Goal: Transaction & Acquisition: Obtain resource

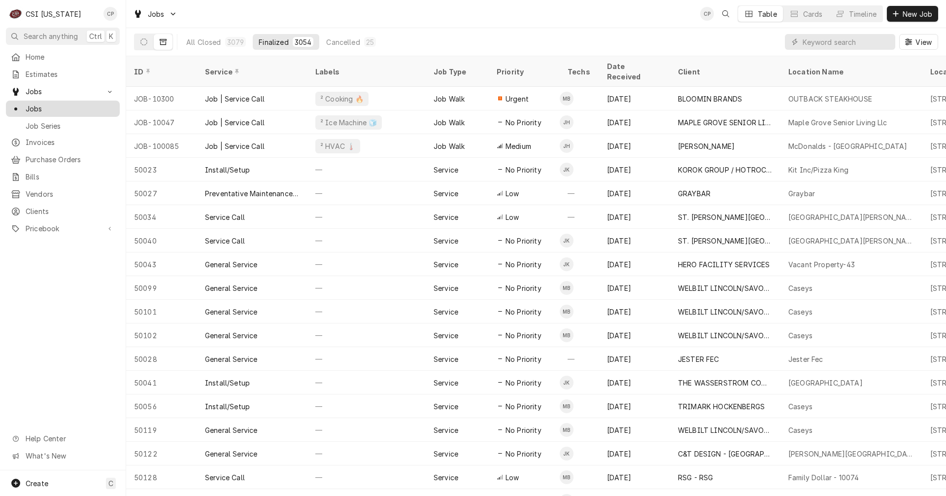
click at [41, 106] on span "Jobs" at bounding box center [70, 108] width 89 height 10
click at [41, 70] on span "Estimates" at bounding box center [70, 74] width 89 height 10
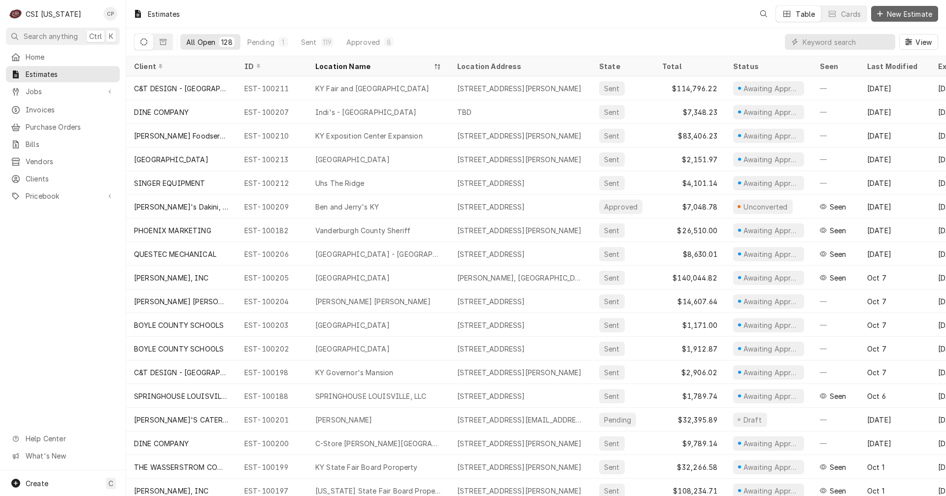
click at [926, 13] on span "New Estimate" at bounding box center [909, 14] width 49 height 10
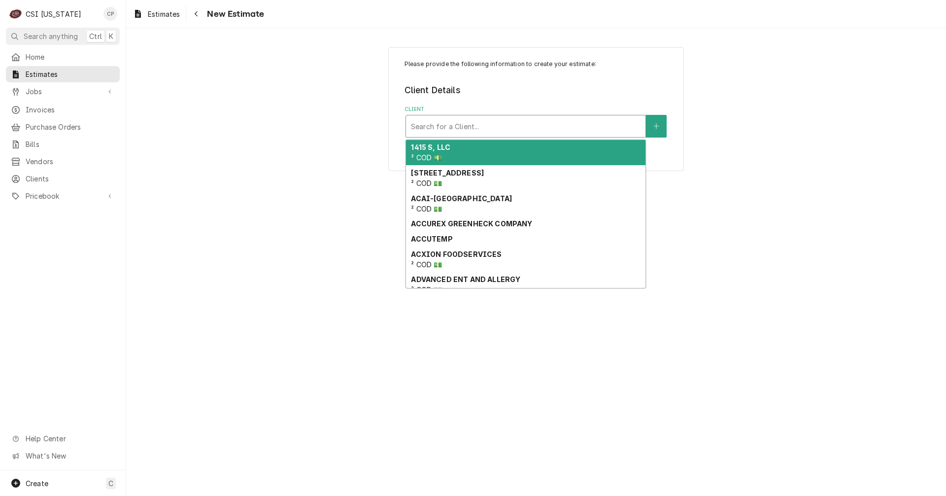
click at [457, 123] on div "Client" at bounding box center [526, 126] width 230 height 18
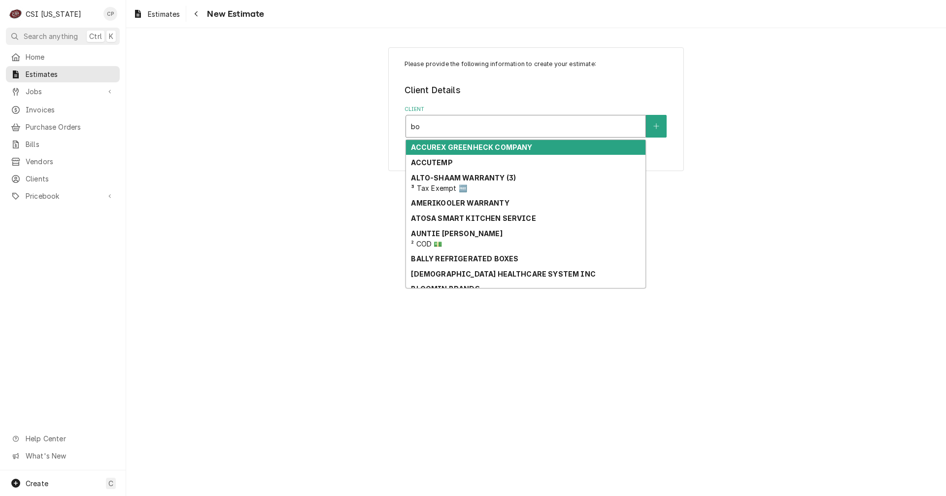
type input "boe"
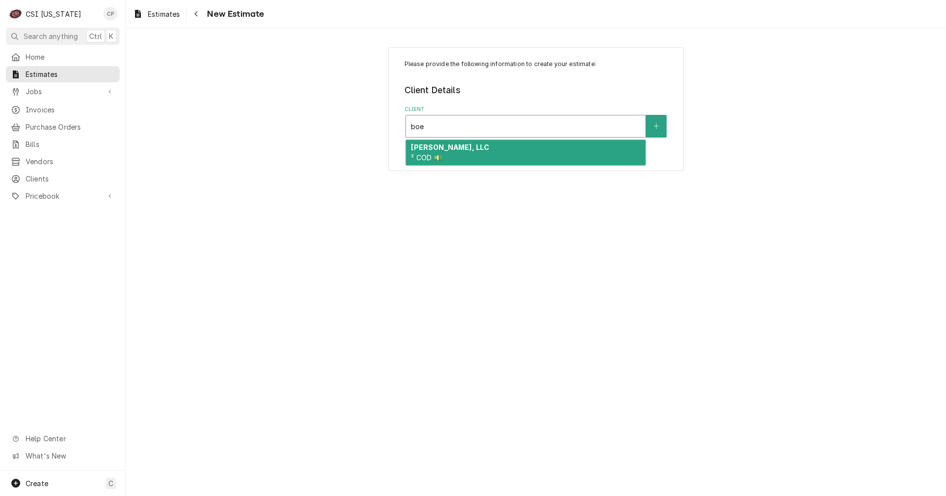
click at [457, 151] on strong "[PERSON_NAME], LLC" at bounding box center [450, 147] width 78 height 8
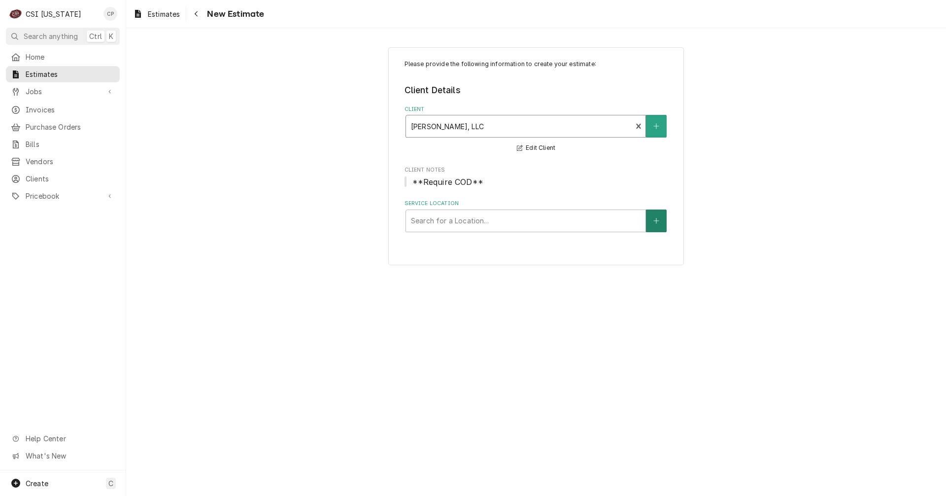
click at [656, 220] on icon "Create New Location" at bounding box center [656, 220] width 6 height 7
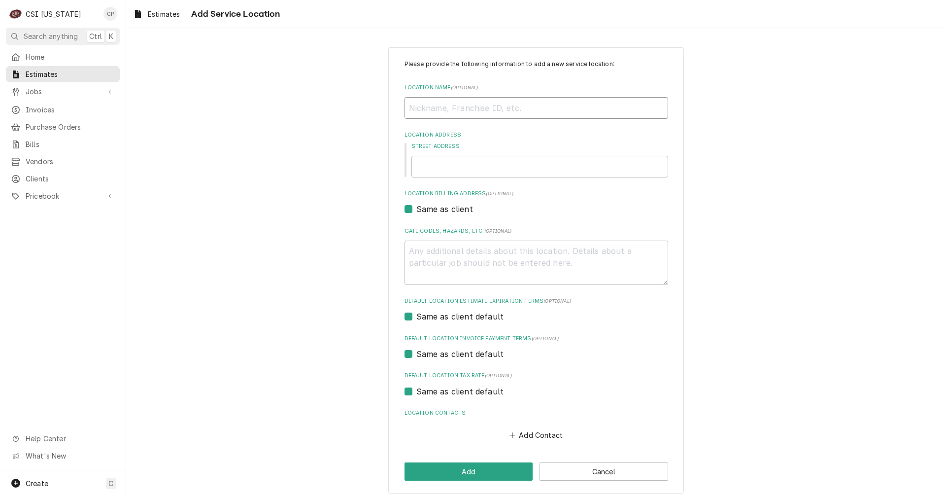
click at [426, 110] on input "Location Name ( optional )" at bounding box center [536, 108] width 264 height 22
type textarea "x"
type input "n"
type textarea "x"
type input "ni"
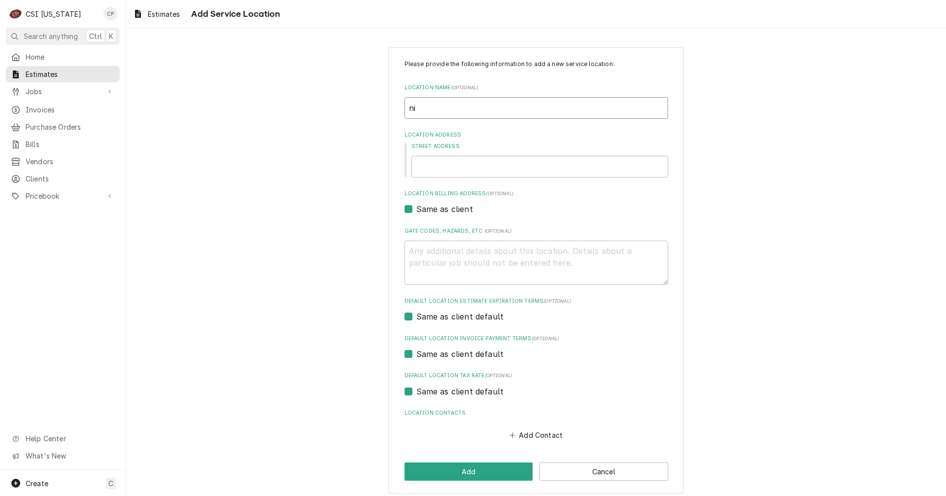
type textarea "x"
type input "n"
type textarea "x"
type input "U"
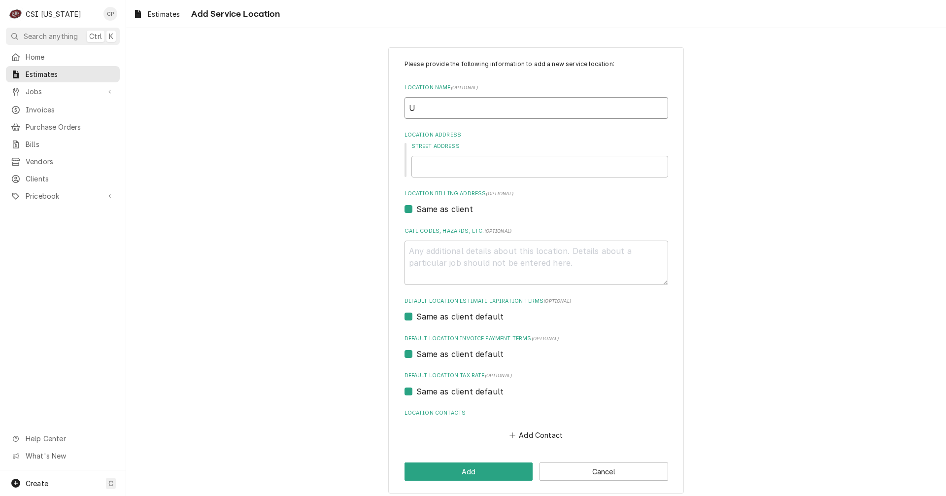
type textarea "x"
type input "Un"
type textarea "x"
type input "Uni"
type textarea "x"
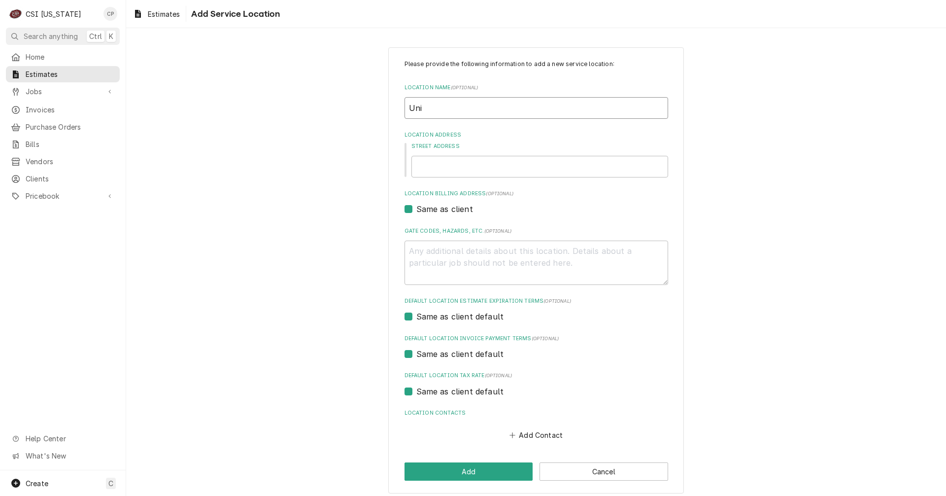
type input "Univ"
type textarea "x"
type input "Unive"
type textarea "x"
type input "Univer"
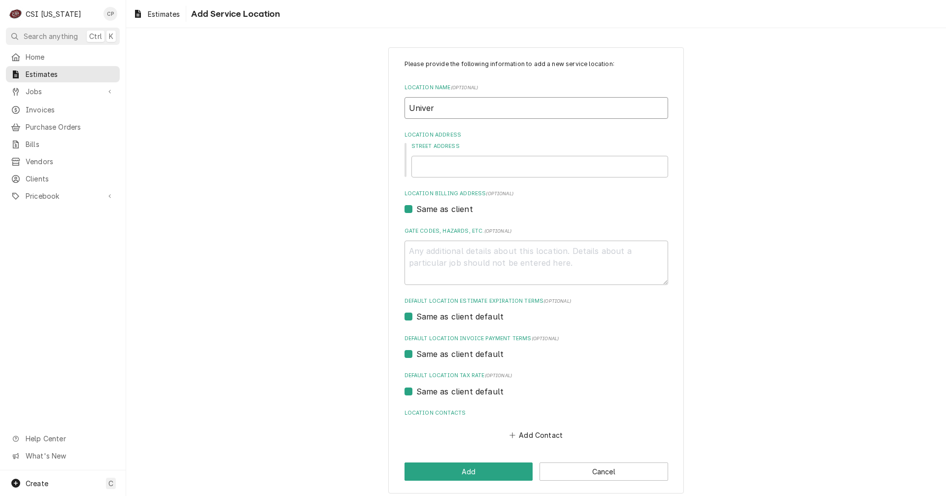
type textarea "x"
type input "Univers"
type textarea "x"
type input "Universi"
type textarea "x"
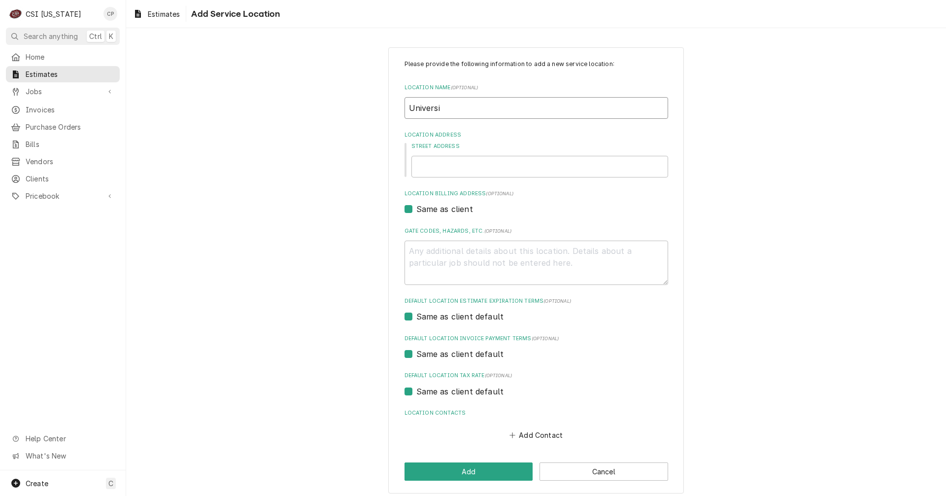
type input "Universit"
type textarea "x"
type input "University"
type textarea "x"
type input "University"
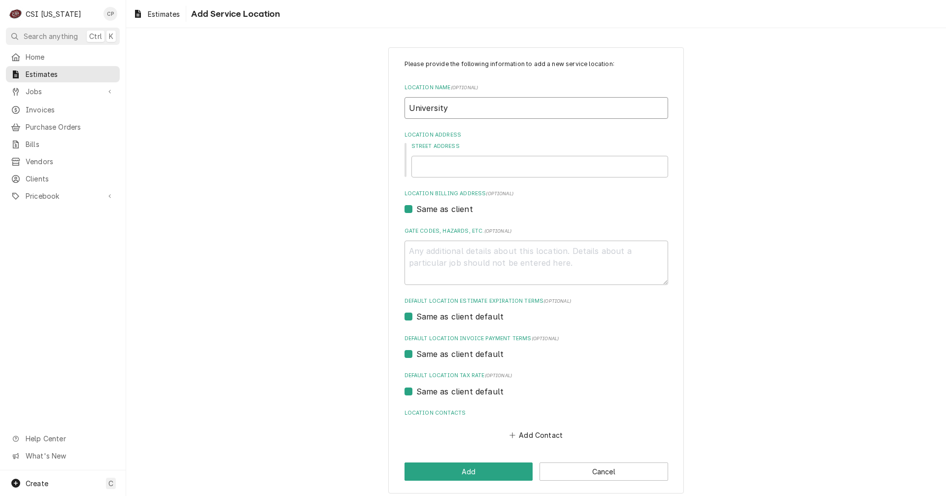
type textarea "x"
type input "University O"
type textarea "x"
type input "University Of"
type textarea "x"
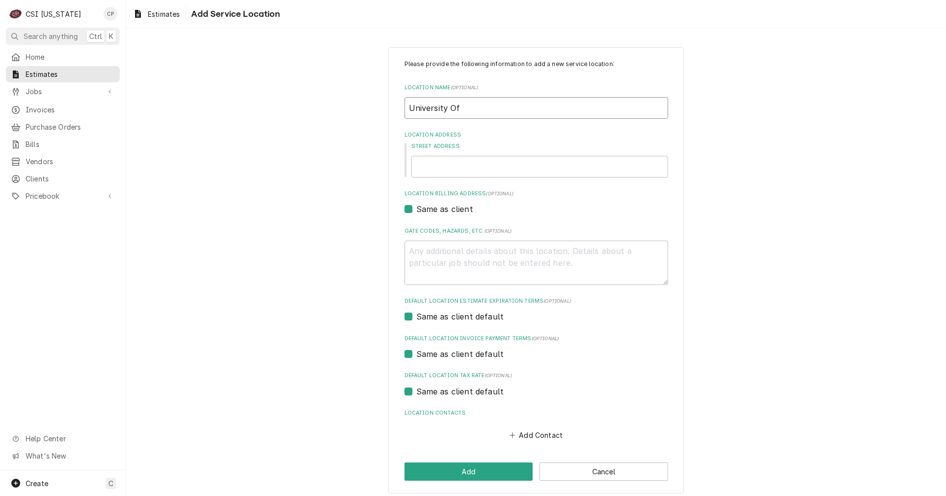
type input "University Of"
type textarea "x"
type input "University Of"
type textarea "x"
type input "University O"
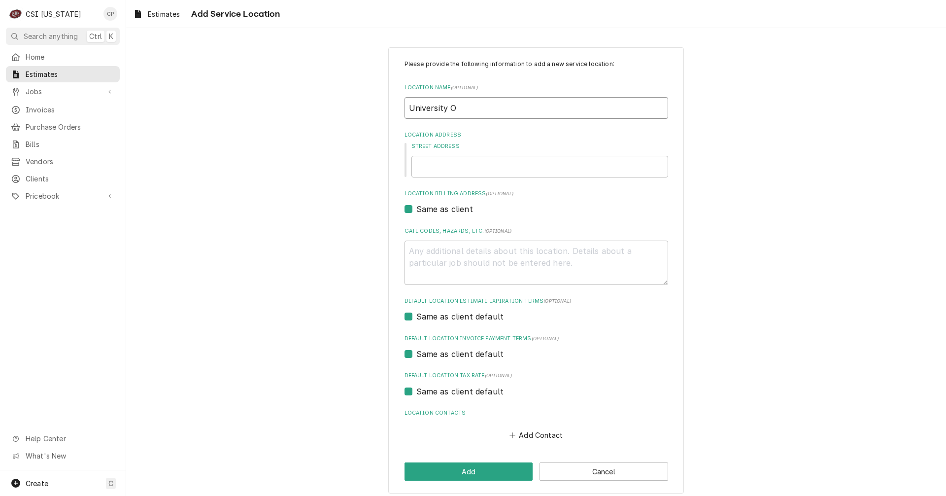
type textarea "x"
type input "University"
type textarea "x"
type input "University o"
type textarea "x"
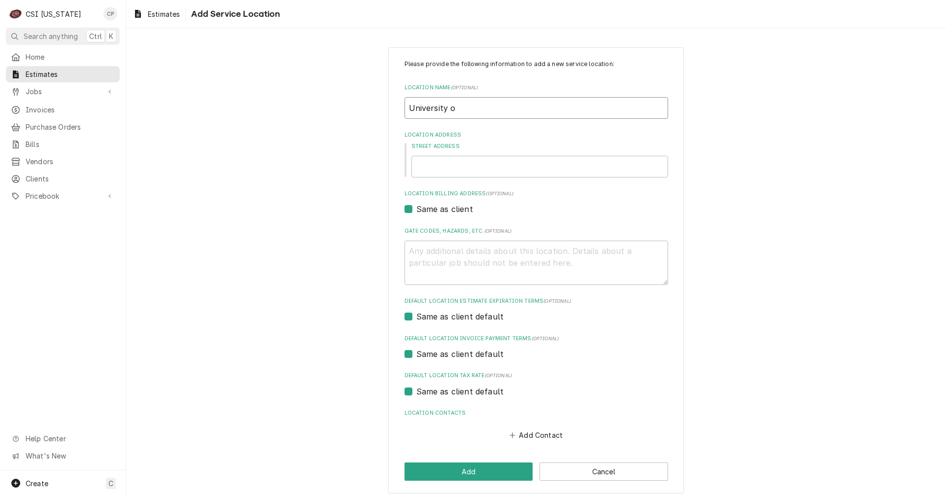
type input "University of"
type textarea "x"
type input "University of"
type textarea "x"
type input "University of K"
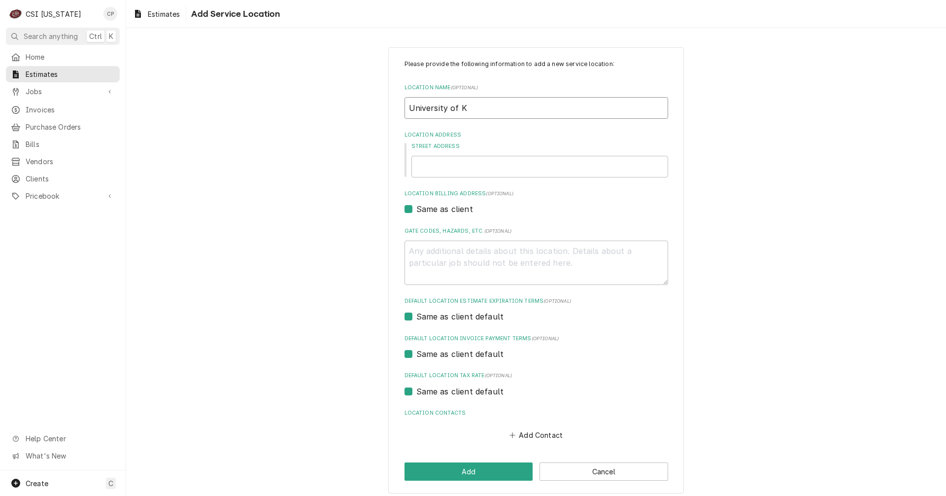
type textarea "x"
type input "University of Ke"
type textarea "x"
type input "University of Ken"
type textarea "x"
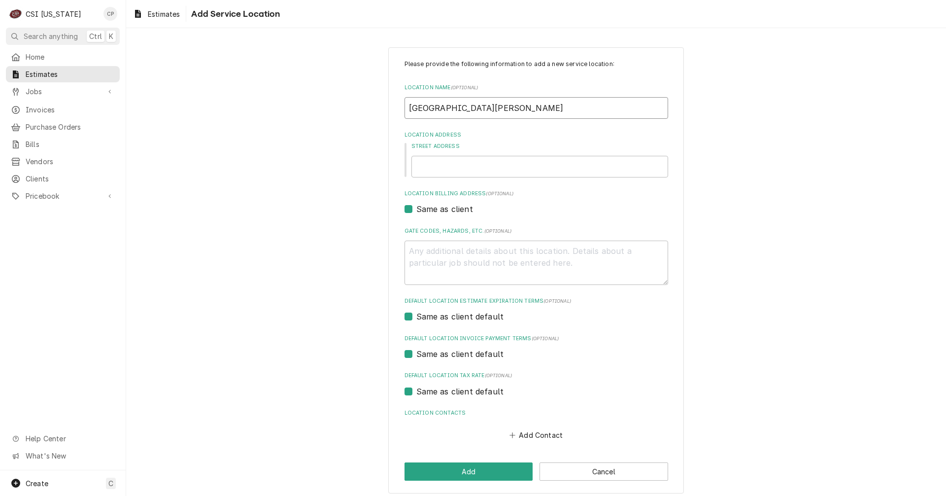
type input "University of Kent"
type textarea "x"
type input "University of Kentu"
type textarea "x"
type input "University of Kentuc"
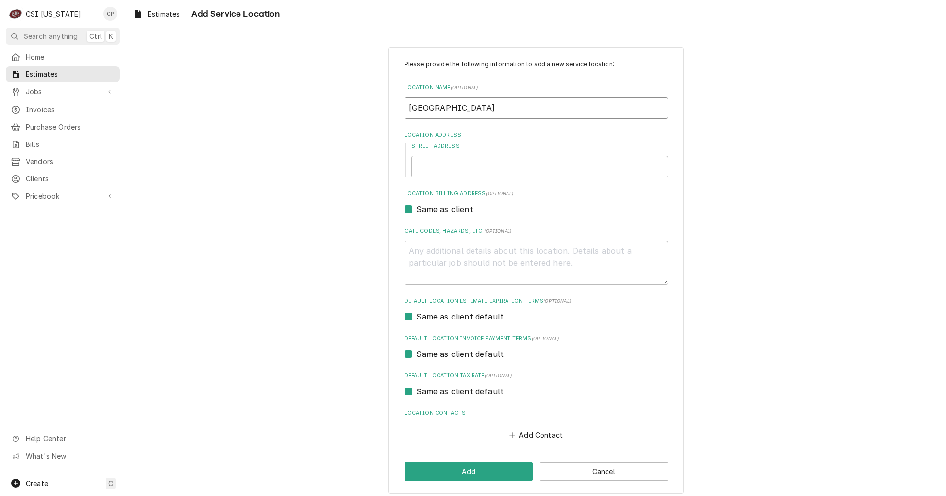
type textarea "x"
type input "University of Kentuck"
type textarea "x"
type input "University of Kentucky"
type textarea "x"
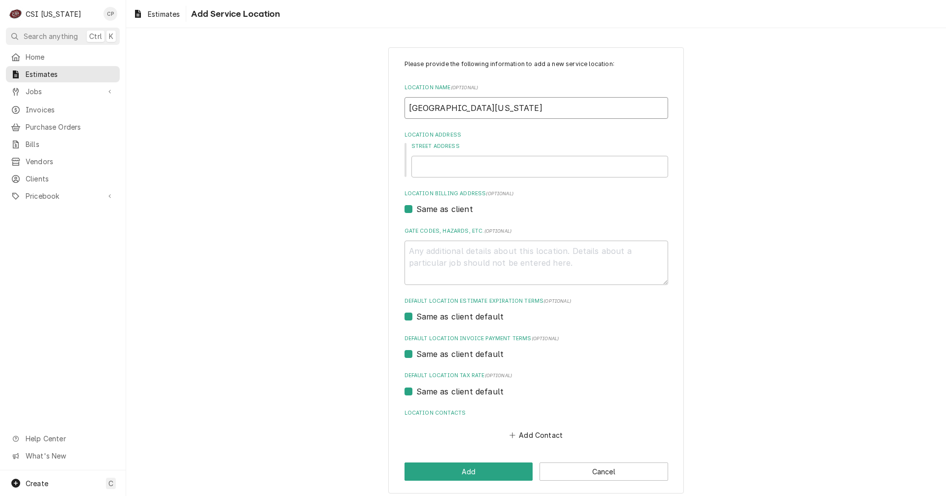
type input "University of Kentucky"
type textarea "x"
type input "University of Kentucky S"
type textarea "x"
type input "University of Kentucky Sc"
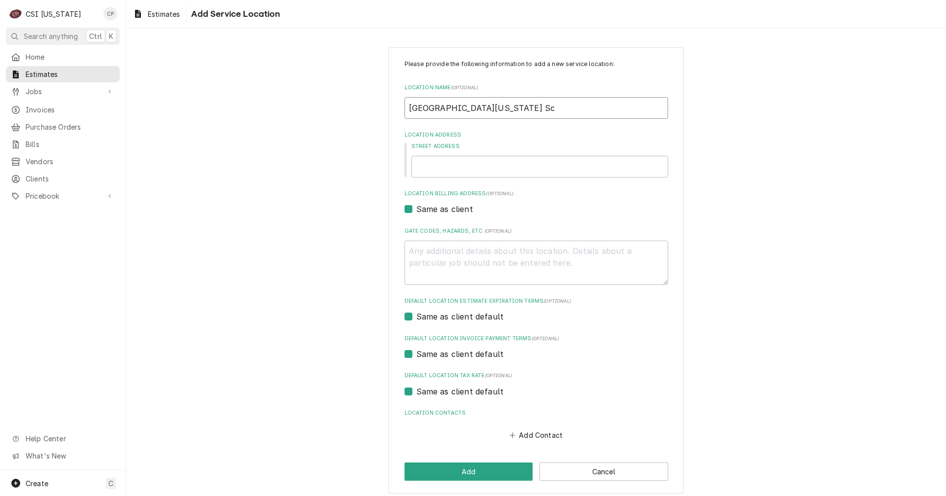
type textarea "x"
type input "University of Kentucky Sci"
type textarea "x"
type input "University of Kentucky Scie"
type textarea "x"
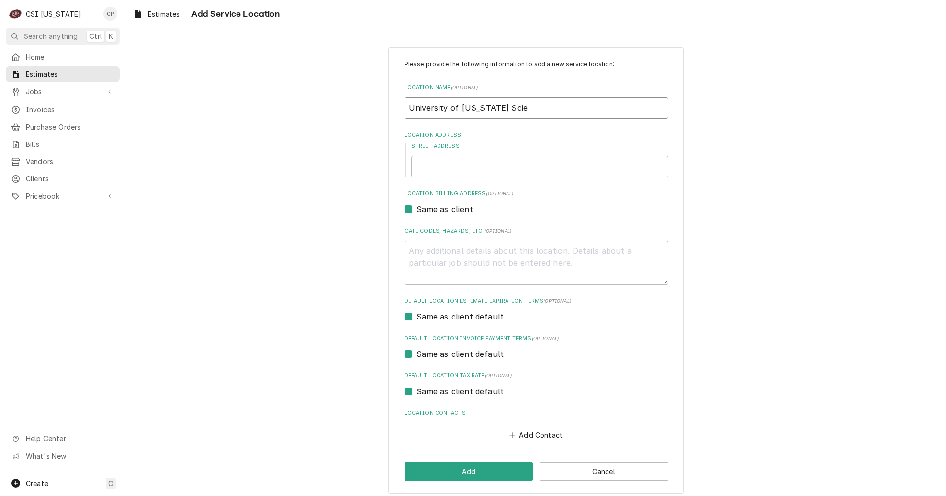
type input "University of Kentucky Scien"
type textarea "x"
type input "University of Kentucky Scient"
type textarea "x"
type input "University of Kentucky Scienti"
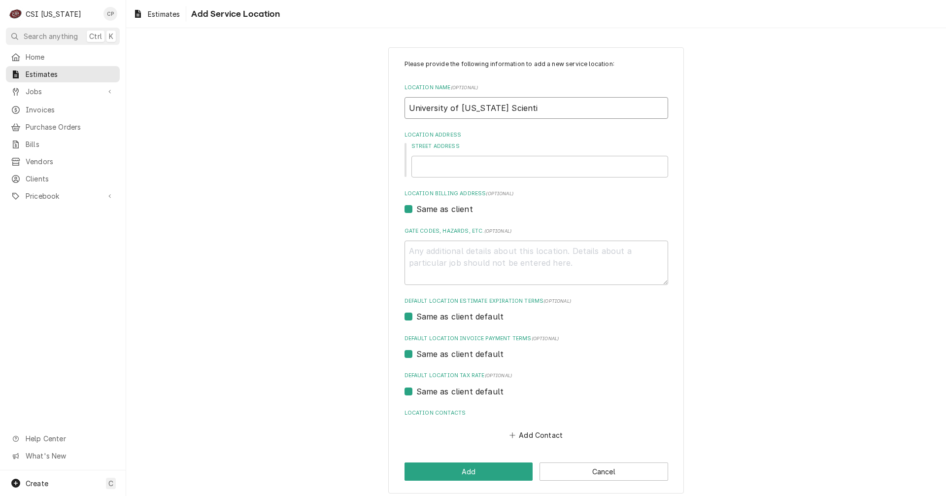
type textarea "x"
type input "University of Kentucky Scientif"
type textarea "x"
type input "University of Kentucky Scientifi"
type textarea "x"
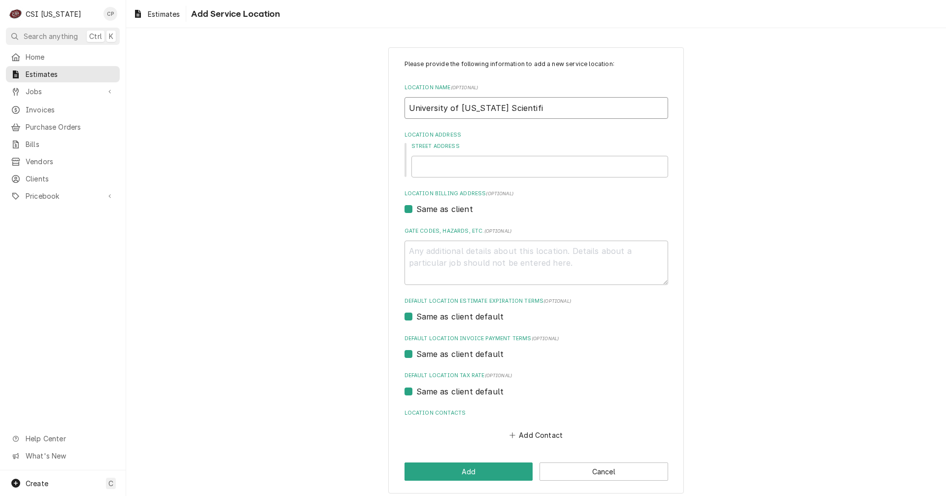
type input "University of Kentucky Scientific"
type textarea "x"
type input "University of Kentucky Scientific"
type textarea "x"
type input "University of Kentucky Scientific"
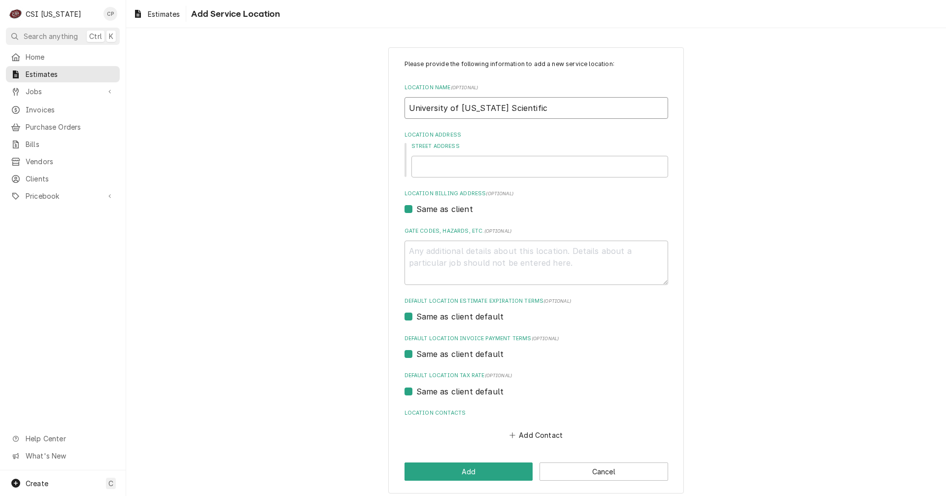
type textarea "x"
type input "University of Kentucky Scientifi"
type textarea "x"
type input "University of Kentucky Scientif"
type textarea "x"
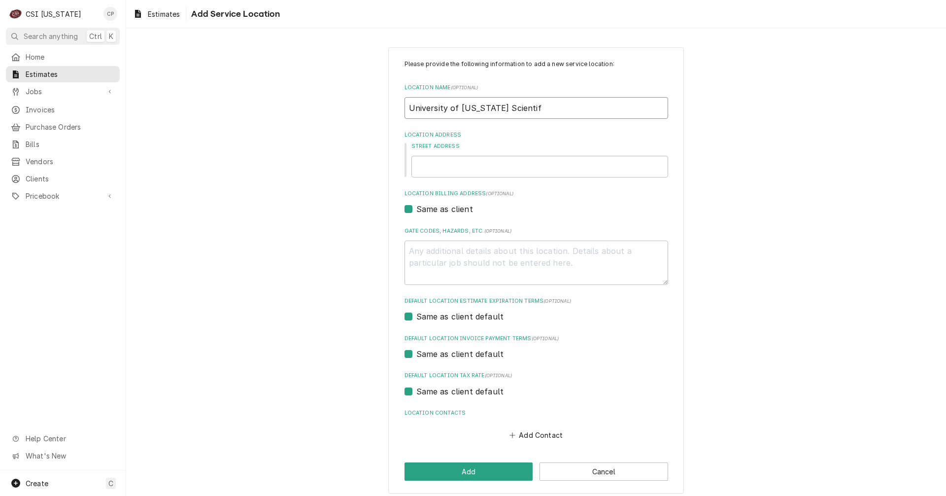
type input "University of Kentucky Scienti"
type textarea "x"
type input "University of Kentucky Scient"
type textarea "x"
type input "University of Kentucky Scien"
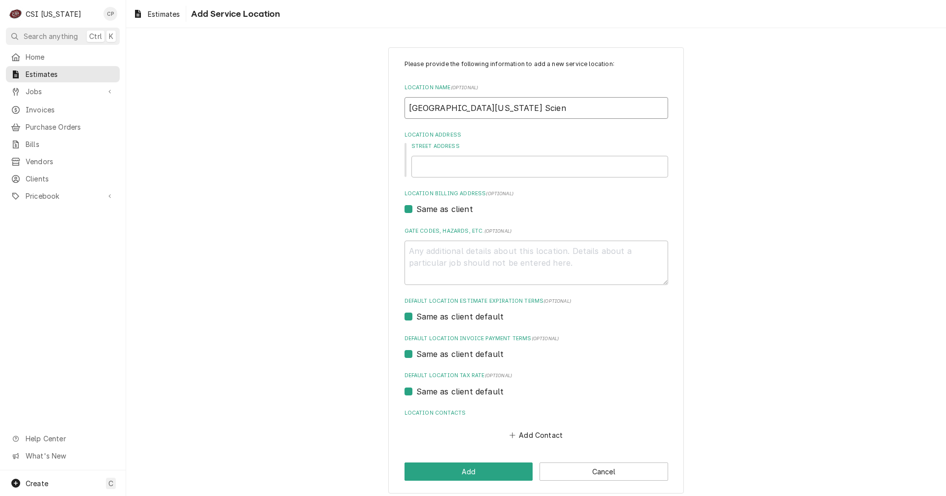
type textarea "x"
type input "University of Kentucky Scie"
type textarea "x"
type input "University of Kentucky Sci"
type textarea "x"
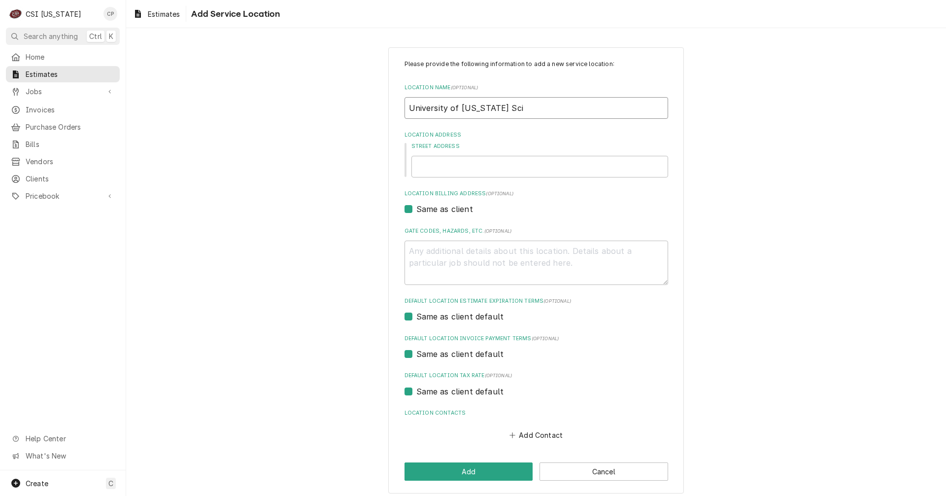
type input "University of Kentucky Sc"
type textarea "x"
type input "University of Kentucky S"
type textarea "x"
type input "University of Kentucky"
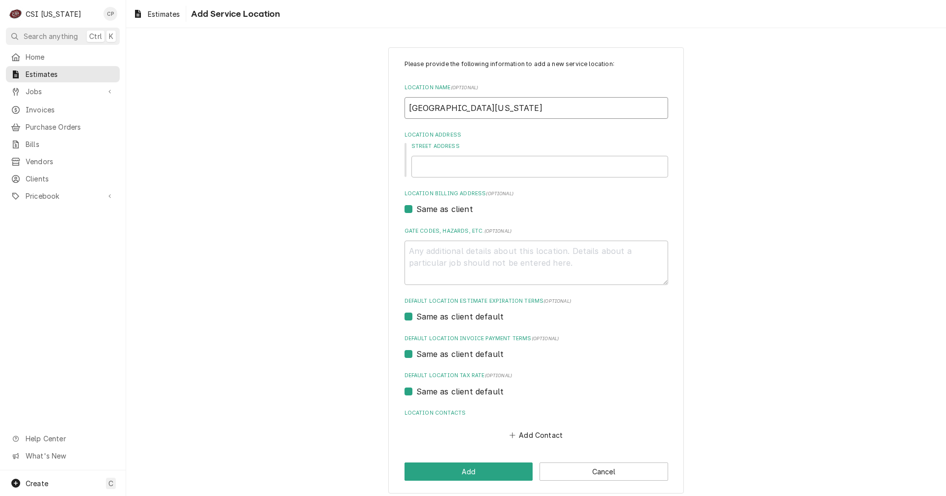
type textarea "x"
type input "University of Kentucky"
click at [421, 165] on input "Street Address" at bounding box center [539, 167] width 257 height 22
type textarea "x"
type input "3"
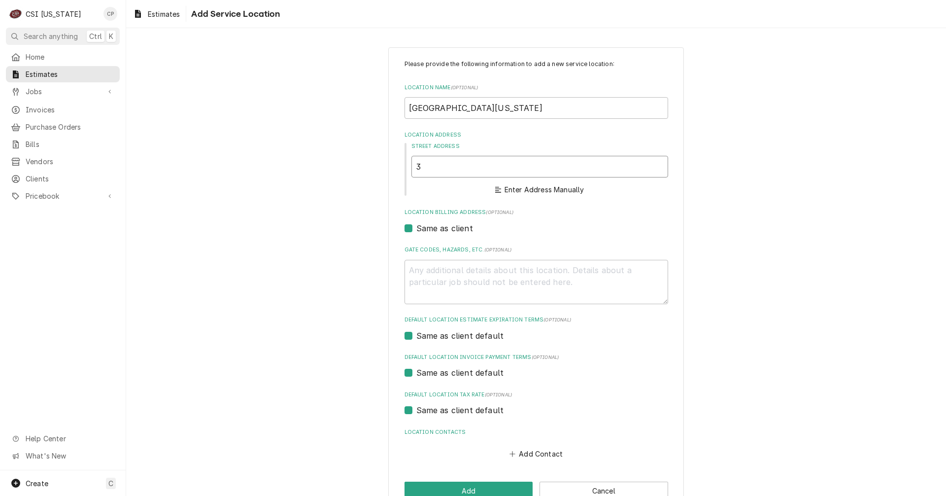
type textarea "x"
type input "30"
type textarea "x"
type input "305"
type textarea "x"
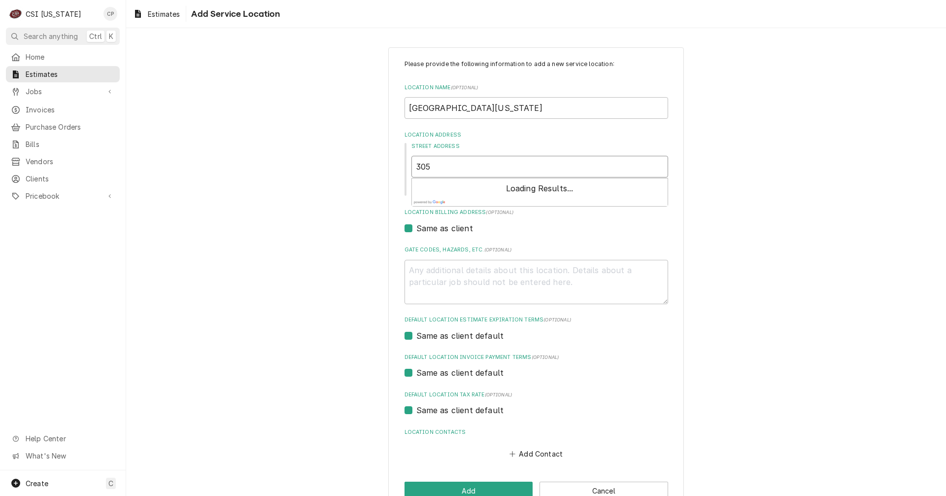
type input "305"
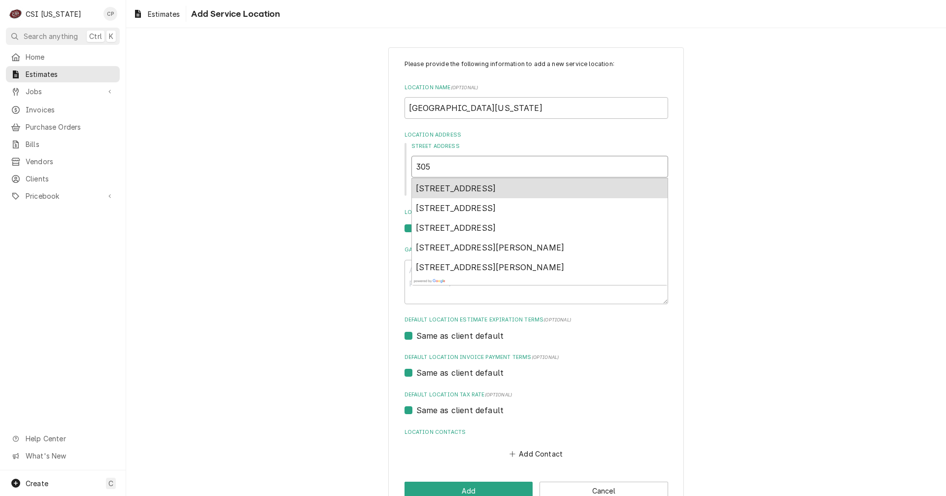
type textarea "x"
type input "305 H"
type textarea "x"
type input "305 Hu"
type textarea "x"
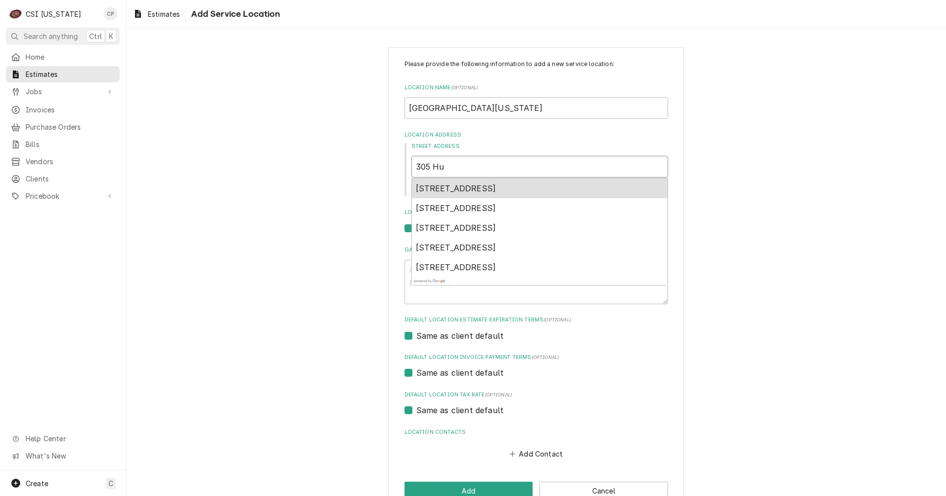
type input "305 Hug"
type textarea "x"
type input "305 Hugu"
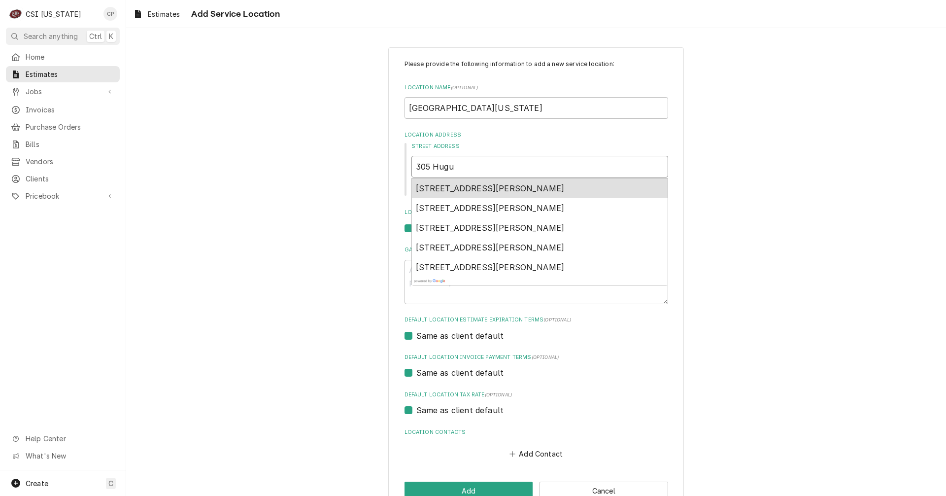
type textarea "x"
type input "305 Hugue"
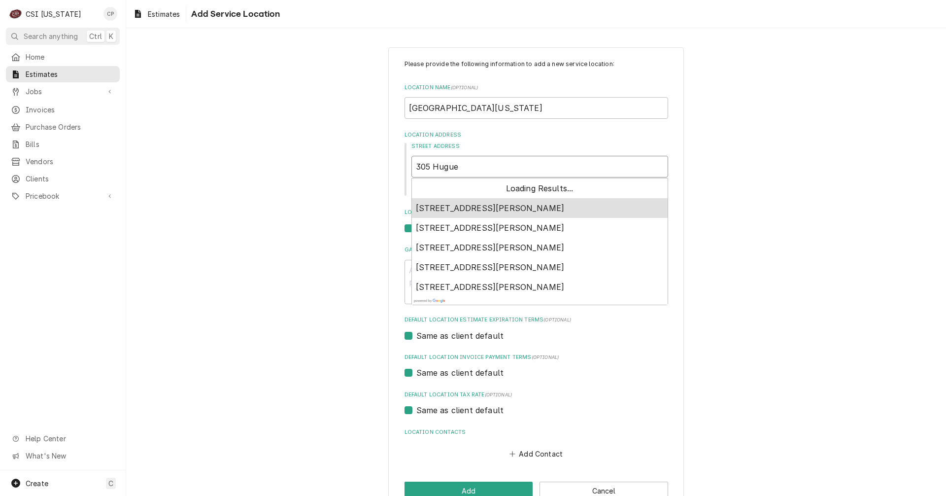
type textarea "x"
type input "305 Huguel"
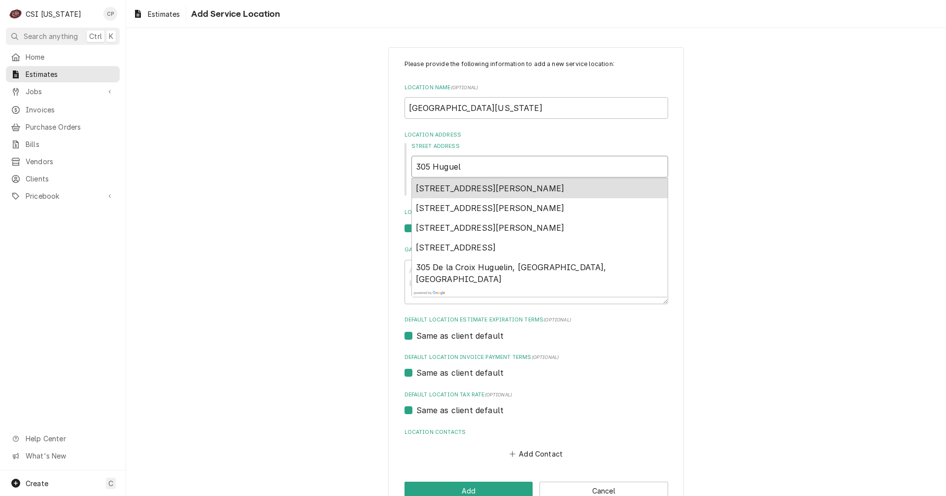
type textarea "x"
type input "305 Huguele"
type textarea "x"
type input "305 Huguelet"
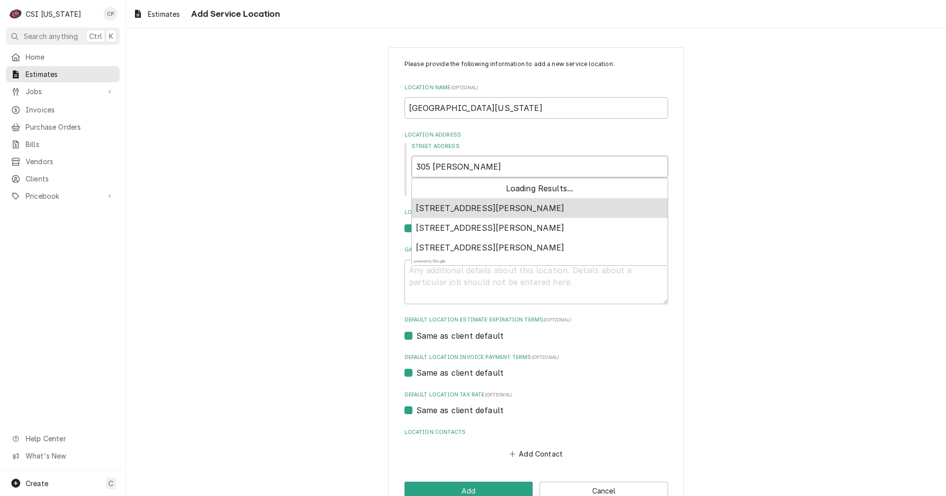
type textarea "x"
type input "305 Huguelet"
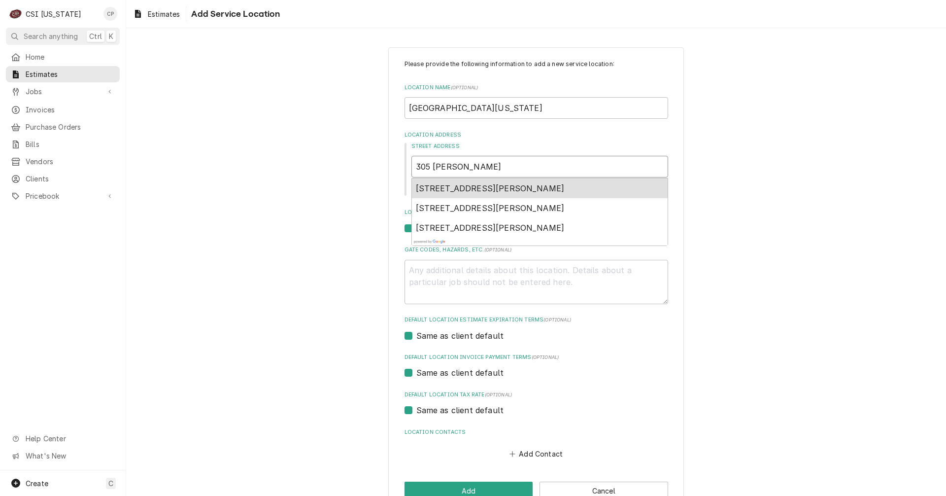
click at [467, 181] on div "305 Huguelet Drive, Lexington, KY, USA" at bounding box center [540, 188] width 256 height 20
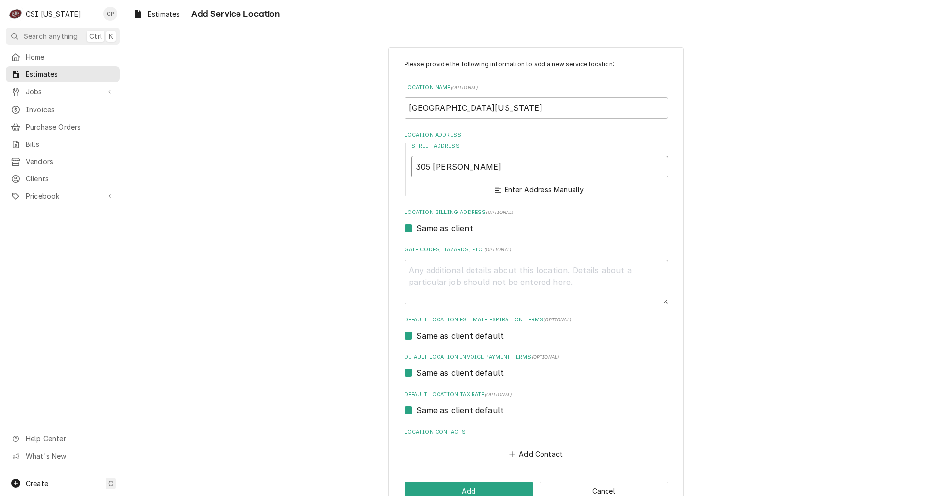
type textarea "x"
type input "305 Huguelet Dr"
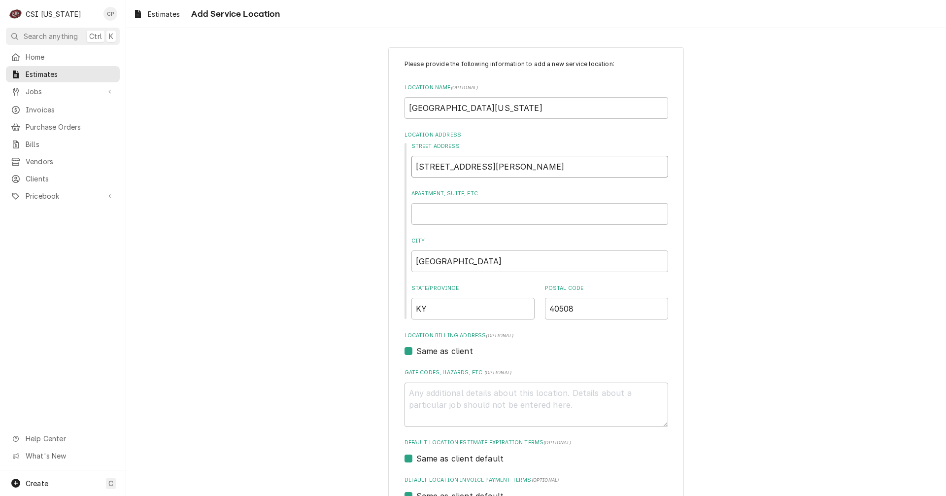
type textarea "x"
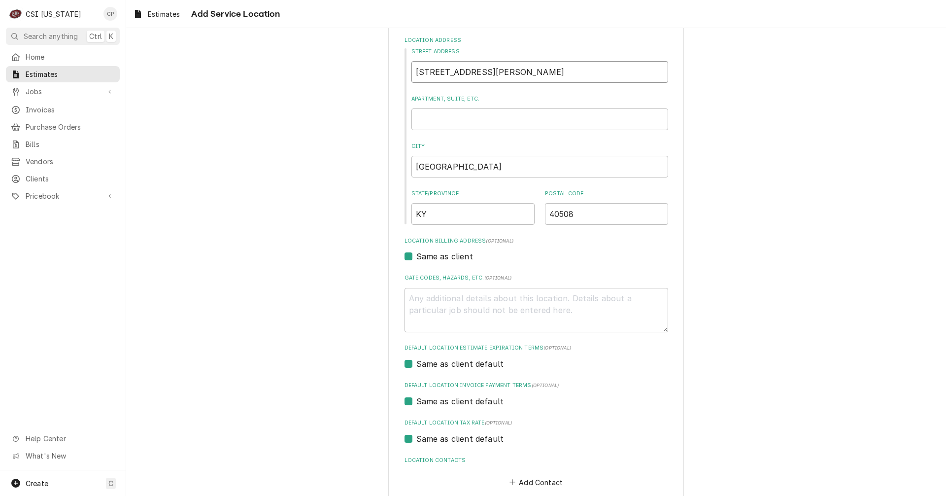
scroll to position [148, 0]
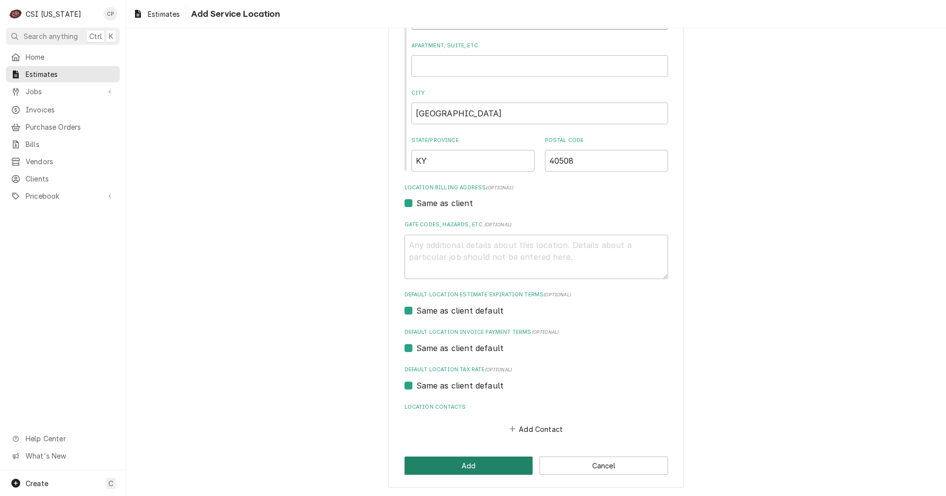
type input "305 Huguelet Dr"
click at [455, 470] on button "Add" at bounding box center [468, 465] width 129 height 18
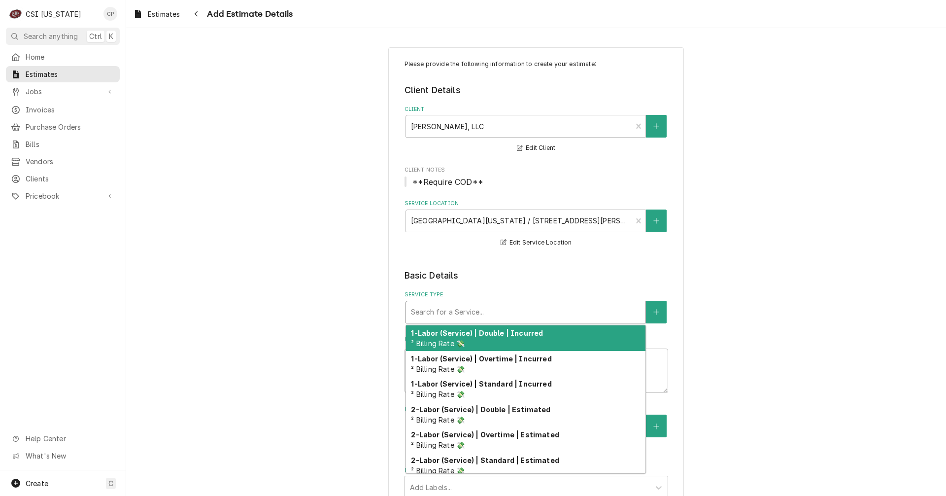
click at [462, 312] on div "Service Type" at bounding box center [526, 312] width 230 height 18
type textarea "x"
type input "w"
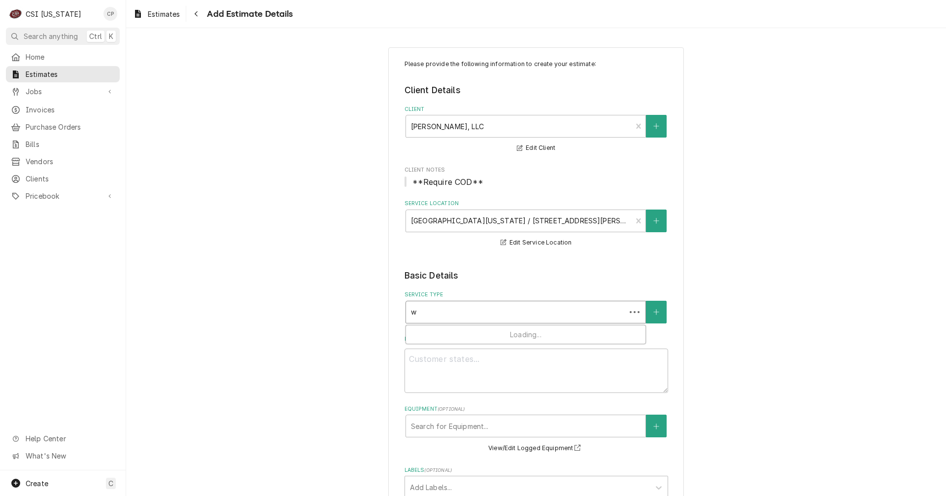
type textarea "x"
type input "wa"
type textarea "x"
type input "wal"
type textarea "x"
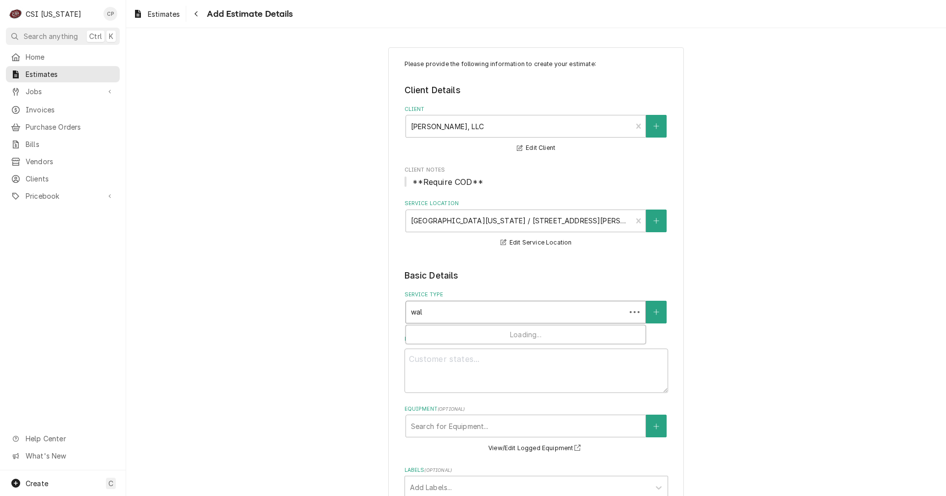
type input "walk"
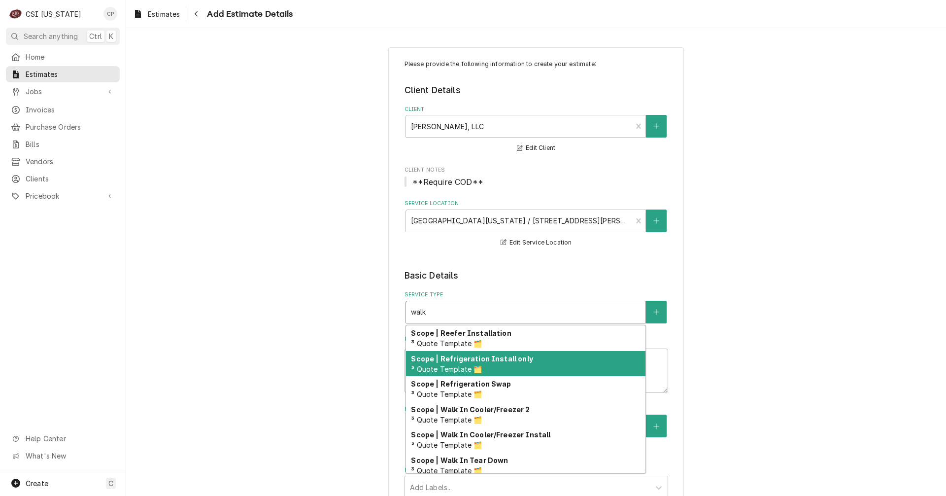
scroll to position [5, 0]
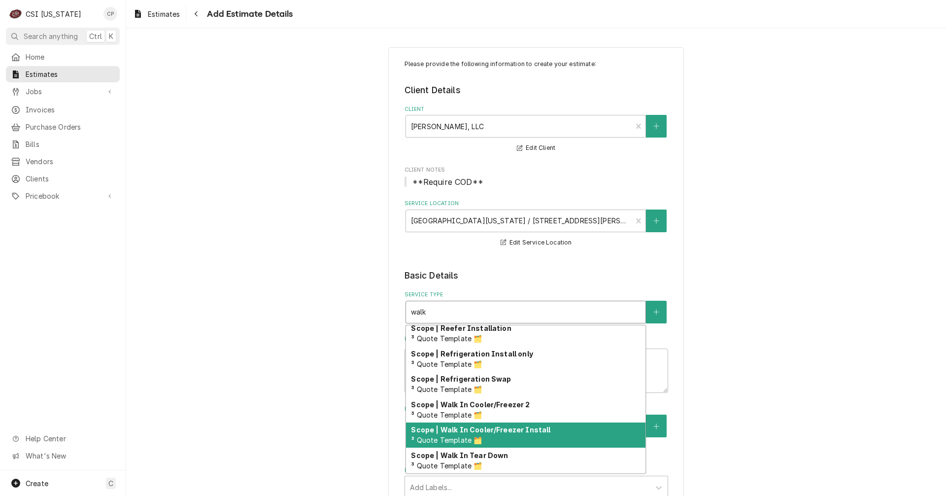
click at [506, 434] on div "Scope | Walk In Cooler/Freezer Install ³ Quote Template 🗂️" at bounding box center [525, 435] width 239 height 26
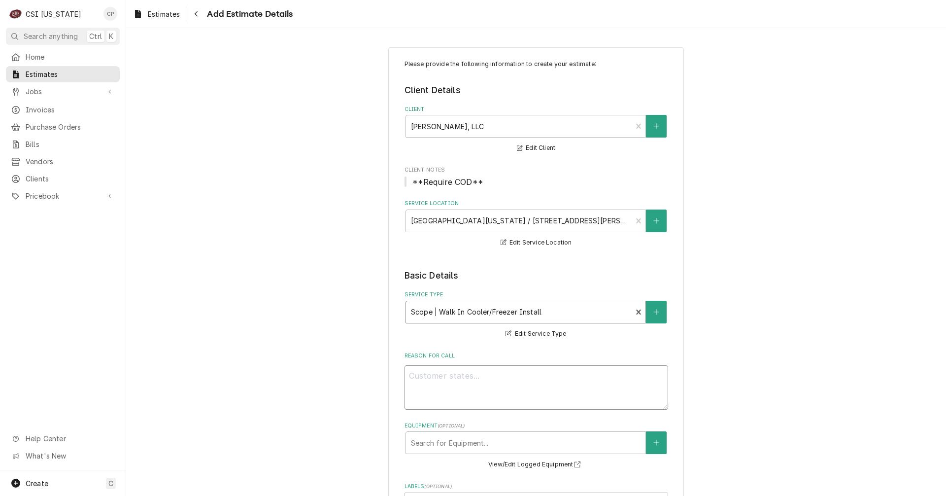
click at [450, 377] on textarea "Reason For Call" at bounding box center [536, 387] width 264 height 44
type textarea "x"
type textarea "B"
type textarea "x"
type textarea "Bu"
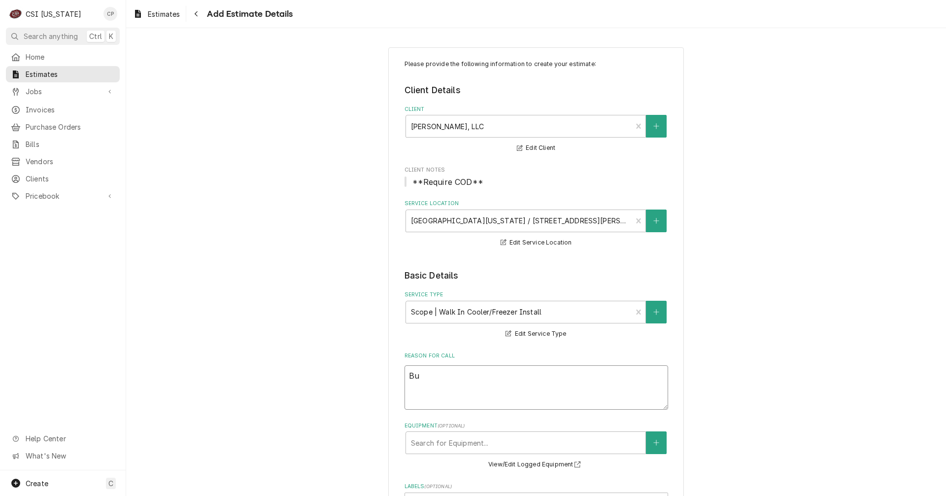
type textarea "x"
type textarea "Bui"
type textarea "x"
type textarea "Buil"
type textarea "x"
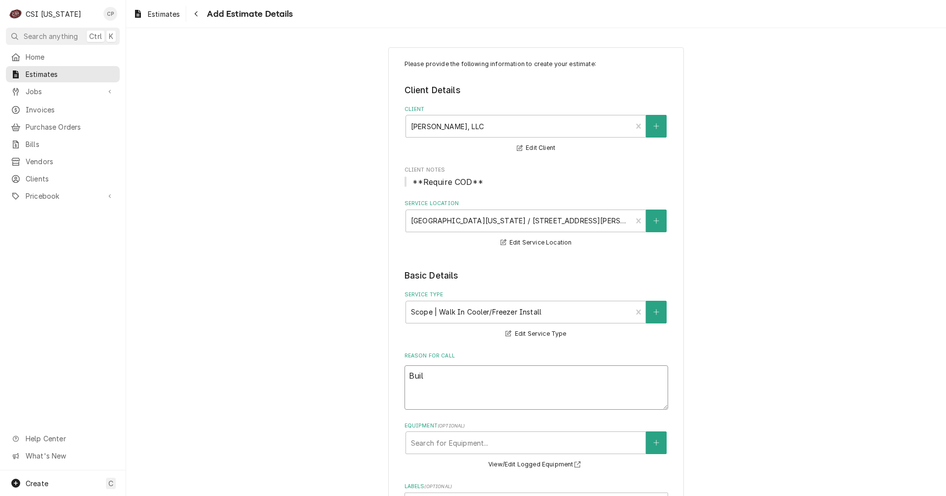
type textarea "Build"
type textarea "x"
type textarea "Build"
type textarea "x"
type textarea "Build a"
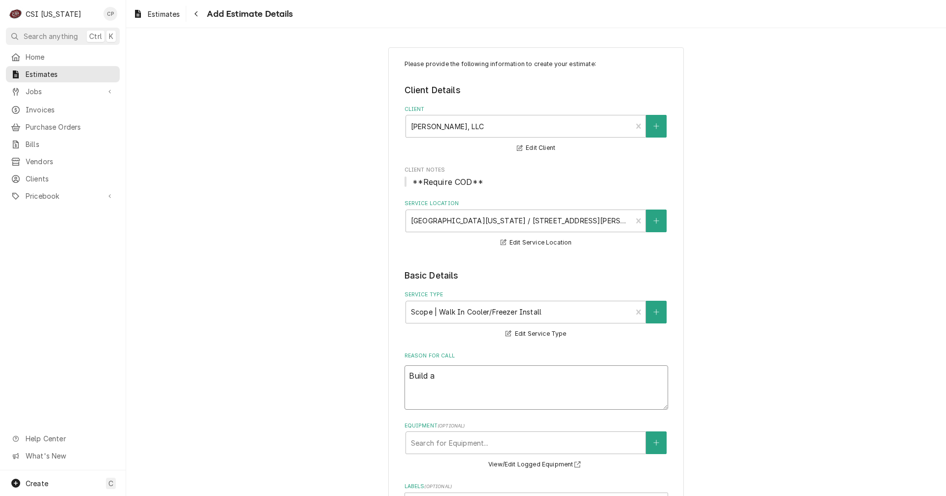
type textarea "x"
type textarea "Build an"
type textarea "x"
type textarea "Build and"
type textarea "x"
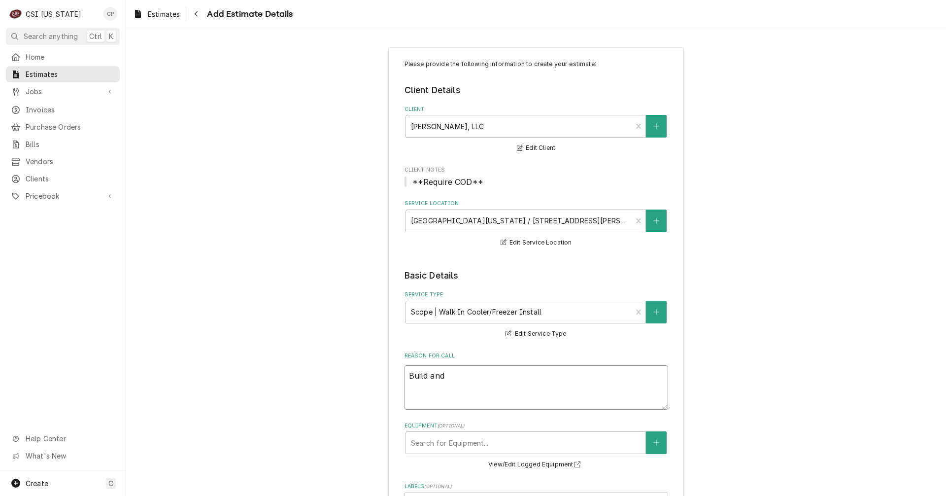
type textarea "Build and"
type textarea "x"
type textarea "Build and"
type textarea "x"
type textarea "Build an"
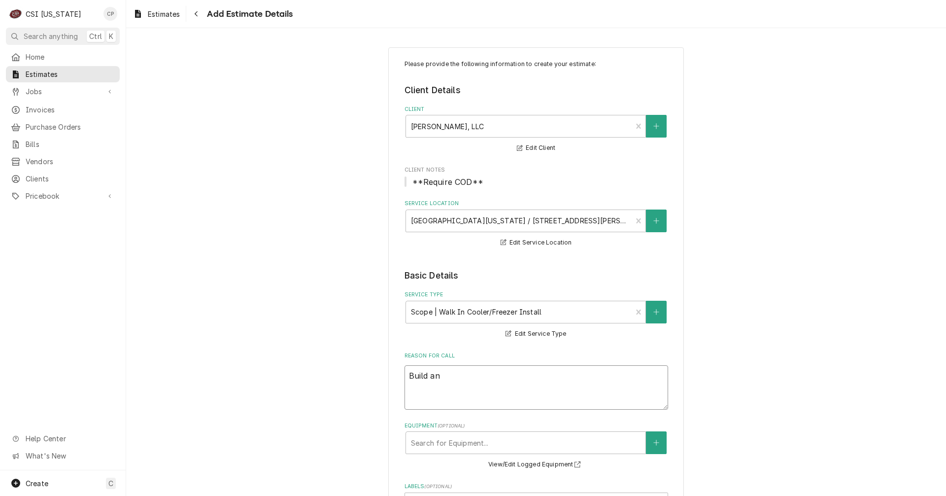
type textarea "x"
type textarea "Build a"
type textarea "x"
type textarea "Build"
type textarea "x"
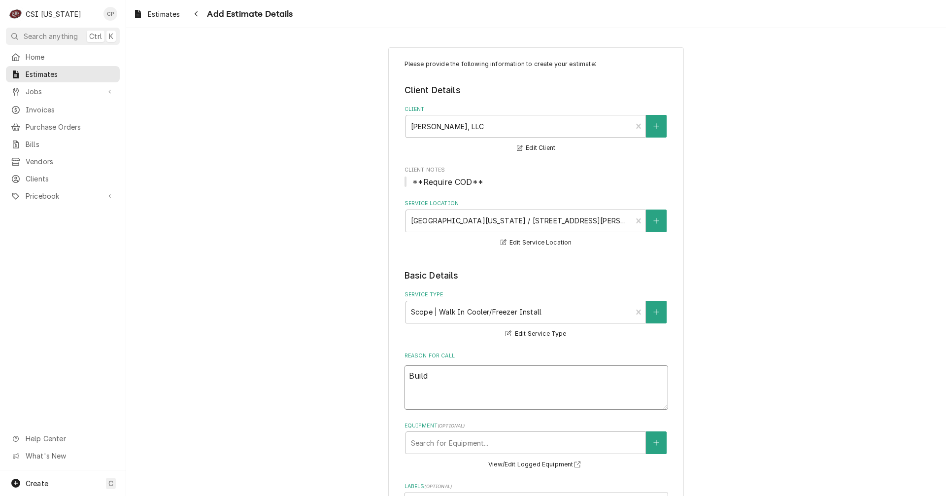
type textarea "Build w"
type textarea "x"
type textarea "Build wa"
type textarea "x"
type textarea "Build wal"
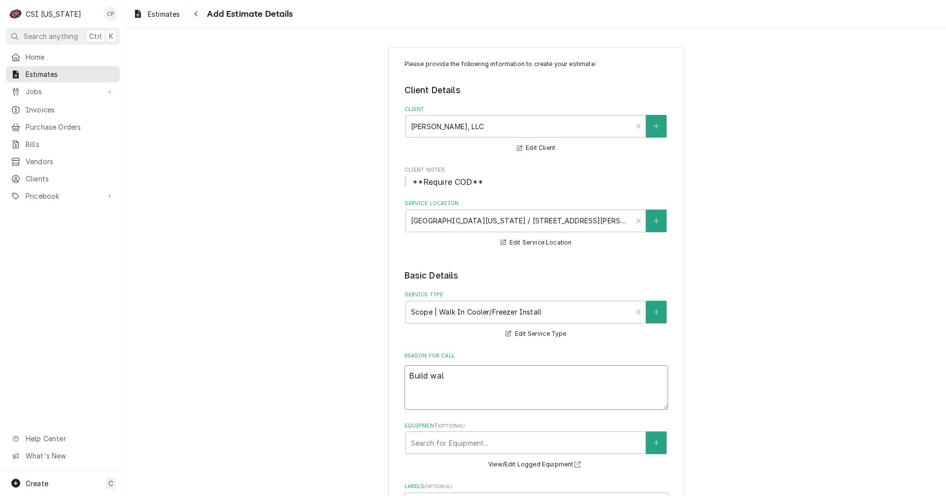
type textarea "x"
type textarea "Build walk"
type textarea "x"
type textarea "Build walk-"
type textarea "x"
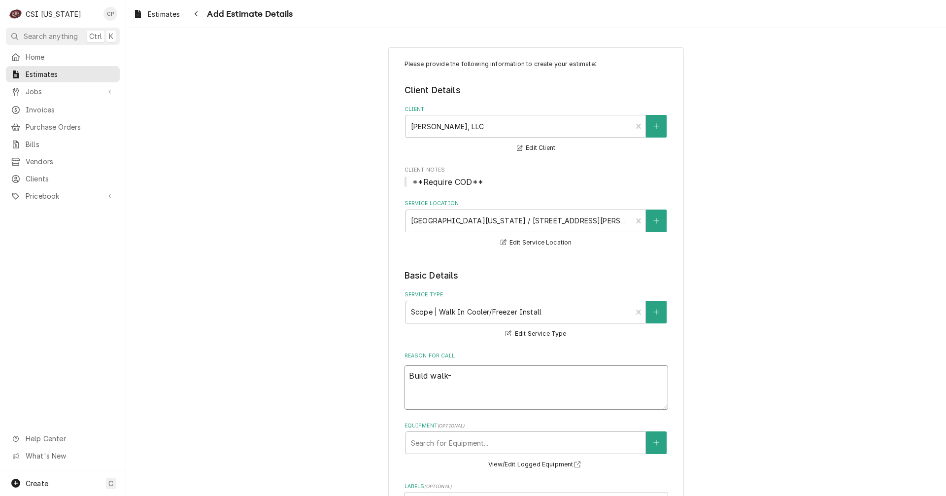
type textarea "Build walk-i"
type textarea "x"
type textarea "Build walk-in"
type textarea "x"
type textarea "Build walk-in"
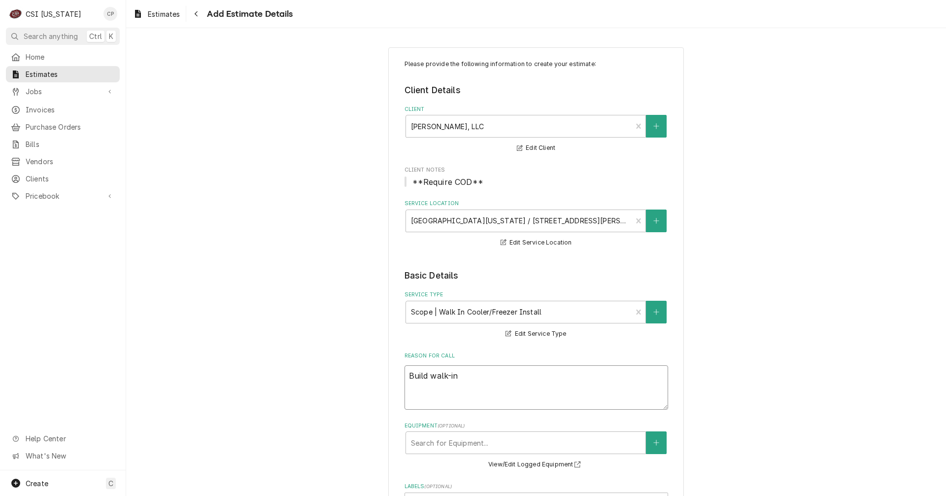
type textarea "x"
type textarea "Build walk-in a"
type textarea "x"
drag, startPoint x: 530, startPoint y: 376, endPoint x: 510, endPoint y: 277, distance: 100.9
click at [510, 277] on legend "Basic Details" at bounding box center [536, 275] width 264 height 13
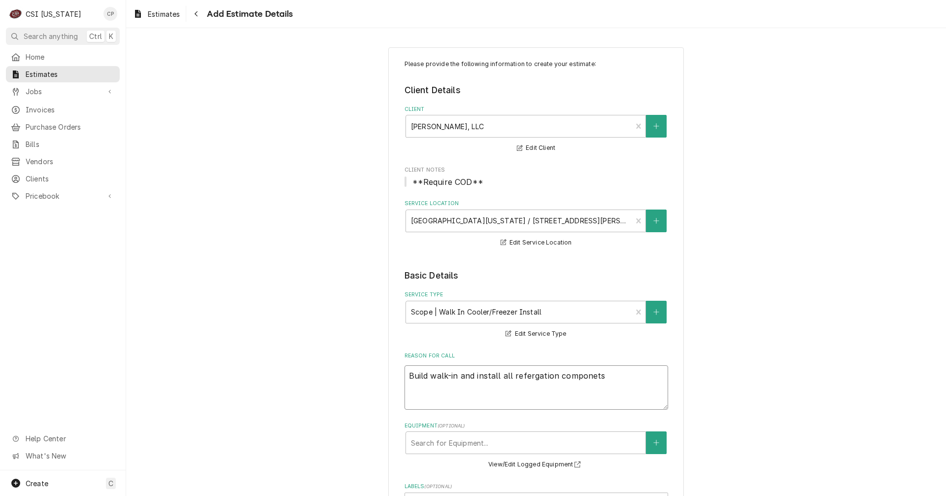
click at [530, 378] on textarea "Build walk-in and install all refergation componets" at bounding box center [536, 387] width 264 height 44
drag, startPoint x: 520, startPoint y: 376, endPoint x: 566, endPoint y: 376, distance: 45.8
click at [566, 376] on textarea "Build walk-in and install all refergation componets" at bounding box center [536, 387] width 264 height 44
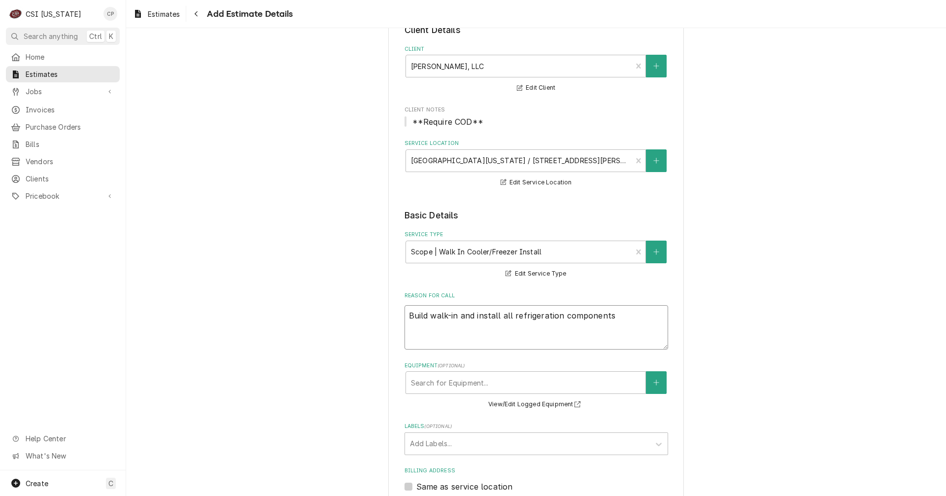
scroll to position [197, 0]
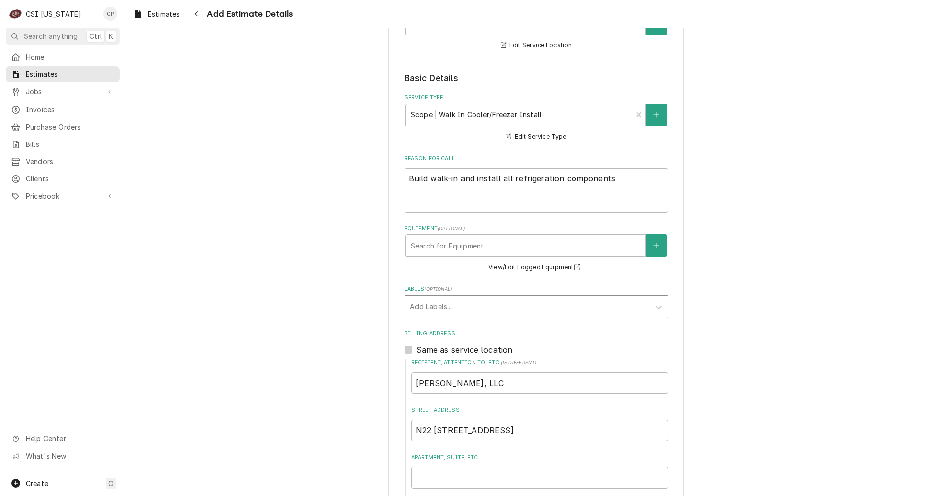
click at [437, 313] on div "Labels" at bounding box center [527, 307] width 235 height 18
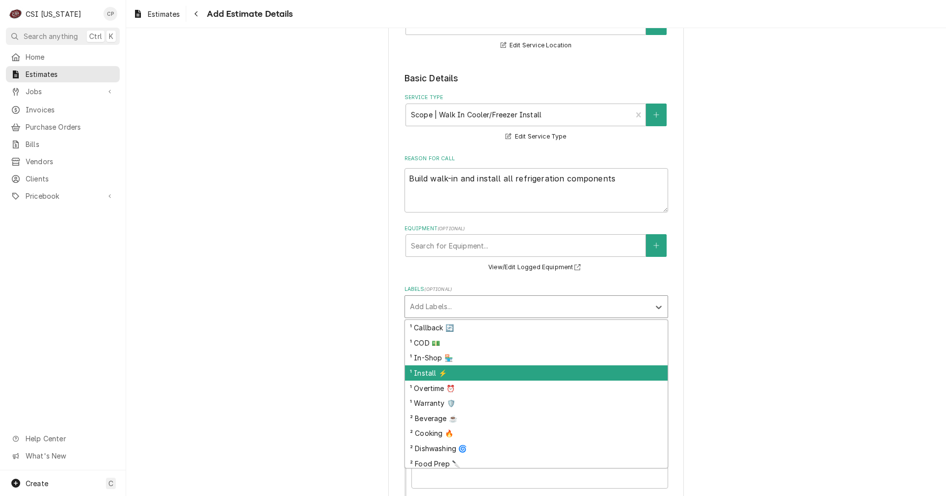
click at [429, 373] on div "¹ Install ⚡️" at bounding box center [536, 372] width 263 height 15
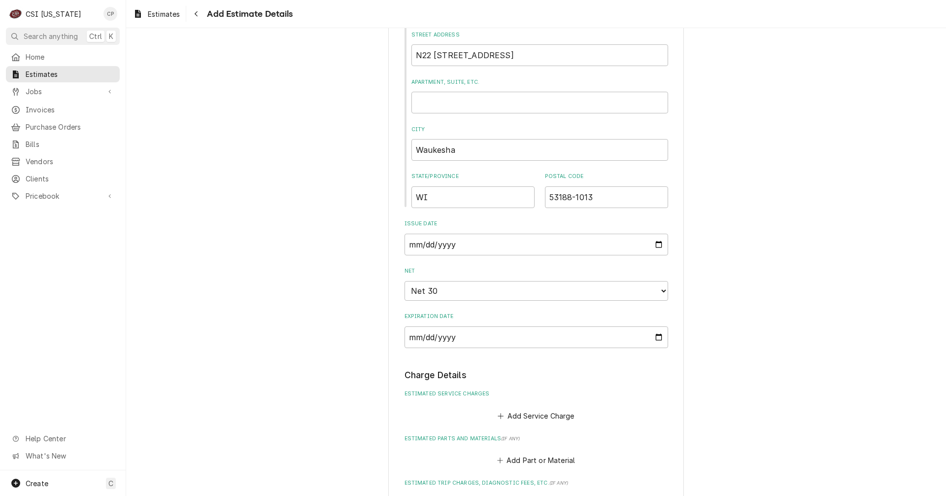
scroll to position [591, 0]
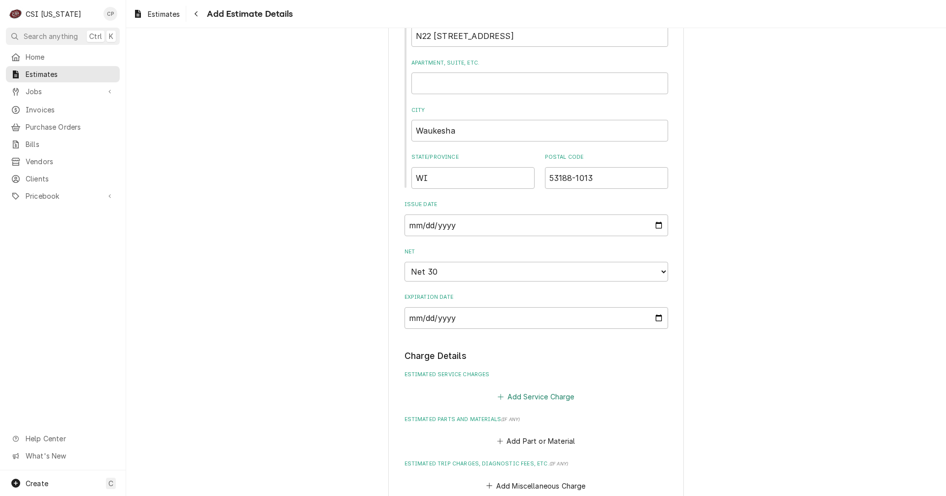
click at [538, 401] on button "Add Service Charge" at bounding box center [536, 396] width 80 height 14
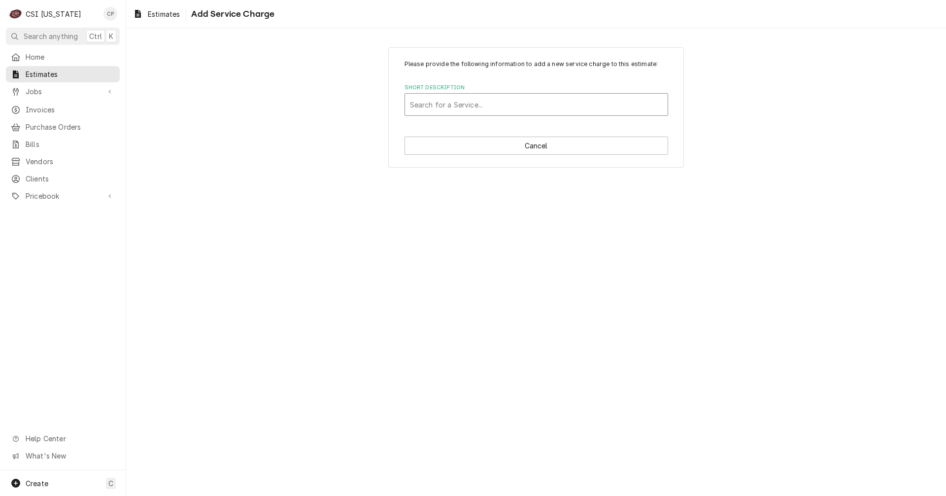
click at [498, 105] on div "Short Description" at bounding box center [536, 105] width 253 height 18
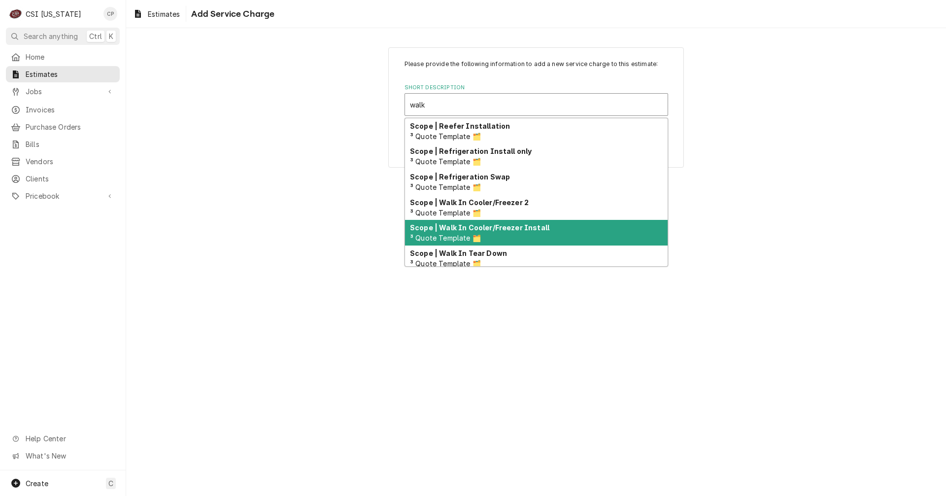
click at [505, 230] on strong "Scope | Walk In Cooler/Freezer Install" at bounding box center [479, 227] width 139 height 8
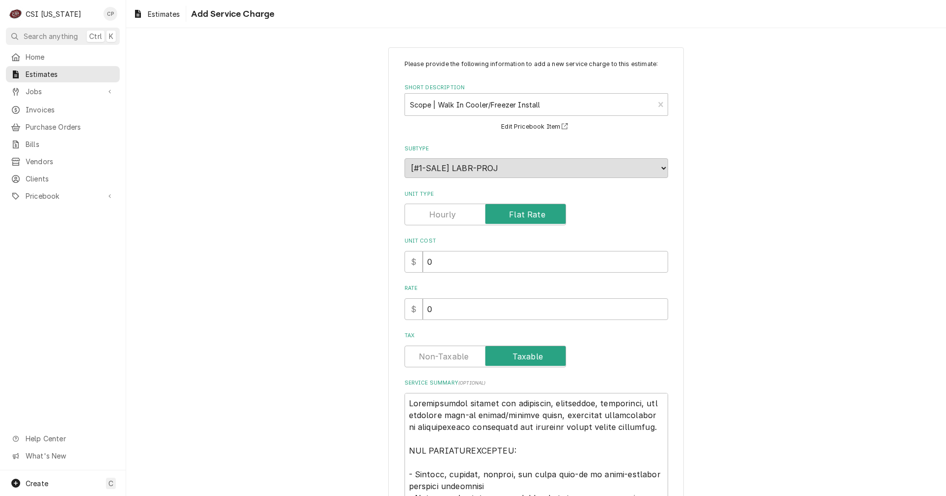
click at [448, 217] on label "Unit Type" at bounding box center [485, 214] width 162 height 22
click at [448, 217] on input "Unit Type" at bounding box center [485, 214] width 153 height 22
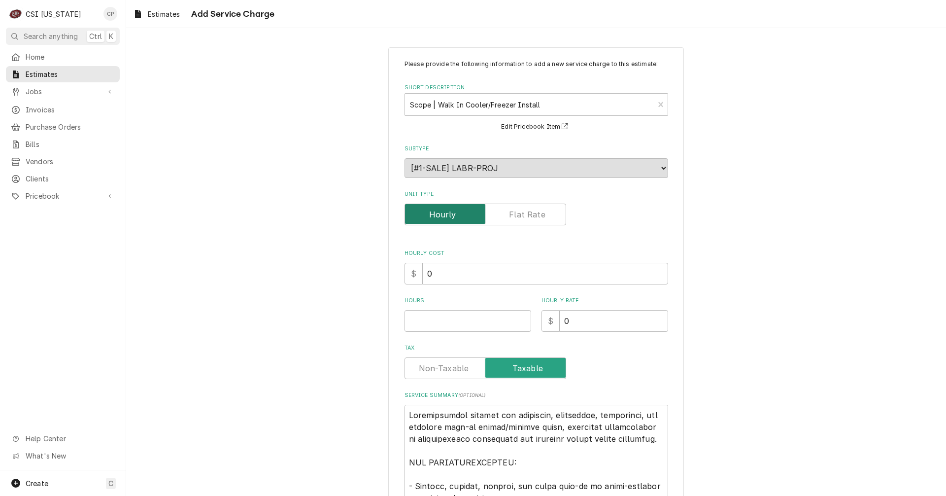
click at [475, 214] on span "Unit Type" at bounding box center [445, 214] width 80 height 20
click at [475, 214] on input "Unit Type" at bounding box center [485, 214] width 153 height 22
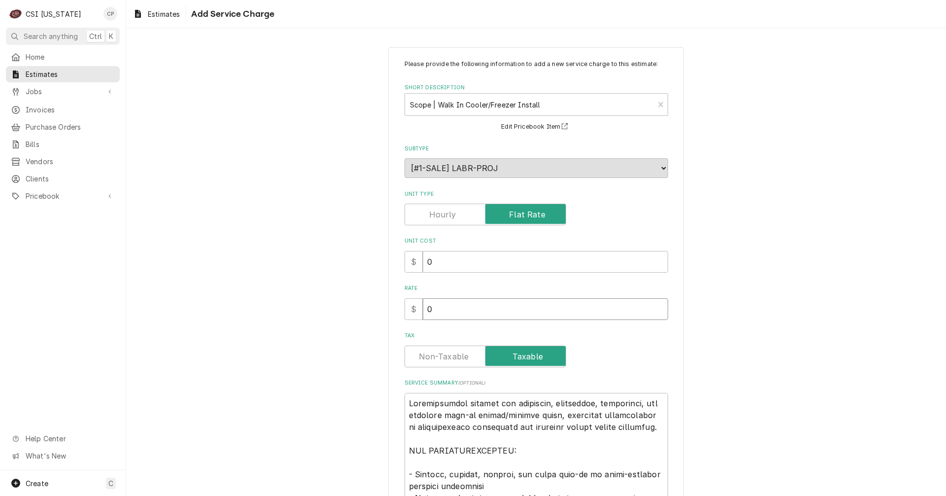
drag, startPoint x: 430, startPoint y: 318, endPoint x: 407, endPoint y: 324, distance: 23.4
click at [407, 324] on div "Please provide the following information to add a new service charge to this es…" at bounding box center [536, 402] width 264 height 685
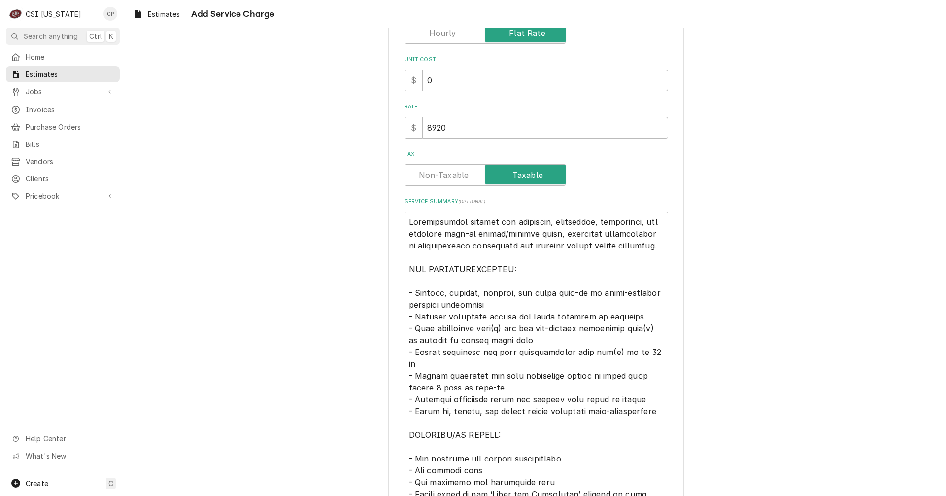
scroll to position [197, 0]
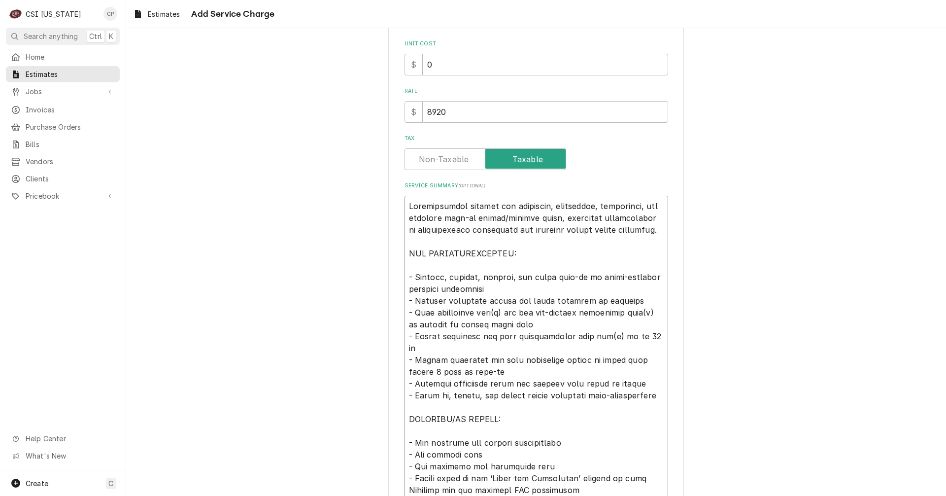
click at [544, 207] on textarea "Service Summary ( optional )" at bounding box center [536, 372] width 264 height 352
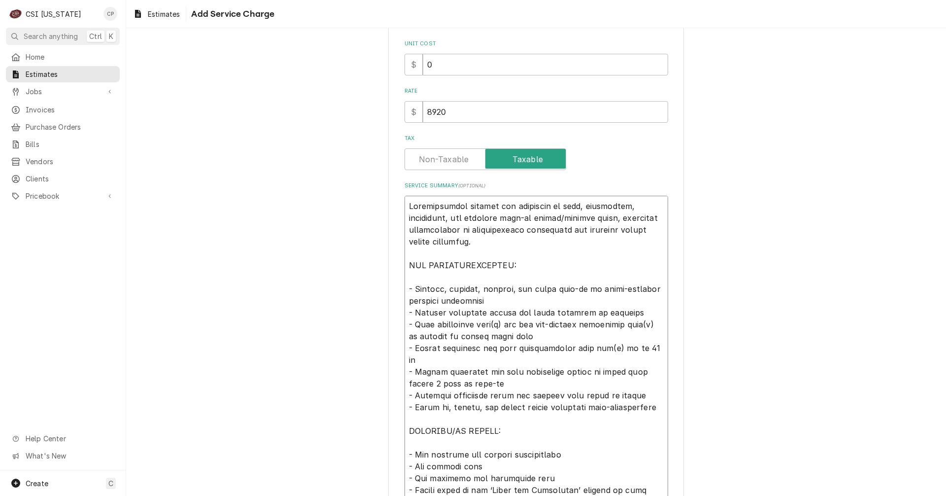
drag, startPoint x: 449, startPoint y: 217, endPoint x: 621, endPoint y: 205, distance: 172.3
click at [621, 205] on textarea "Service Summary ( optional )" at bounding box center [536, 378] width 264 height 364
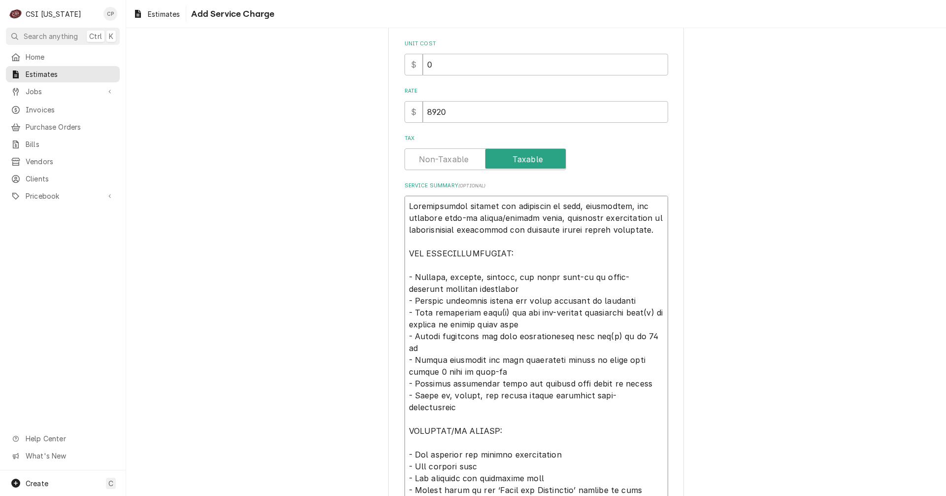
drag, startPoint x: 494, startPoint y: 215, endPoint x: 522, endPoint y: 218, distance: 28.2
click at [522, 218] on textarea "Service Summary ( optional )" at bounding box center [536, 372] width 264 height 352
drag, startPoint x: 438, startPoint y: 235, endPoint x: 443, endPoint y: 234, distance: 5.0
click at [443, 234] on textarea "Service Summary ( optional )" at bounding box center [536, 372] width 264 height 352
click at [531, 237] on textarea "Service Summary ( optional )" at bounding box center [536, 372] width 264 height 352
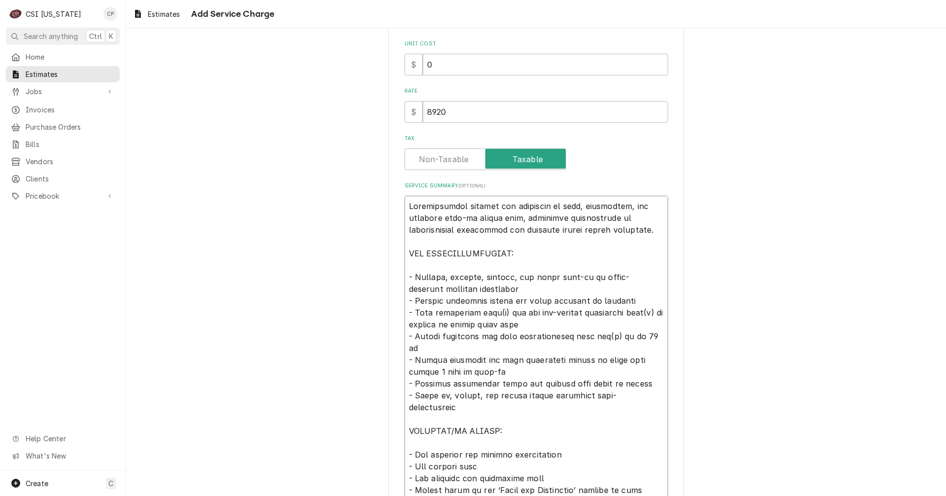
drag, startPoint x: 604, startPoint y: 231, endPoint x: 402, endPoint y: 206, distance: 203.4
click at [404, 206] on textarea "Service Summary ( optional )" at bounding box center [536, 372] width 264 height 352
click at [369, 276] on div "Please provide the following information to add a new service charge to this es…" at bounding box center [536, 224] width 820 height 766
click at [440, 280] on textarea "Service Summary ( optional )" at bounding box center [536, 372] width 264 height 352
drag, startPoint x: 537, startPoint y: 275, endPoint x: 507, endPoint y: 275, distance: 30.1
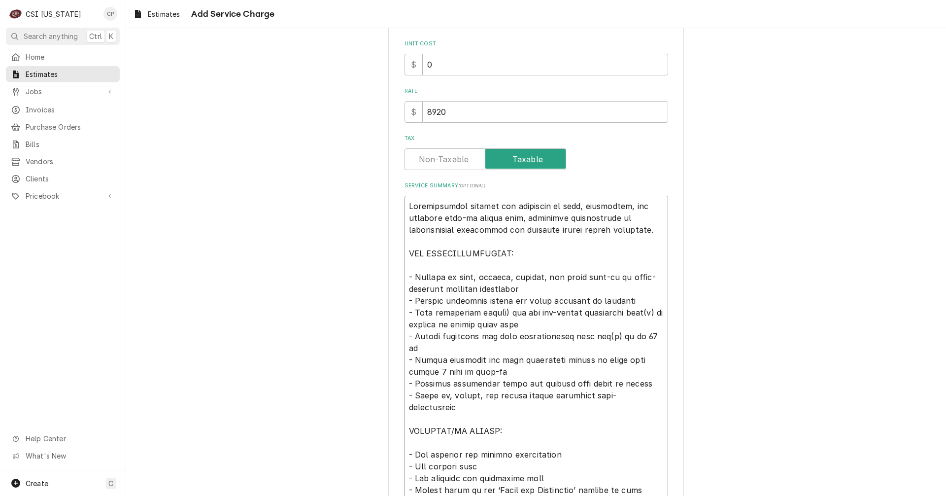
click at [507, 275] on textarea "Service Summary ( optional )" at bounding box center [536, 372] width 264 height 352
click at [500, 312] on textarea "Service Summary ( optional )" at bounding box center [536, 372] width 264 height 352
drag, startPoint x: 528, startPoint y: 312, endPoint x: 573, endPoint y: 310, distance: 45.4
click at [573, 310] on textarea "Service Summary ( optional )" at bounding box center [536, 372] width 264 height 352
click at [597, 312] on textarea "Service Summary ( optional )" at bounding box center [536, 372] width 264 height 352
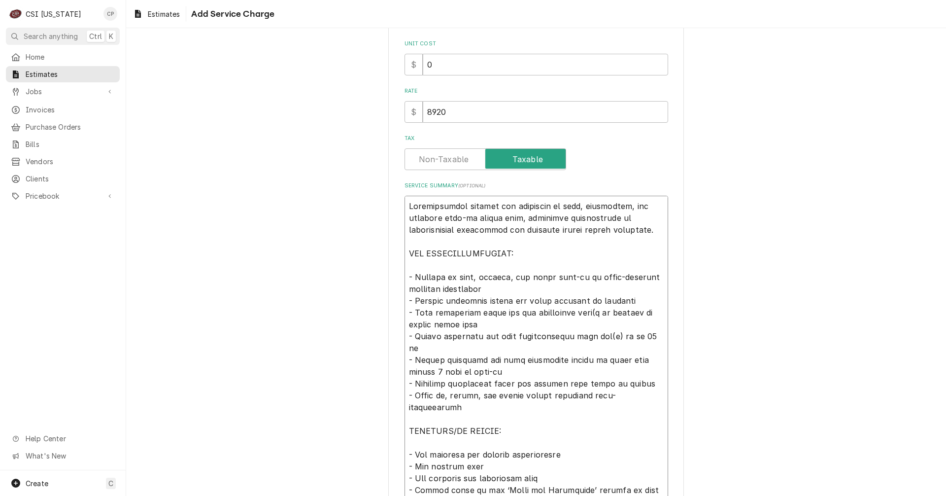
click at [590, 313] on textarea "Service Summary ( optional )" at bounding box center [536, 372] width 264 height 352
drag, startPoint x: 604, startPoint y: 312, endPoint x: 646, endPoint y: 316, distance: 41.6
click at [646, 316] on textarea "Service Summary ( optional )" at bounding box center [536, 372] width 264 height 352
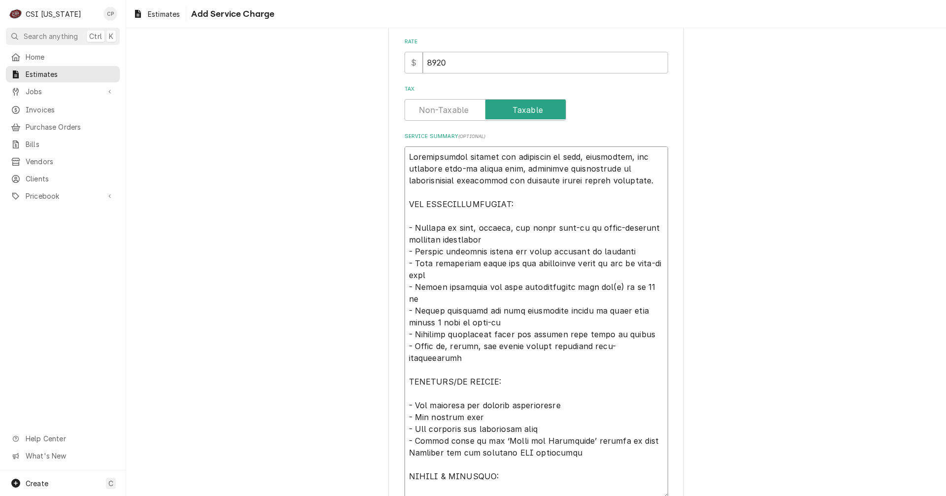
click at [599, 285] on textarea "Service Summary ( optional )" at bounding box center [536, 322] width 264 height 352
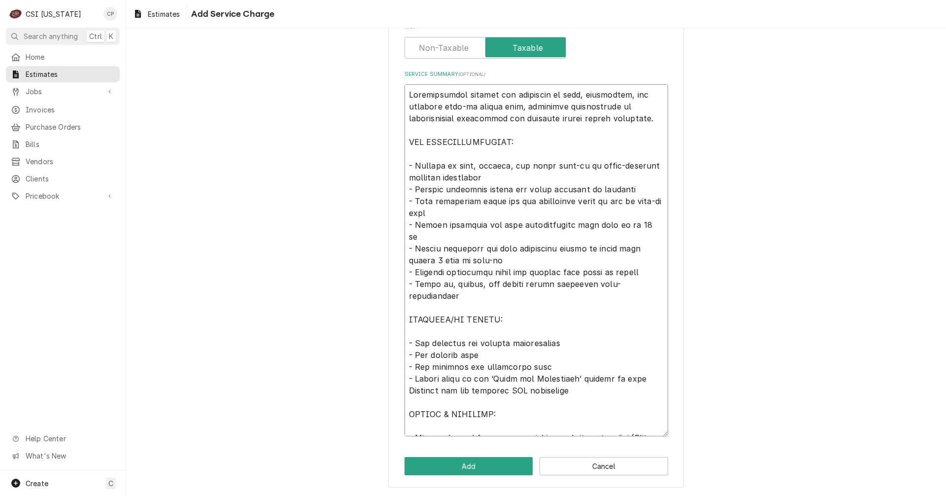
scroll to position [309, 0]
click at [482, 472] on button "Add" at bounding box center [468, 465] width 129 height 18
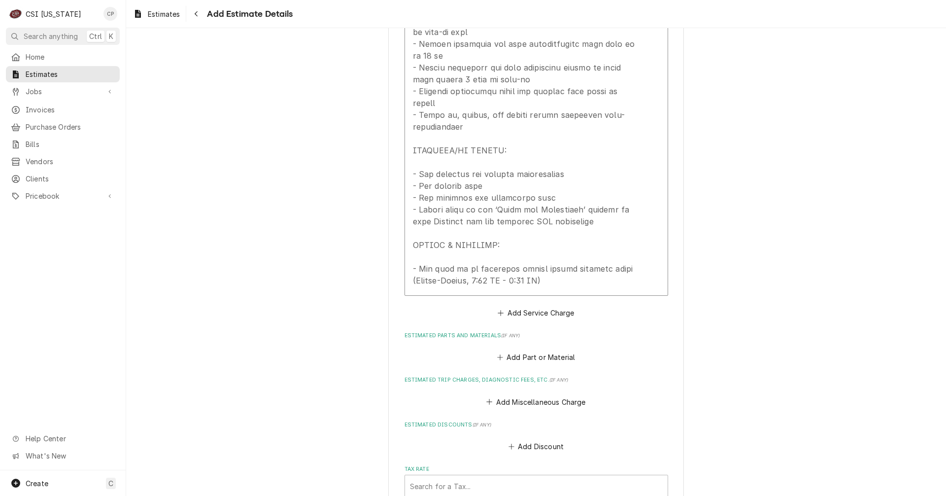
scroll to position [1269, 0]
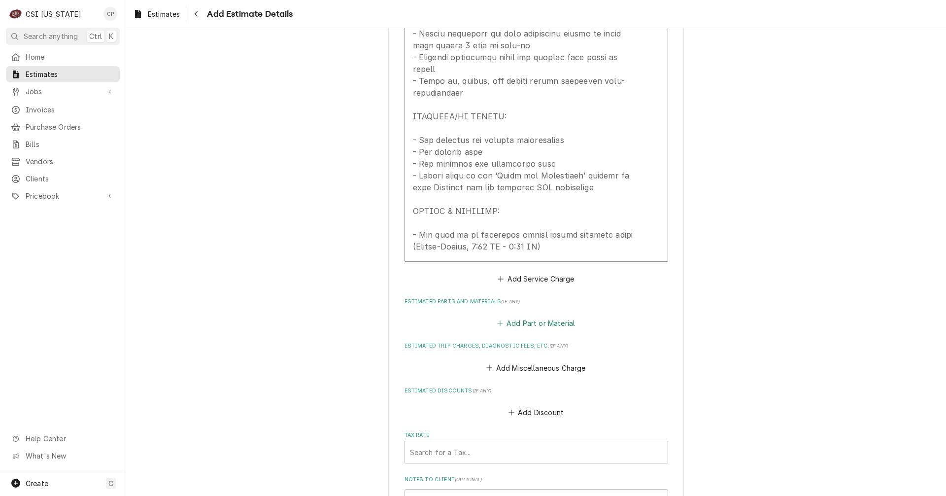
click at [554, 316] on button "Add Part or Material" at bounding box center [535, 323] width 81 height 14
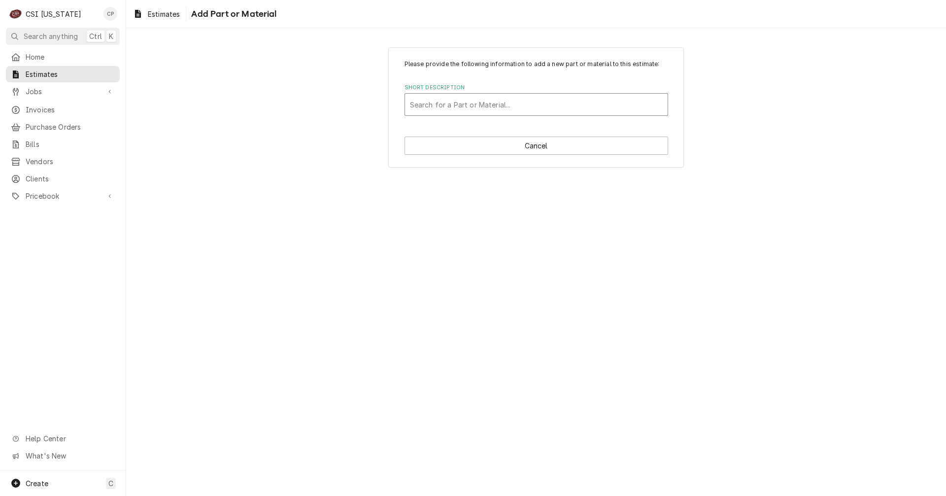
click at [445, 102] on div "Short Description" at bounding box center [536, 105] width 253 height 18
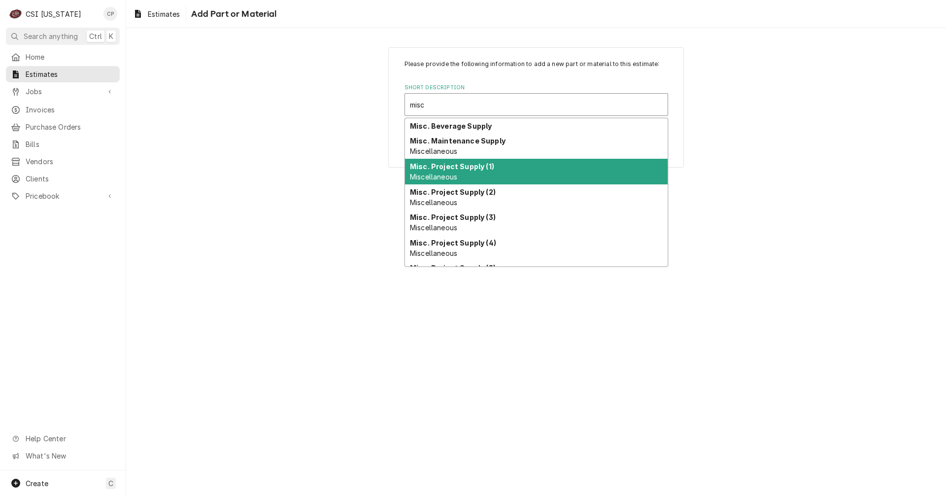
click at [459, 171] on div "Misc. Project Supply (1) Miscellaneous" at bounding box center [536, 172] width 263 height 26
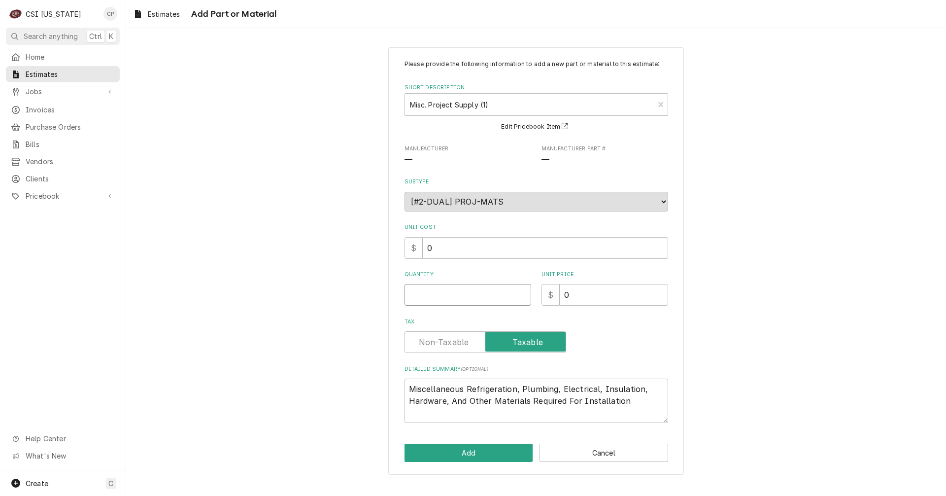
click at [455, 297] on input "Quantity" at bounding box center [467, 295] width 127 height 22
click at [516, 392] on textarea "Miscellaneous Refrigeration, Plumbing, Electrical, Insulation, Hardware, And Ot…" at bounding box center [536, 400] width 264 height 44
drag, startPoint x: 519, startPoint y: 391, endPoint x: 469, endPoint y: 384, distance: 50.7
click at [465, 385] on textarea "Miscellaneous Refrigeration, Plumbing, Electrical, Insulation, Hardware, And Ot…" at bounding box center [536, 400] width 264 height 44
click at [496, 455] on button "Add" at bounding box center [468, 452] width 129 height 18
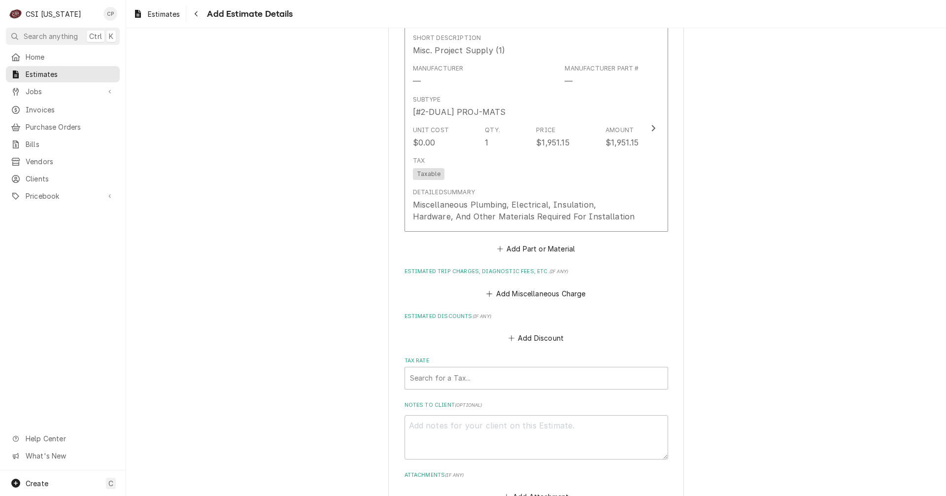
scroll to position [1583, 0]
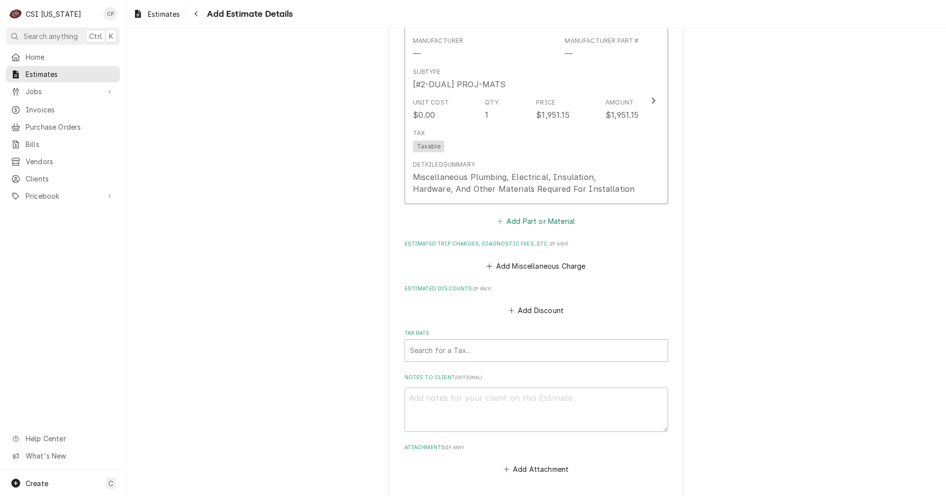
click at [527, 214] on button "Add Part or Material" at bounding box center [535, 221] width 81 height 14
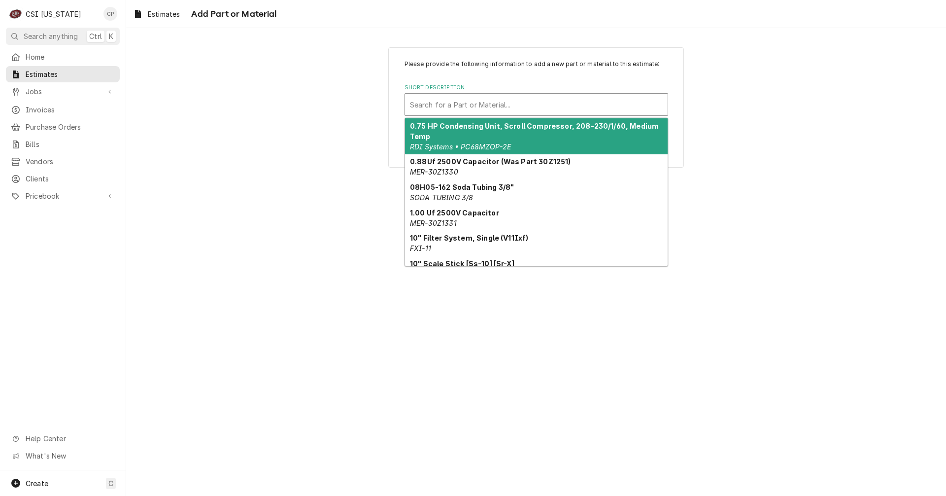
click at [469, 105] on div "Short Description" at bounding box center [536, 105] width 253 height 18
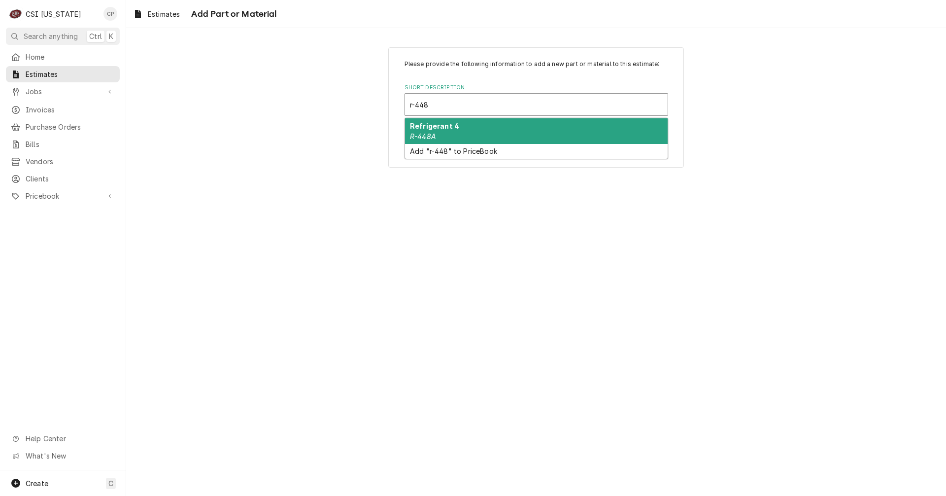
click at [456, 128] on div "Refrigerant 4 R-448A" at bounding box center [536, 131] width 263 height 26
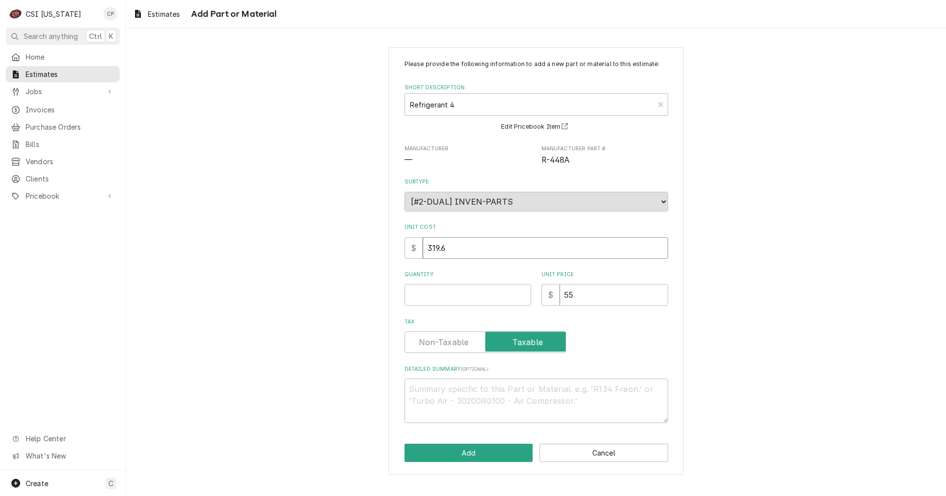
drag, startPoint x: 450, startPoint y: 249, endPoint x: 405, endPoint y: 247, distance: 44.8
click at [405, 247] on div "$ 319.6" at bounding box center [536, 248] width 264 height 22
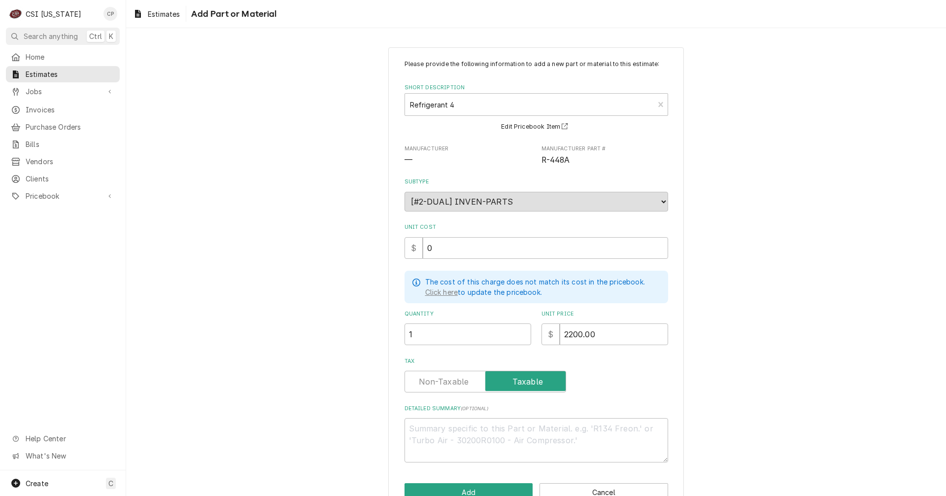
click at [356, 371] on div "Please provide the following information to add a new part or material to this …" at bounding box center [536, 280] width 820 height 484
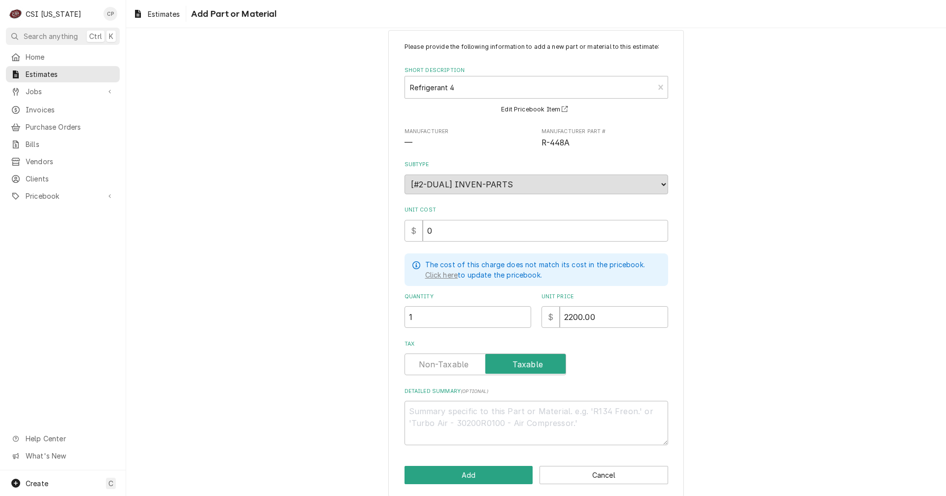
scroll to position [26, 0]
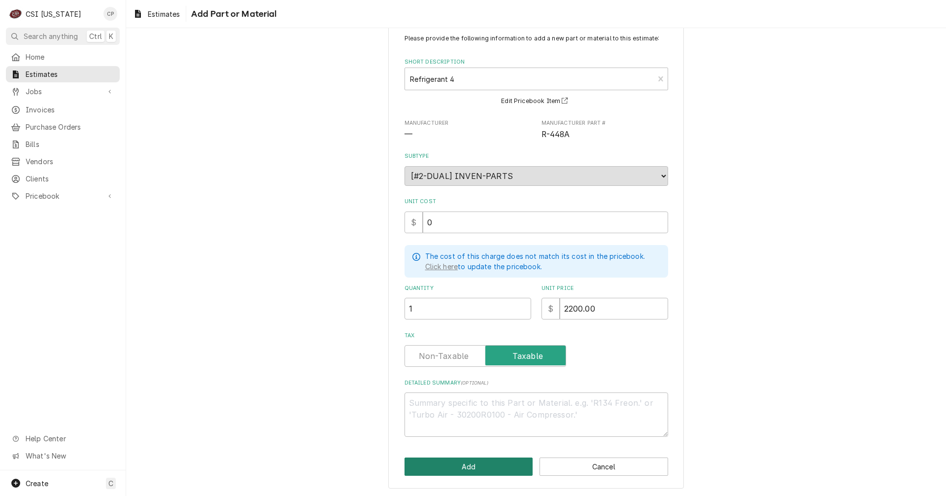
click at [479, 468] on button "Add" at bounding box center [468, 466] width 129 height 18
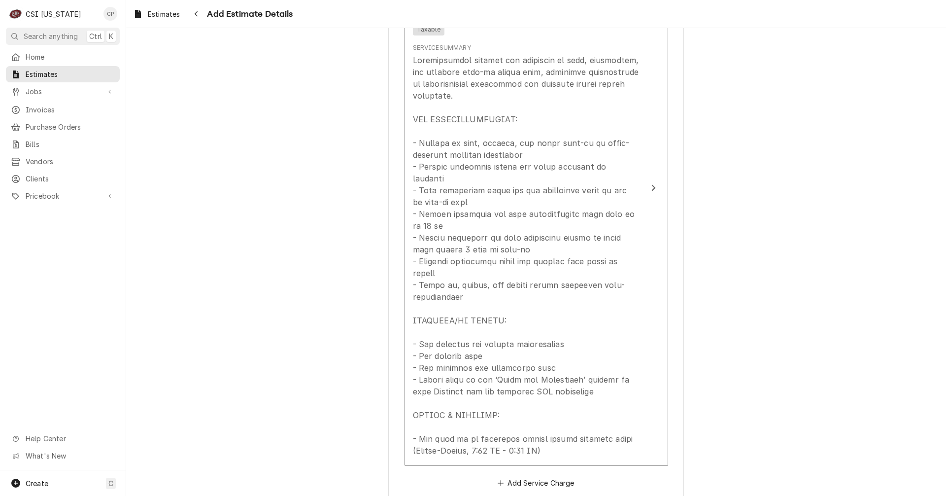
scroll to position [769, 0]
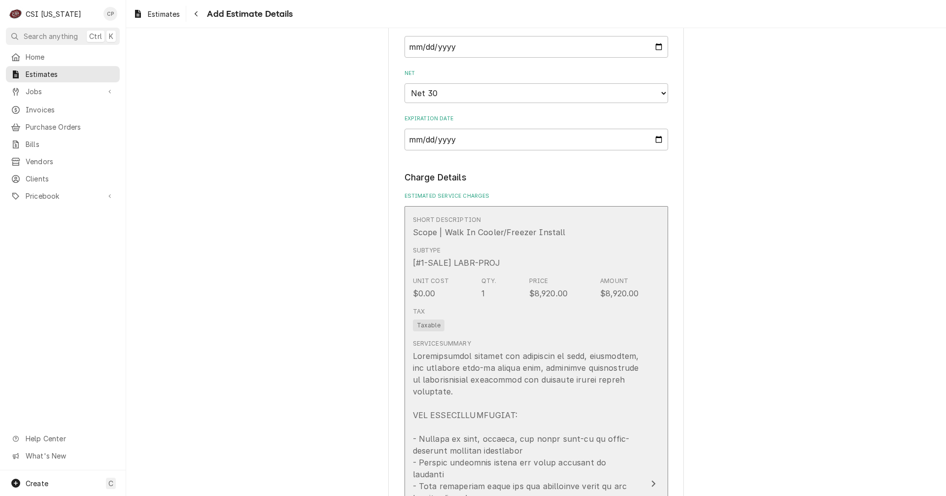
click at [649, 469] on button "Short Description Scope | Walk In Cooler/Freezer Install Subtype [#1-SALE] LABR…" at bounding box center [536, 483] width 264 height 555
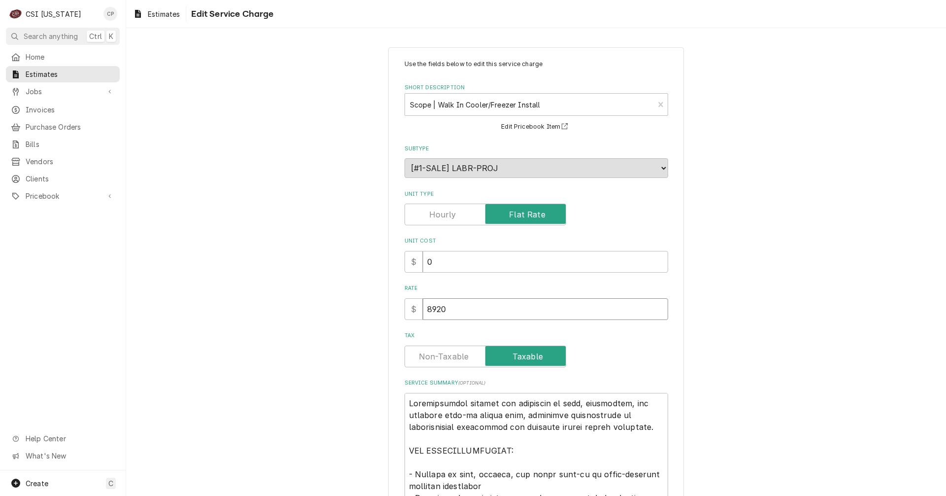
drag, startPoint x: 486, startPoint y: 314, endPoint x: 393, endPoint y: 318, distance: 92.7
click at [393, 318] on div "Use the fields below to edit this service charge Short Description Scope | Walk…" at bounding box center [536, 434] width 296 height 774
click at [330, 364] on div "Use the fields below to edit this service charge Short Description Scope | Walk…" at bounding box center [536, 433] width 820 height 791
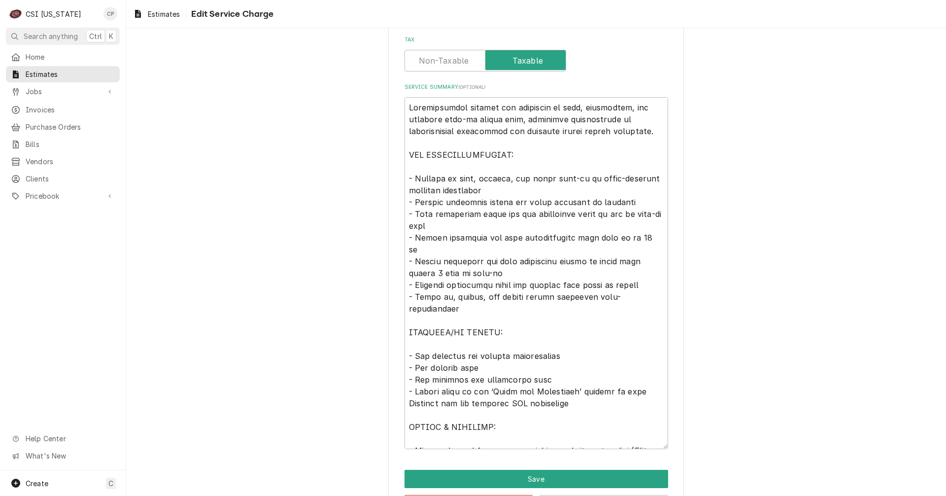
scroll to position [334, 0]
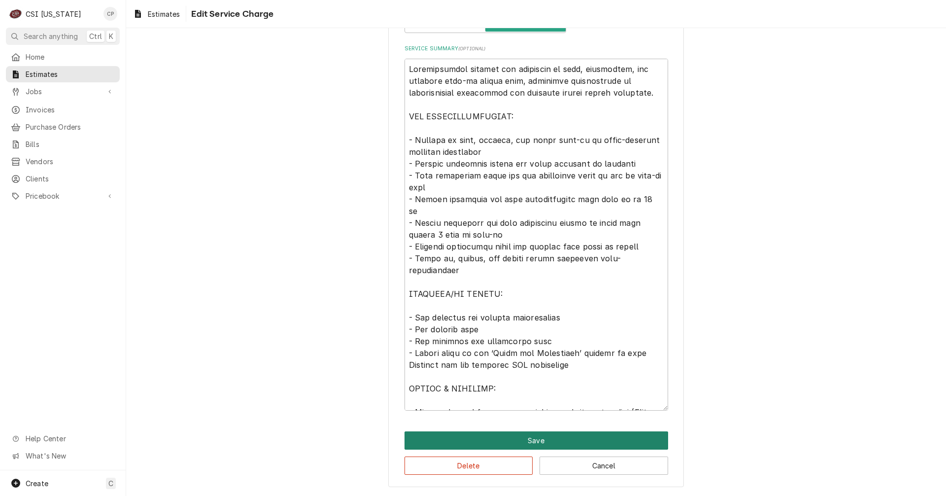
click at [530, 440] on button "Save" at bounding box center [536, 440] width 264 height 18
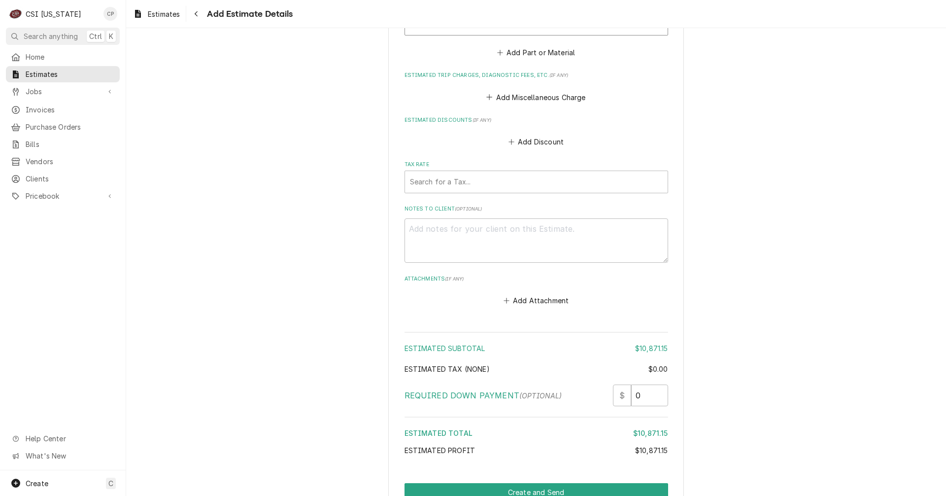
scroll to position [1940, 0]
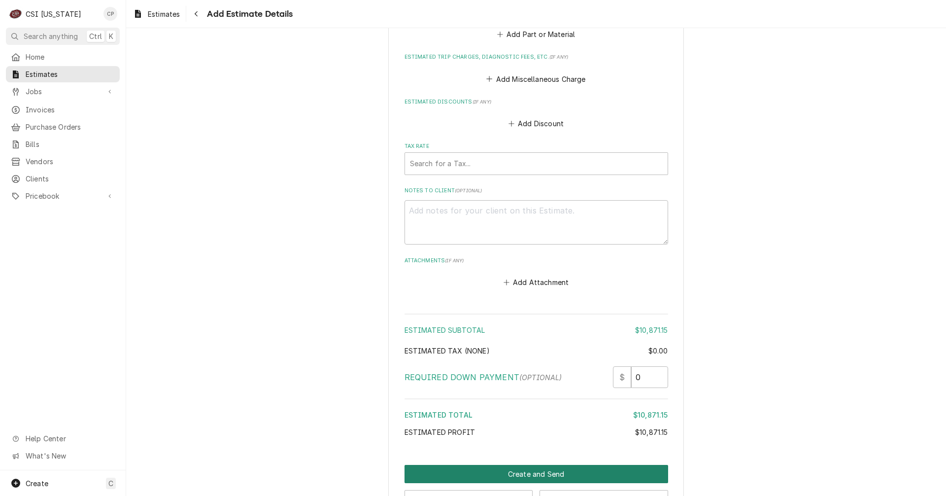
click at [530, 464] on button "Create and Send" at bounding box center [536, 473] width 264 height 18
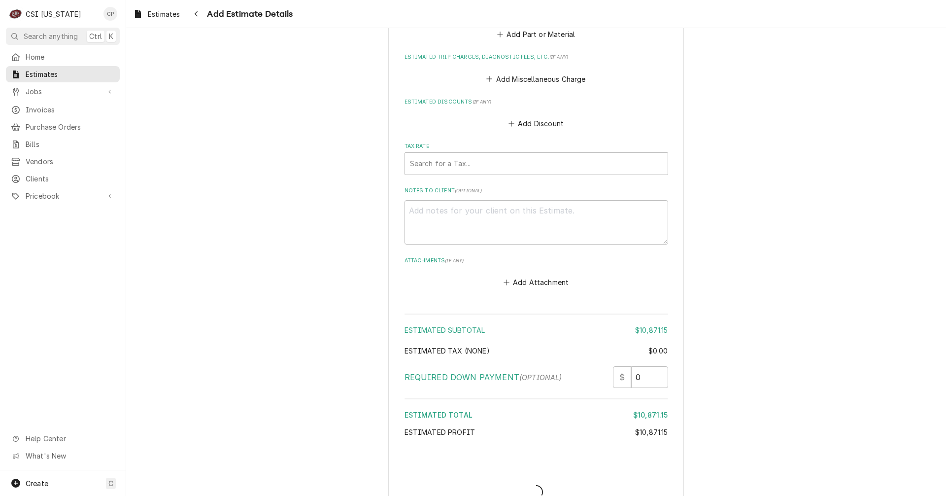
scroll to position [1956, 0]
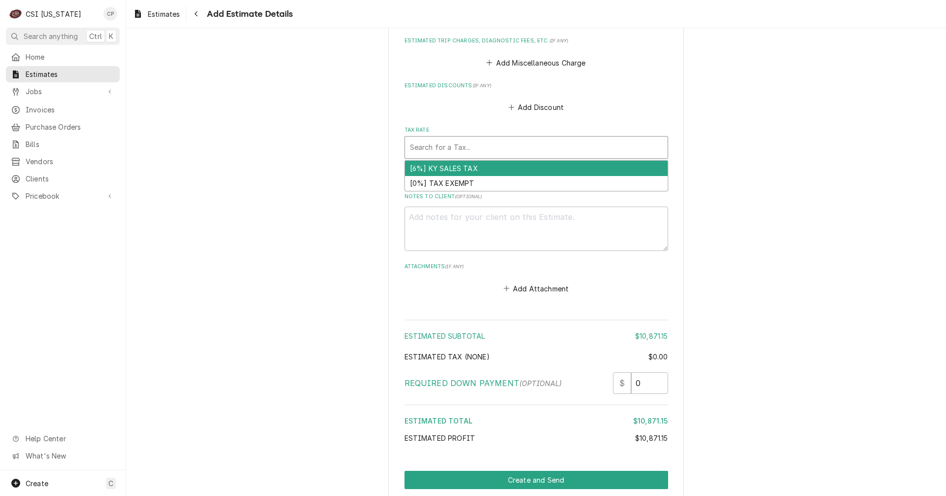
click at [456, 138] on div "Tax Rate" at bounding box center [536, 147] width 253 height 18
click at [453, 161] on div "[6%] KY SALES TAX" at bounding box center [536, 168] width 263 height 15
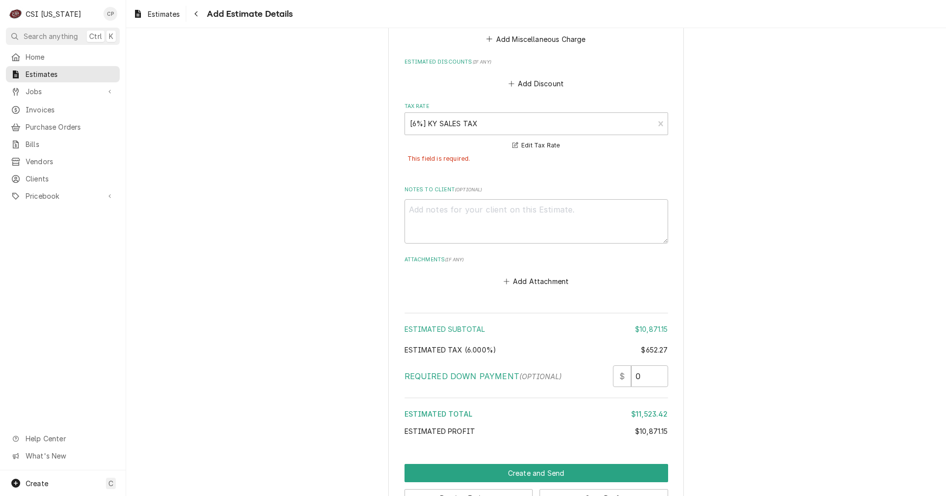
scroll to position [2000, 0]
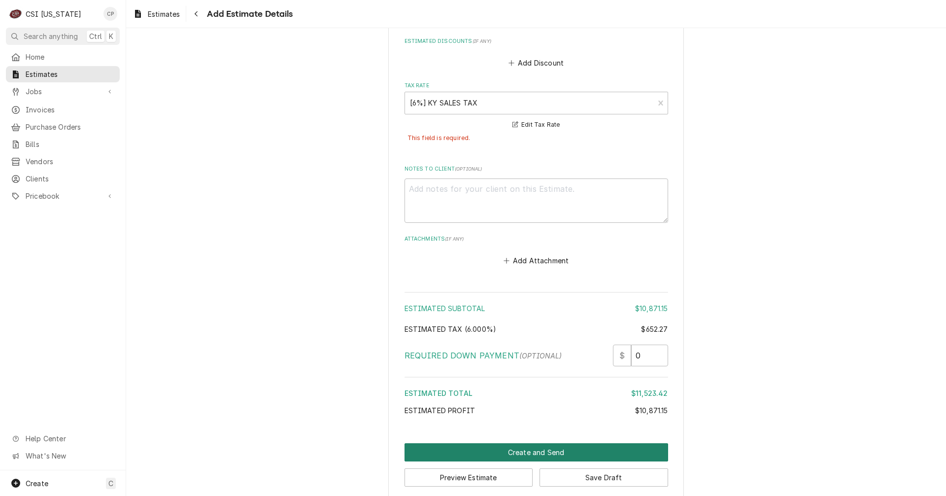
click at [545, 443] on button "Create and Send" at bounding box center [536, 452] width 264 height 18
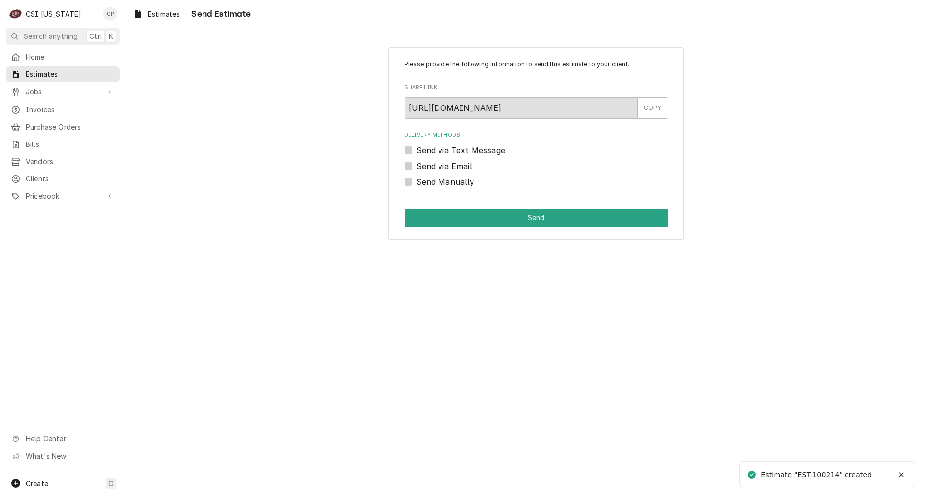
click at [416, 166] on label "Send via Email" at bounding box center [444, 166] width 56 height 12
click at [416, 166] on input "Send via Email" at bounding box center [548, 171] width 264 height 22
checkbox input "true"
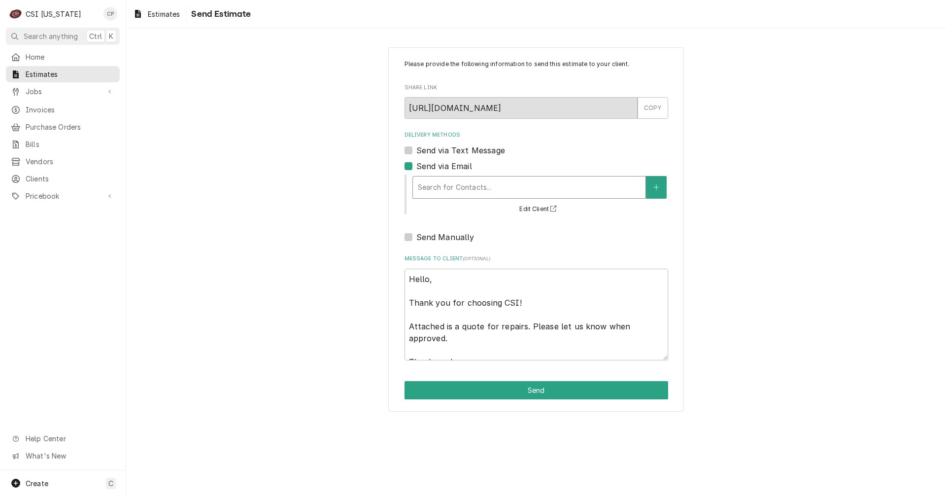
click at [439, 178] on div "Delivery Methods" at bounding box center [529, 187] width 223 height 18
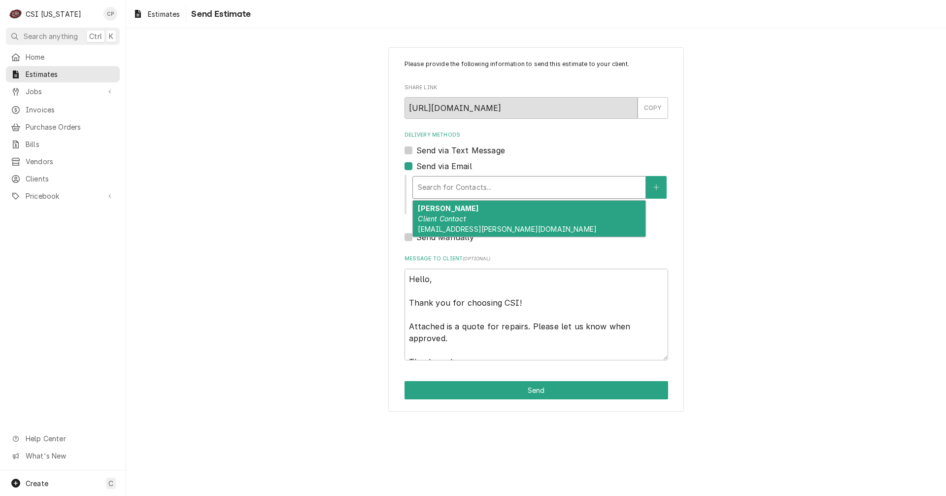
click at [447, 222] on em "Client Contact" at bounding box center [442, 218] width 48 height 8
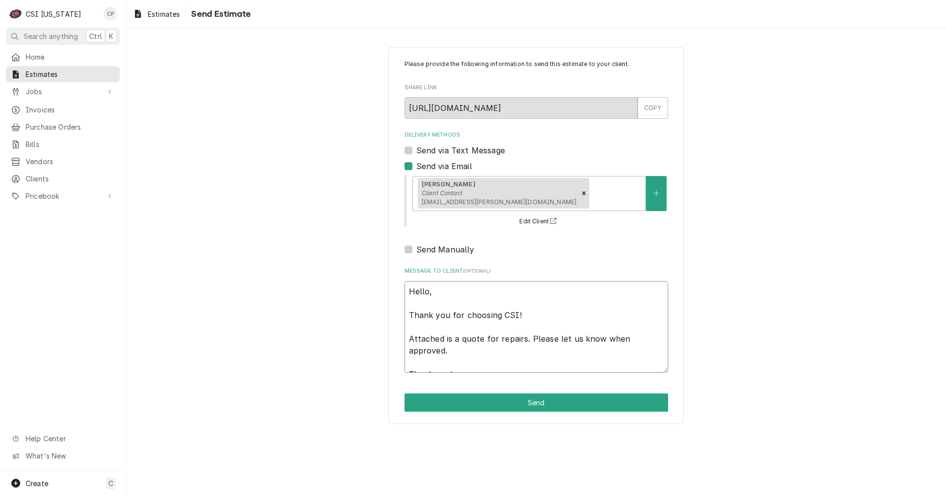
drag, startPoint x: 455, startPoint y: 337, endPoint x: 613, endPoint y: 355, distance: 159.6
click at [613, 355] on textarea "Hello, Thank you for choosing CSI! Attached is a quote for repairs. Please let …" at bounding box center [536, 327] width 264 height 92
type textarea "x"
type textarea "Hello, Thank you for choosing CSI! Attached is t Thank you!"
type textarea "x"
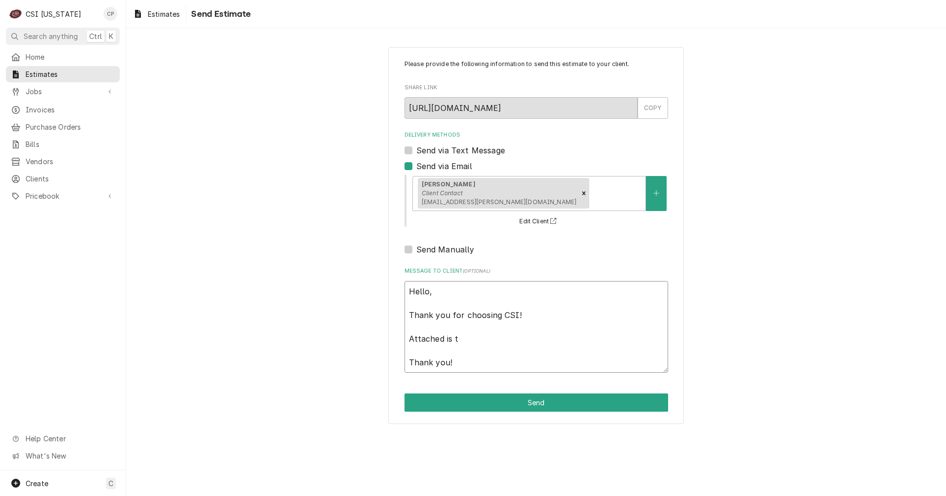
type textarea "Hello, Thank you for choosing CSI! Attached is th Thank you!"
type textarea "x"
type textarea "Hello, Thank you for choosing CSI! Attached is the Thank you!"
type textarea "x"
type textarea "Hello, Thank you for choosing CSI! Attached is the Thank you!"
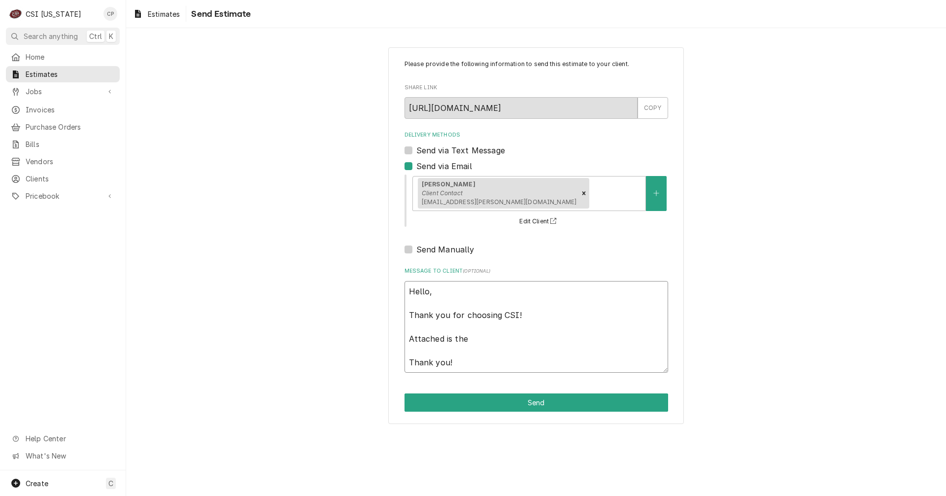
type textarea "x"
type textarea "Hello, Thank you for choosing CSI! Attached is the q Thank you!"
type textarea "x"
type textarea "Hello, Thank you for choosing CSI! Attached is the qu Thank you!"
type textarea "x"
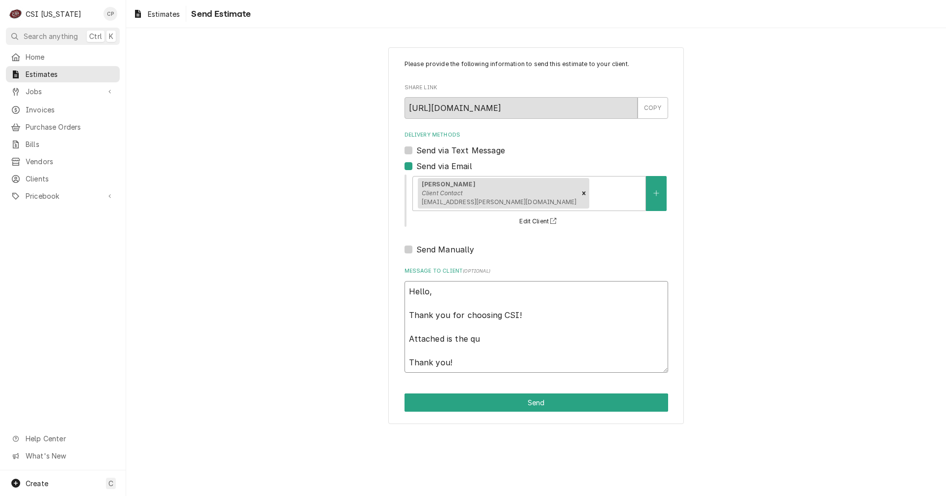
type textarea "Hello, Thank you for choosing CSI! Attached is the quo Thank you!"
type textarea "x"
type textarea "Hello, Thank you for choosing CSI! Attached is the quot Thank you!"
type textarea "x"
type textarea "Hello, Thank you for choosing CSI! Attached is the quote Thank you!"
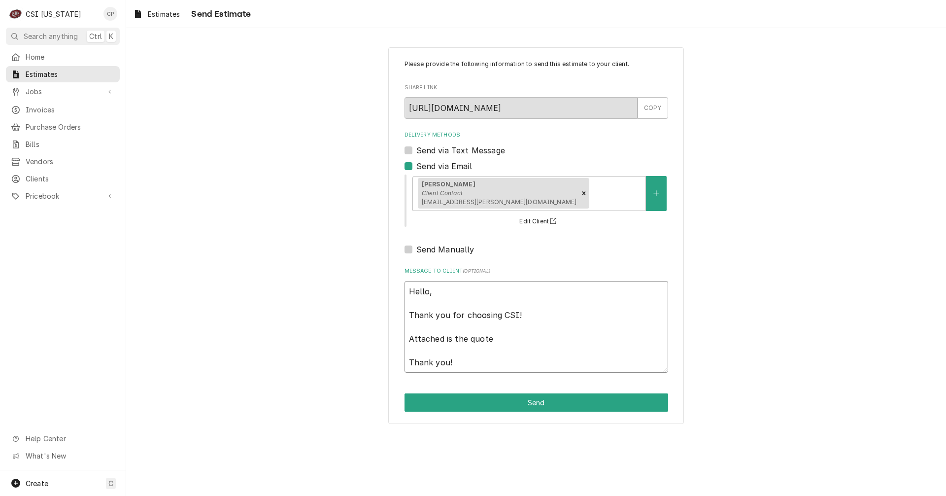
type textarea "x"
type textarea "Hello, Thank you for choosing CSI! Attached is the quote Thank you!"
type textarea "x"
type textarea "Hello, Thank you for choosing CSI! Attached is the quote f Thank you!"
type textarea "x"
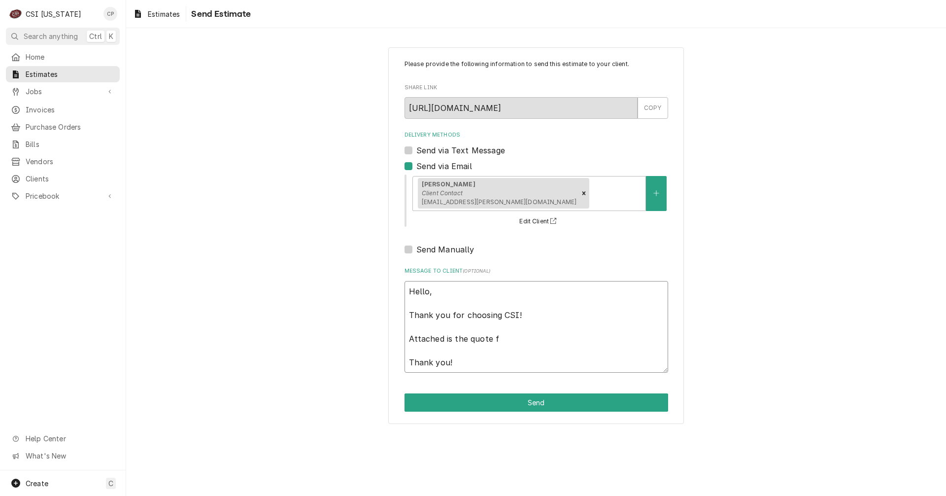
type textarea "Hello, Thank you for choosing CSI! Attached is the quote fo Thank you!"
type textarea "x"
type textarea "Hello, Thank you for choosing CSI! Attached is the quote for Thank you!"
type textarea "x"
type textarea "Hello, Thank you for choosing CSI! Attached is the quote for Thank you!"
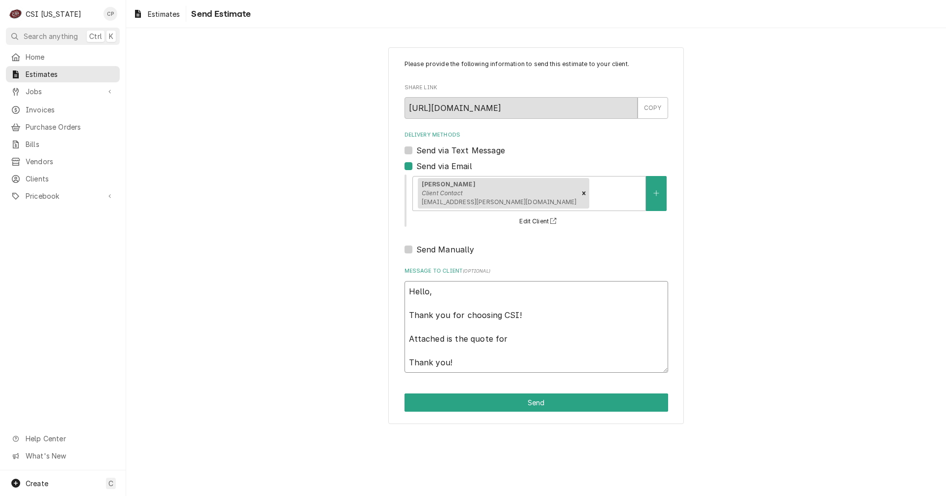
type textarea "x"
type textarea "Hello, Thank you for choosing CSI! Attached is the quote for t Thank you!"
type textarea "x"
type textarea "Hello, Thank you for choosing CSI! Attached is the quote for th Thank you!"
type textarea "x"
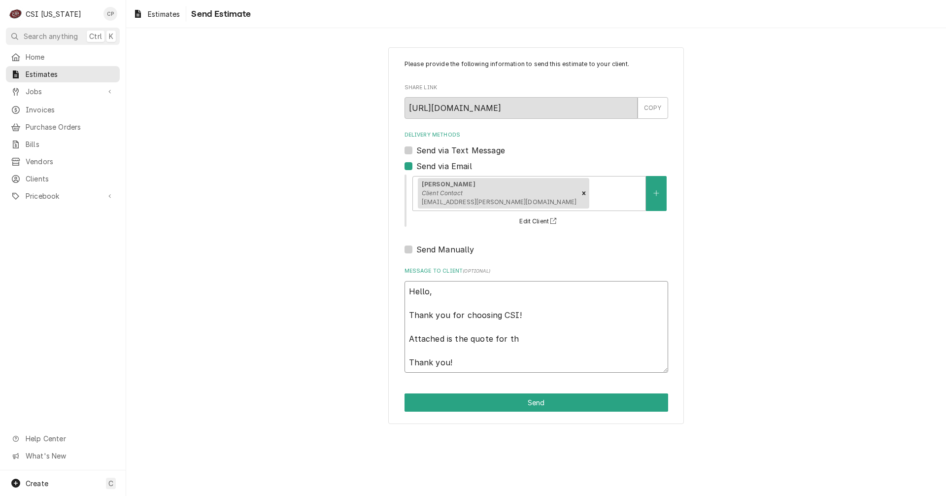
type textarea "Hello, Thank you for choosing CSI! Attached is the quote for the Thank you!"
type textarea "x"
type textarea "Hello, Thank you for choosing CSI! Attached is the quote for the Thank you!"
type textarea "x"
type textarea "Hello, Thank you for choosing CSI! Attached is the quote for the U Thank you!"
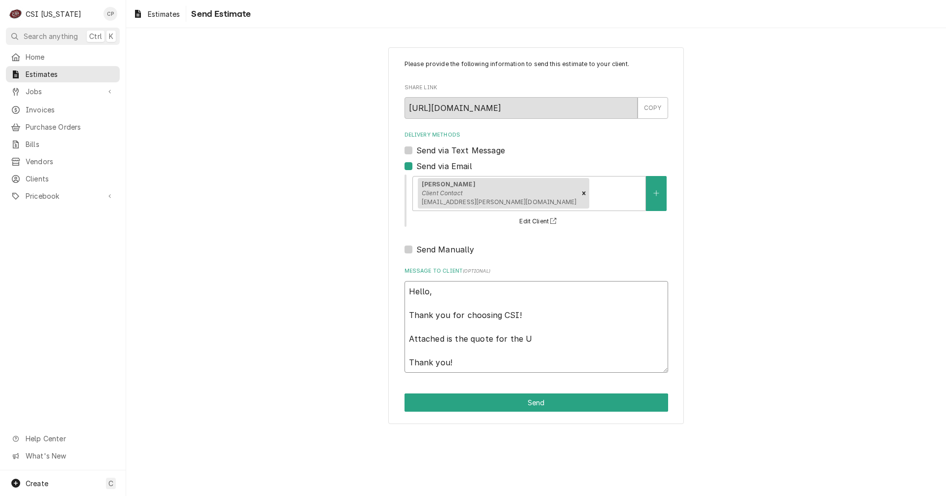
type textarea "x"
type textarea "Hello, Thank you for choosing CSI! Attached is the quote for the Un Thank you!"
type textarea "x"
type textarea "Hello, Thank you for choosing CSI! Attached is the quote for the Uni Thank you!"
type textarea "x"
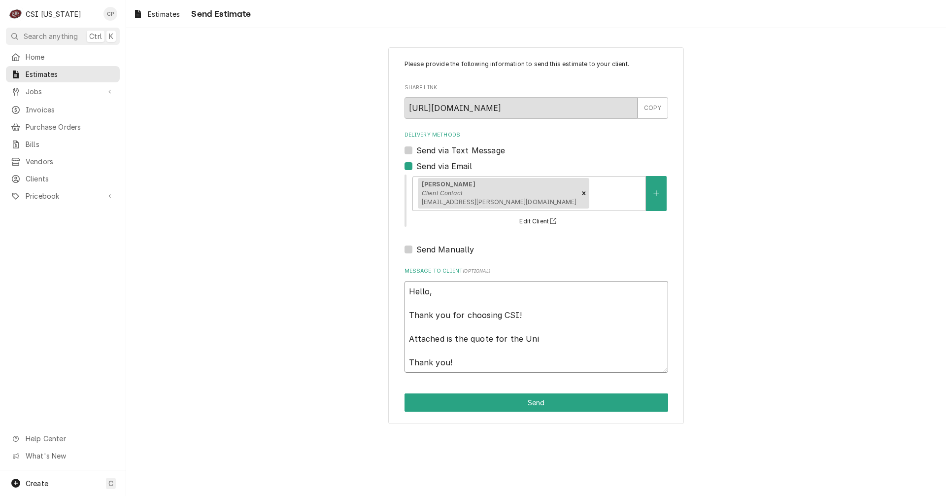
type textarea "Hello, Thank you for choosing CSI! Attached is the quote for the Univ Thank you!"
type textarea "x"
type textarea "Hello, Thank you for choosing CSI! Attached is the quote for the Unive Thank yo…"
type textarea "x"
type textarea "Hello, Thank you for choosing CSI! Attached is the quote for the Univer Thank y…"
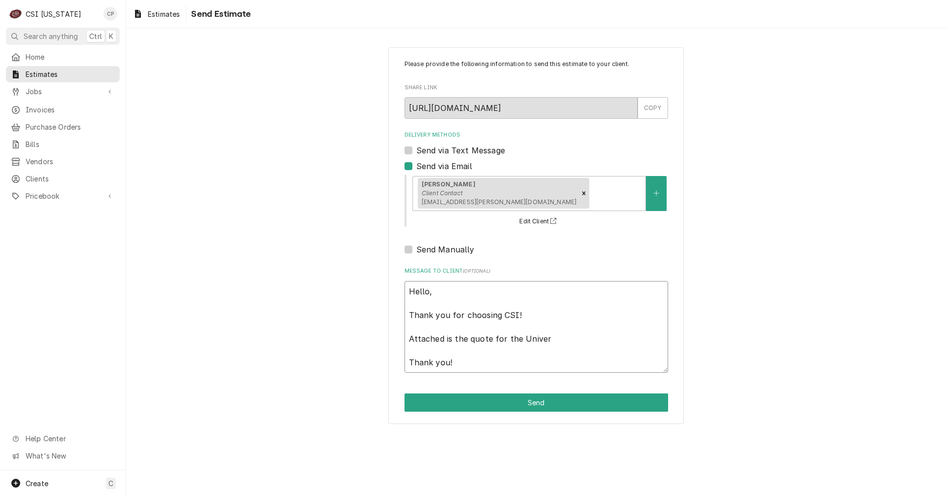
type textarea "x"
type textarea "Hello, Thank you for choosing CSI! Attached is the quote for the Univers Thank …"
type textarea "x"
type textarea "Hello, Thank you for choosing CSI! Attached is the quote for the Universi Thank…"
type textarea "x"
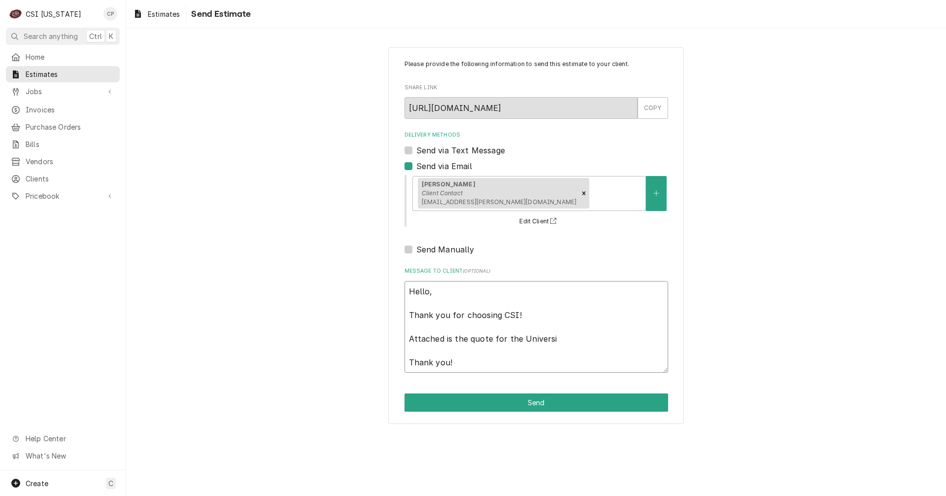
type textarea "Hello, Thank you for choosing CSI! Attached is the quote for the Universit Than…"
type textarea "x"
type textarea "Hello, Thank you for choosing CSI! Attached is the quote for the University Tha…"
type textarea "x"
type textarea "Hello, Thank you for choosing CSI! Attached is the quote for the University Tha…"
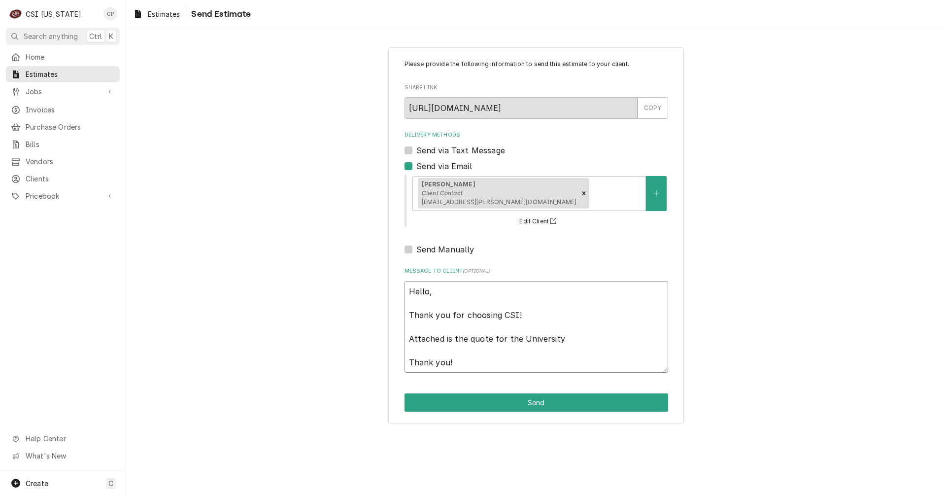
type textarea "x"
type textarea "Hello, Thank you for choosing CSI! Attached is the quote for the University o T…"
type textarea "x"
type textarea "Hello, Thank you for choosing CSI! Attached is the quote for the University of …"
type textarea "x"
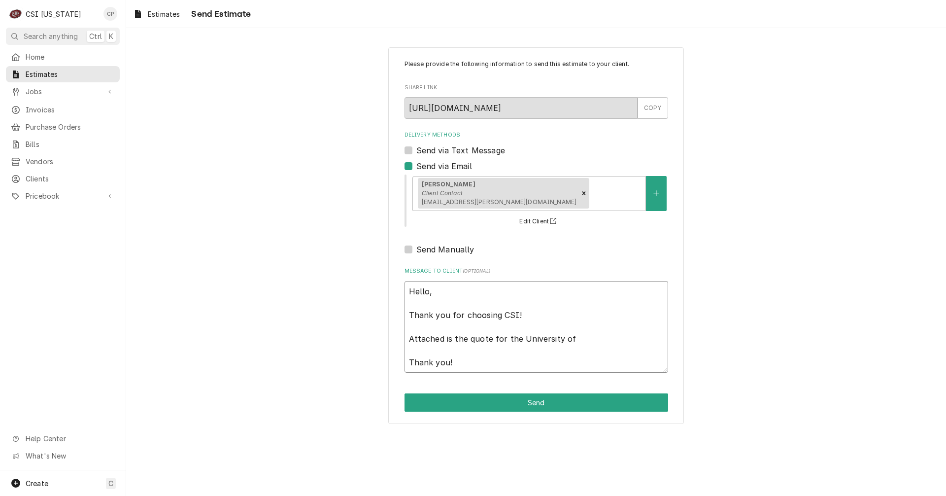
type textarea "Hello, Thank you for choosing CSI! Attached is the quote for the University of …"
type textarea "x"
type textarea "Hello, Thank you for choosing CSI! Attached is the quote for the University of …"
type textarea "x"
type textarea "Hello, Thank you for choosing CSI! Attached is the quote for the University of …"
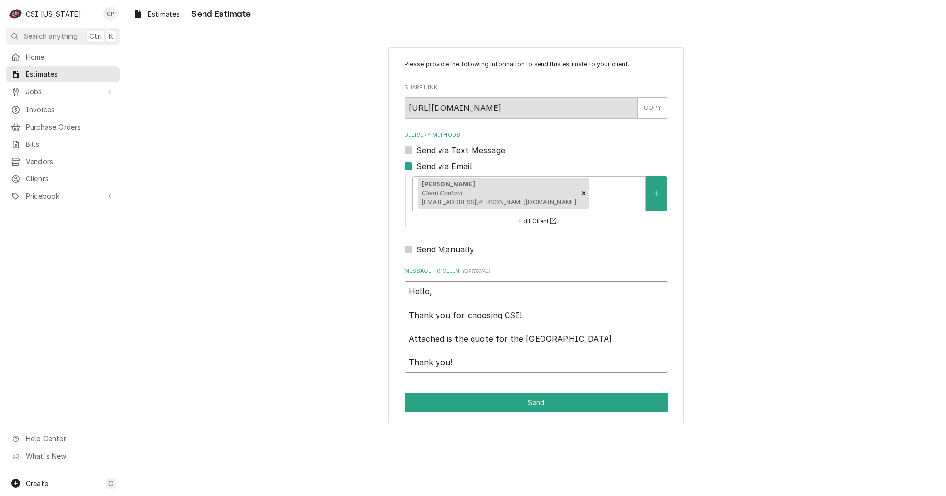
type textarea "x"
type textarea "Hello, Thank you for choosing CSI! Attached is the quote for the University of …"
type textarea "x"
type textarea "Hello, Thank you for choosing CSI! Attached is the quote for the University of …"
type textarea "x"
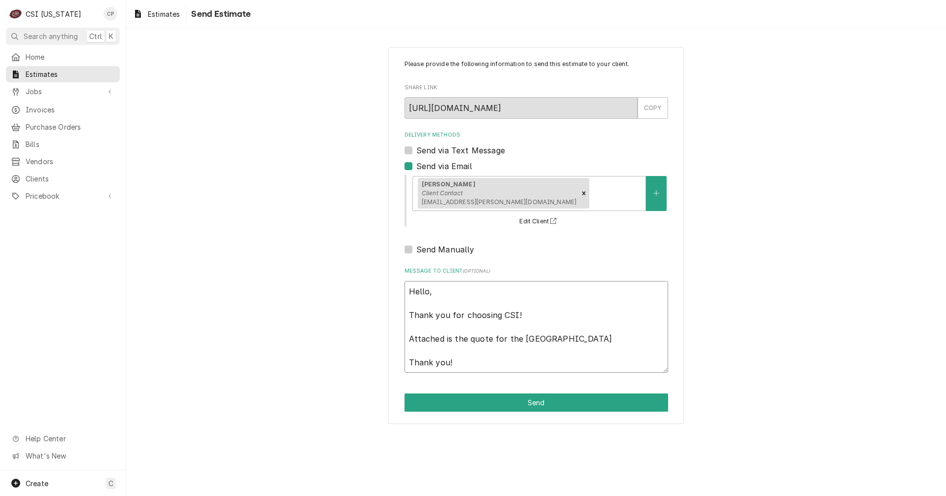
type textarea "Hello, Thank you for choosing CSI! Attached is the quote for the University of …"
type textarea "x"
type textarea "Hello, Thank you for choosing CSI! Attached is the quote for the University of …"
type textarea "x"
type textarea "Hello, Thank you for choosing CSI! Attached is the quote for the University of …"
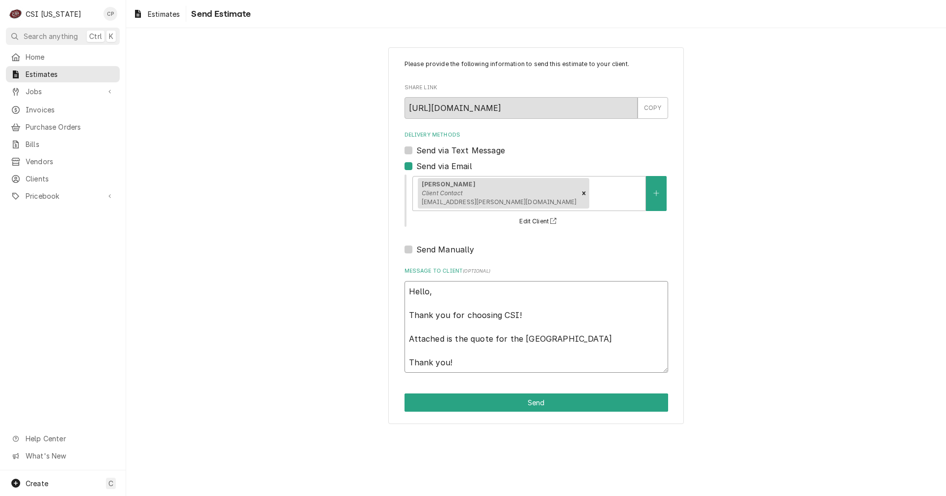
type textarea "x"
type textarea "Hello, Thank you for choosing CSI! Attached is the quote for the University of …"
type textarea "x"
type textarea "Hello, Thank you for choosing CSI! Attached is the quote for the University of …"
type textarea "x"
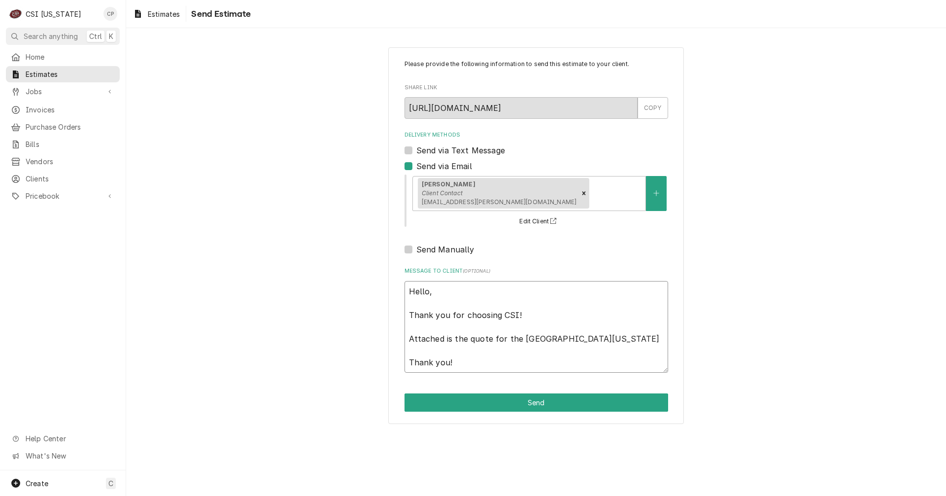
type textarea "Hello, Thank you for choosing CSI! Attached is the quote for the University of …"
type textarea "x"
type textarea "Hello, Thank you for choosing CSI! Attached is the quote for the University of …"
type textarea "x"
type textarea "Hello, Thank you for choosing CSI! Attached is the quote for the University of …"
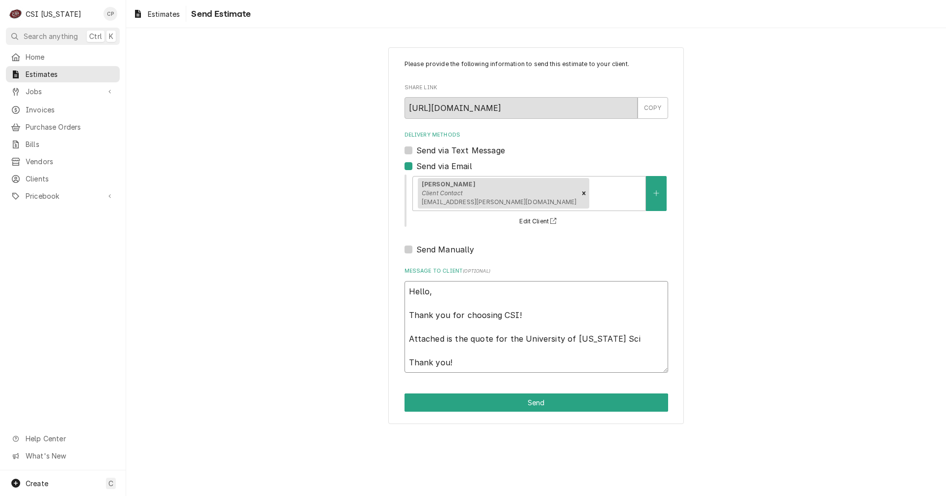
type textarea "x"
type textarea "Hello, Thank you for choosing CSI! Attached is the quote for the University of …"
type textarea "x"
type textarea "Hello, Thank you for choosing CSI! Attached is the quote for the University of …"
type textarea "x"
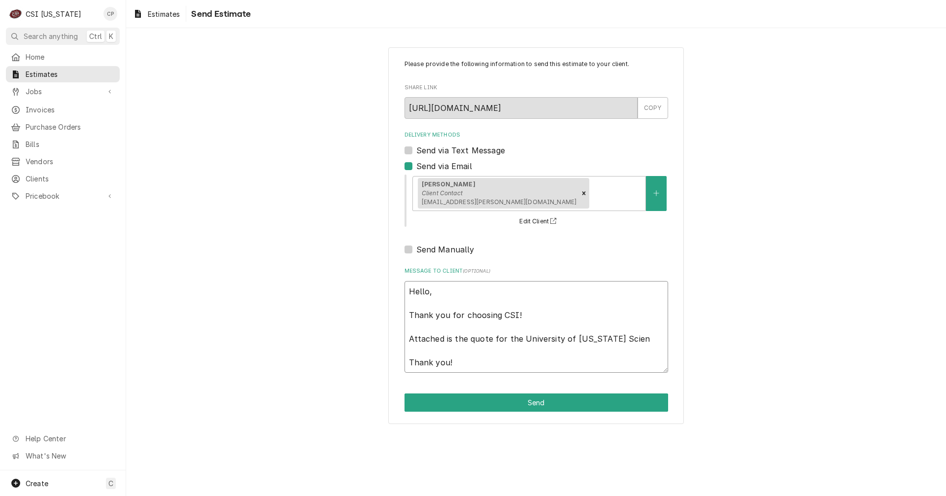
type textarea "Hello, Thank you for choosing CSI! Attached is the quote for the University of …"
type textarea "x"
type textarea "Hello, Thank you for choosing CSI! Attached is the quote for the University of …"
type textarea "x"
type textarea "Hello, Thank you for choosing CSI! Attached is the quote for the University of …"
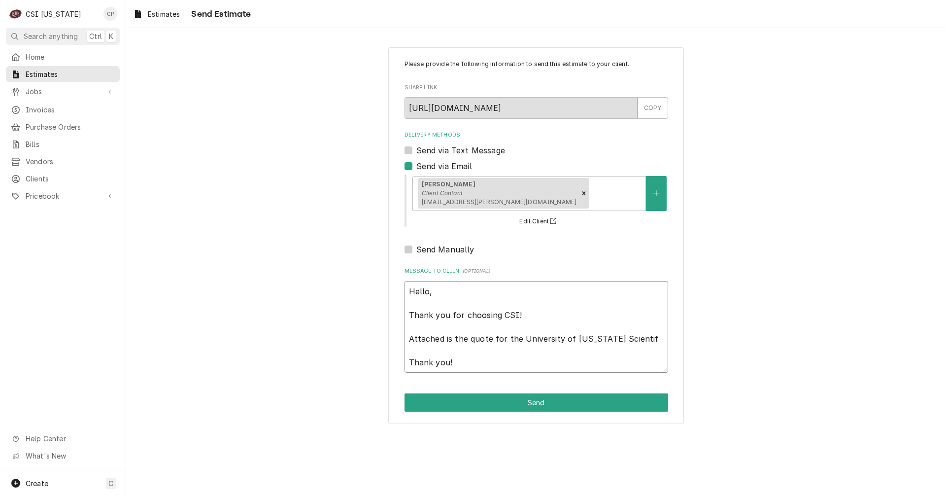
type textarea "x"
type textarea "Hello, Thank you for choosing CSI! Attached is the quote for the University of …"
type textarea "x"
type textarea "Hello, Thank you for choosing CSI! Attached is the quote for the University of …"
type textarea "x"
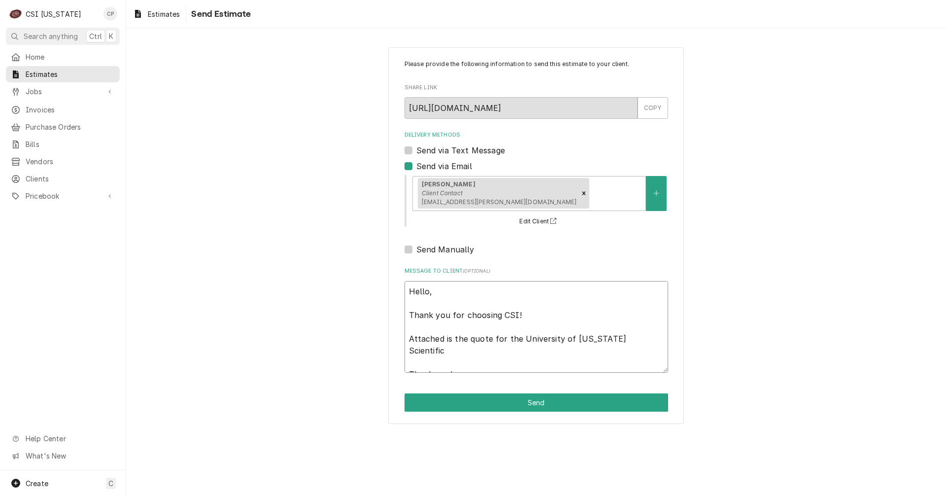
type textarea "Hello, Thank you for choosing CSI! Attached is the quote for the University of …"
type textarea "x"
type textarea "Hello, Thank you for choosing CSI! Attached is the quote for the University of …"
type textarea "x"
type textarea "Hello, Thank you for choosing CSI! Attached is the quote for the University of …"
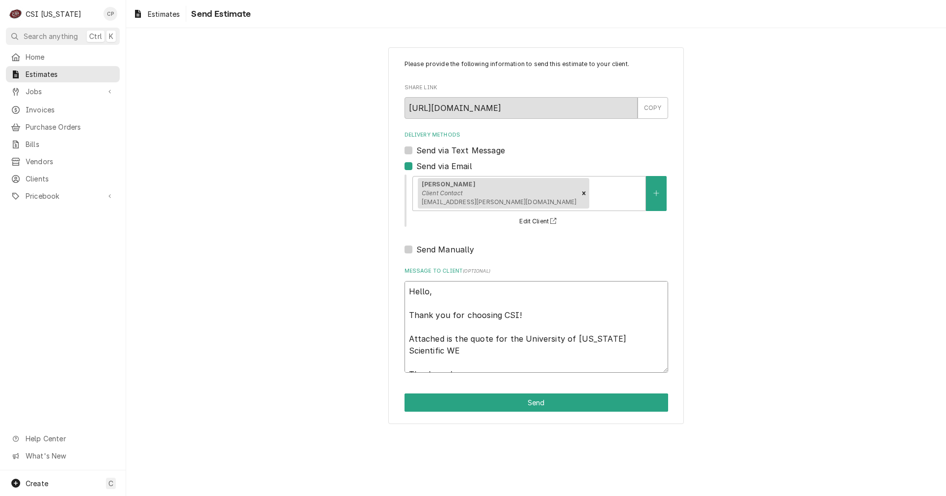
type textarea "x"
type textarea "Hello, Thank you for choosing CSI! Attached is the quote for the University of …"
type textarea "x"
type textarea "Hello, Thank you for choosing CSI! Attached is the quote for the University of …"
type textarea "x"
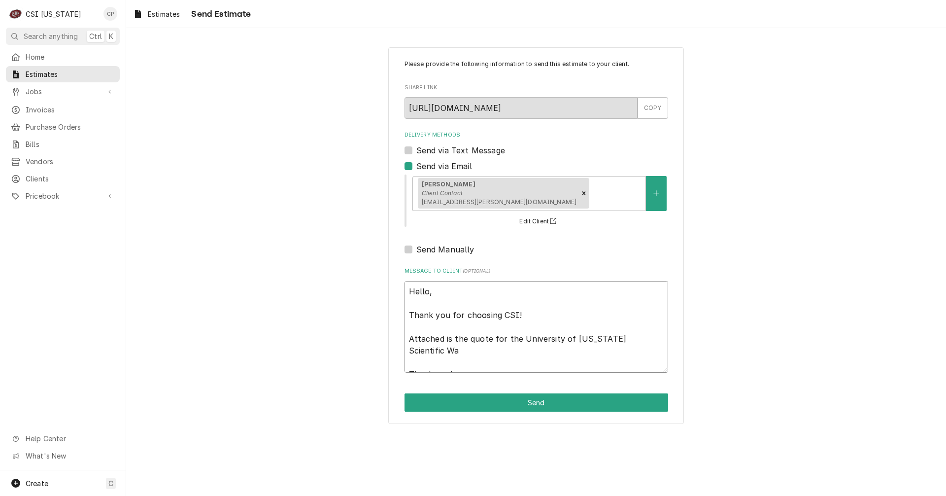
type textarea "Hello, Thank you for choosing CSI! Attached is the quote for the University of …"
type textarea "x"
type textarea "Hello, Thank you for choosing CSI! Attached is the quote for the University of …"
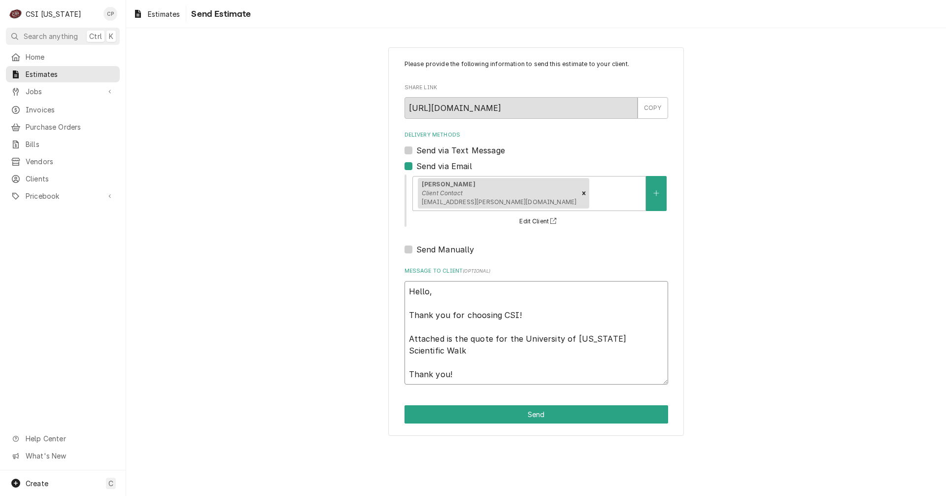
type textarea "x"
type textarea "Hello, Thank you for choosing CSI! Attached is the quote for the University of …"
type textarea "x"
type textarea "Hello, Thank you for choosing CSI! Attached is the quote for the University of …"
type textarea "x"
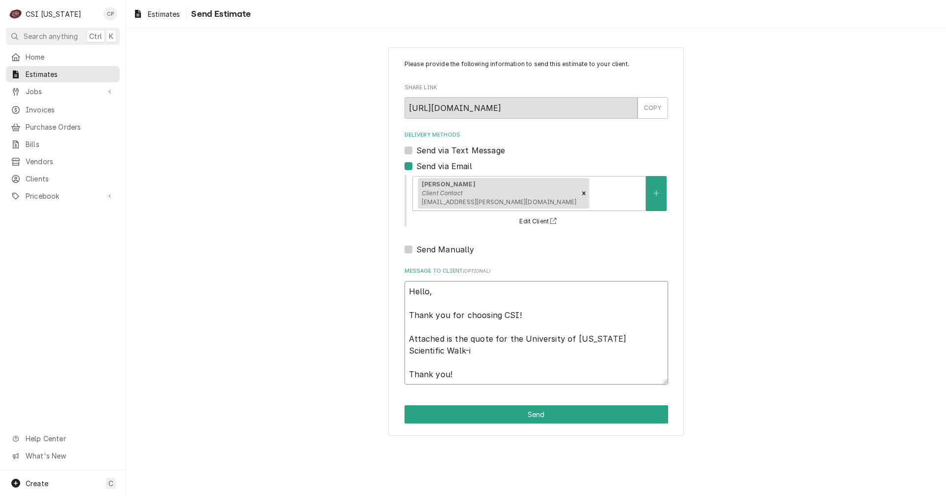
type textarea "Hello, Thank you for choosing CSI! Attached is the quote for the University of …"
type textarea "x"
type textarea "Hello, Thank you for choosing CSI! Attached is the quote for the University of …"
type textarea "x"
type textarea "Hello, Thank you for choosing CSI! Attached is the quote for the University of …"
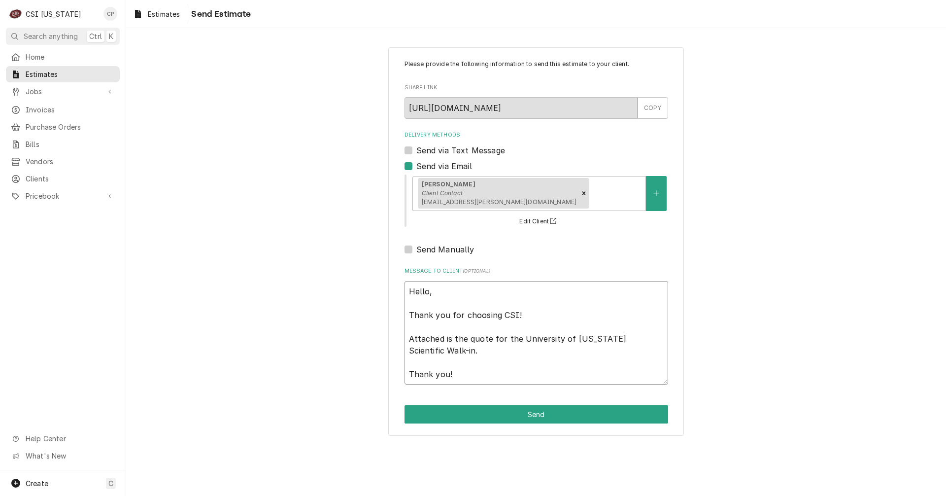
type textarea "x"
type textarea "Hello, Thank you for choosing CSI! Attached is the quote for the University of …"
type textarea "x"
type textarea "Hello, Thank you for choosing CSI! Attached is the quote for the University of …"
type textarea "x"
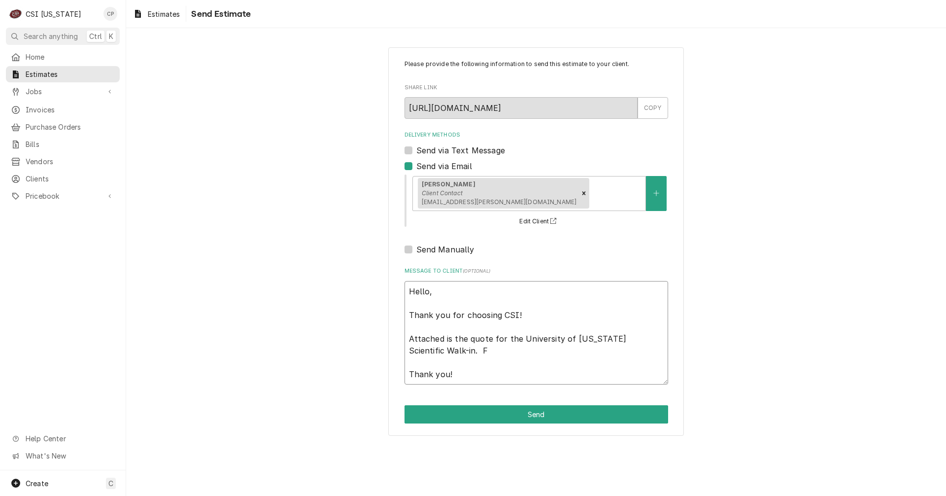
type textarea "Hello, Thank you for choosing CSI! Attached is the quote for the University of …"
type textarea "x"
type textarea "Hello, Thank you for choosing CSI! Attached is the quote for the University of …"
type textarea "x"
type textarea "Hello, Thank you for choosing CSI! Attached is the quote for the University of …"
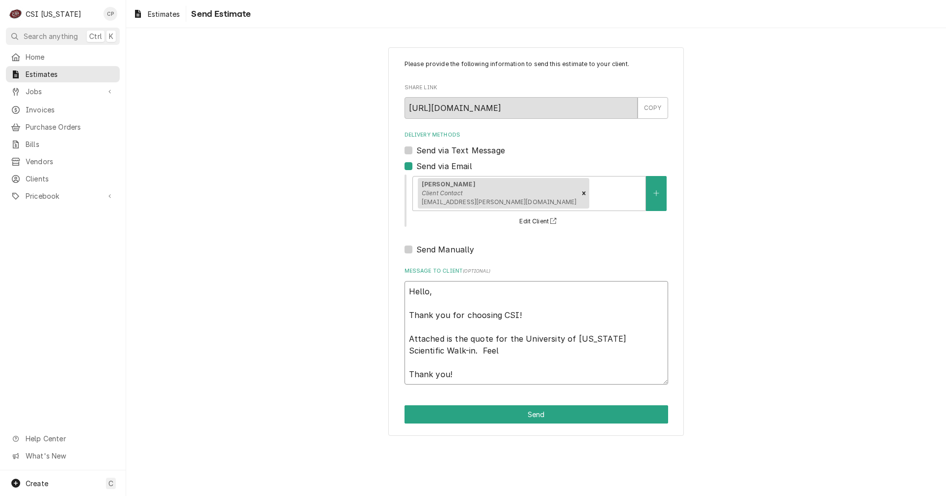
type textarea "x"
type textarea "Hello, Thank you for choosing CSI! Attached is the quote for the University of …"
type textarea "x"
type textarea "Hello, Thank you for choosing CSI! Attached is the quote for the University of …"
type textarea "x"
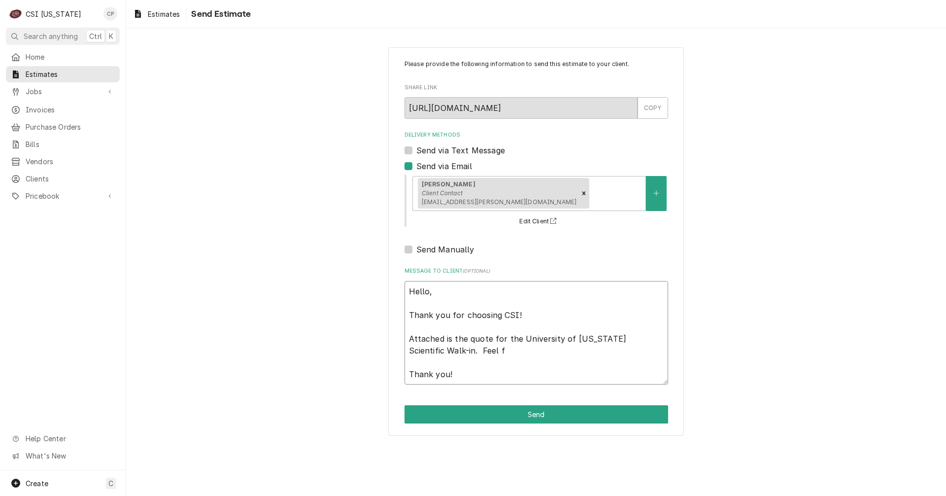
type textarea "Hello, Thank you for choosing CSI! Attached is the quote for the University of …"
type textarea "x"
type textarea "Hello, Thank you for choosing CSI! Attached is the quote for the University of …"
type textarea "x"
type textarea "Hello, Thank you for choosing CSI! Attached is the quote for the University of …"
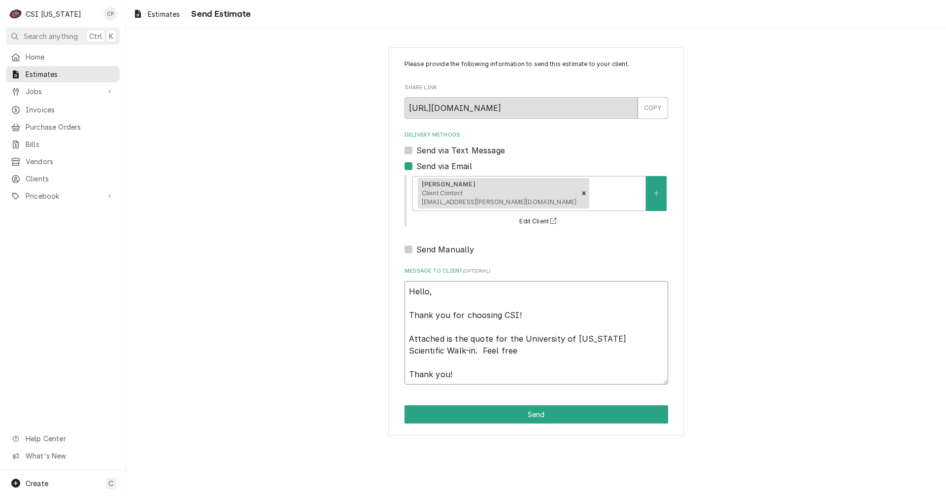
type textarea "x"
type textarea "Hello, Thank you for choosing CSI! Attached is the quote for the University of …"
type textarea "x"
type textarea "Hello, Thank you for choosing CSI! Attached is the quote for the University of …"
type textarea "x"
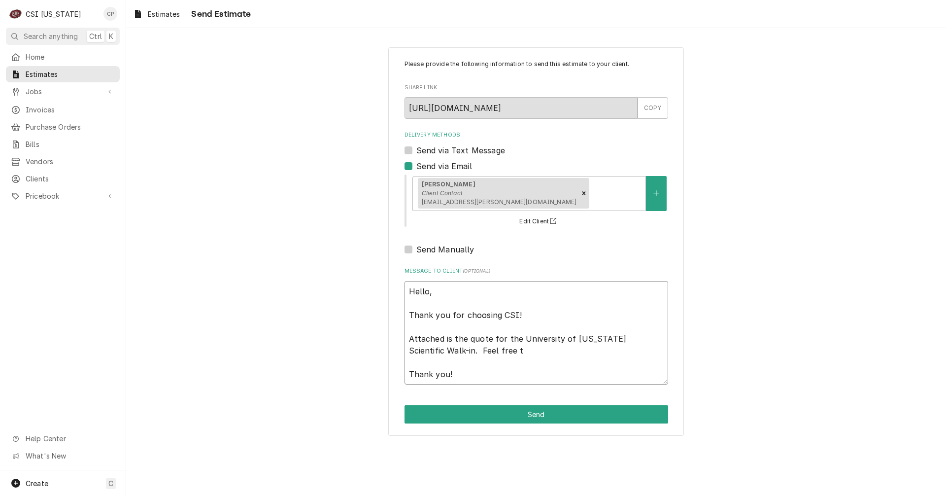
type textarea "Hello, Thank you for choosing CSI! Attached is the quote for the University of …"
type textarea "x"
type textarea "Hello, Thank you for choosing CSI! Attached is the quote for the University of …"
type textarea "x"
type textarea "Hello, Thank you for choosing CSI! Attached is the quote for the University of …"
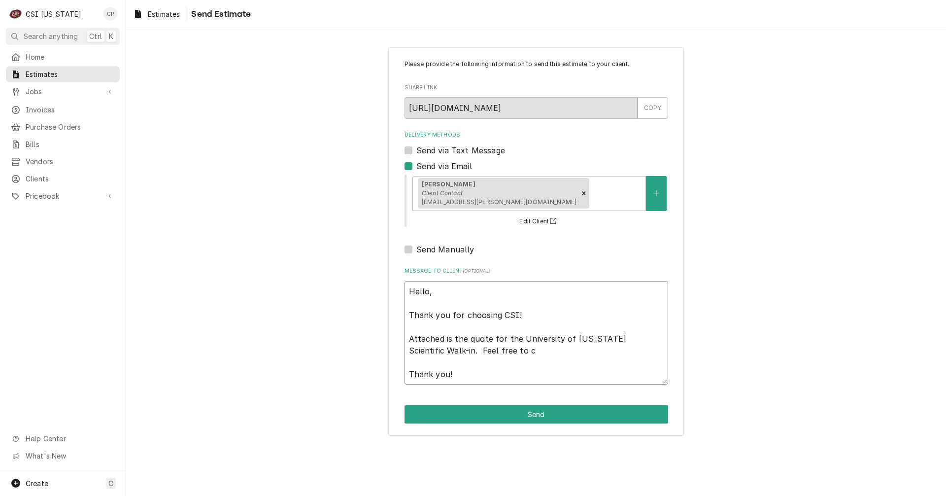
type textarea "x"
type textarea "Hello, Thank you for choosing CSI! Attached is the quote for the University of …"
type textarea "x"
type textarea "Hello, Thank you for choosing CSI! Attached is the quote for the University of …"
type textarea "x"
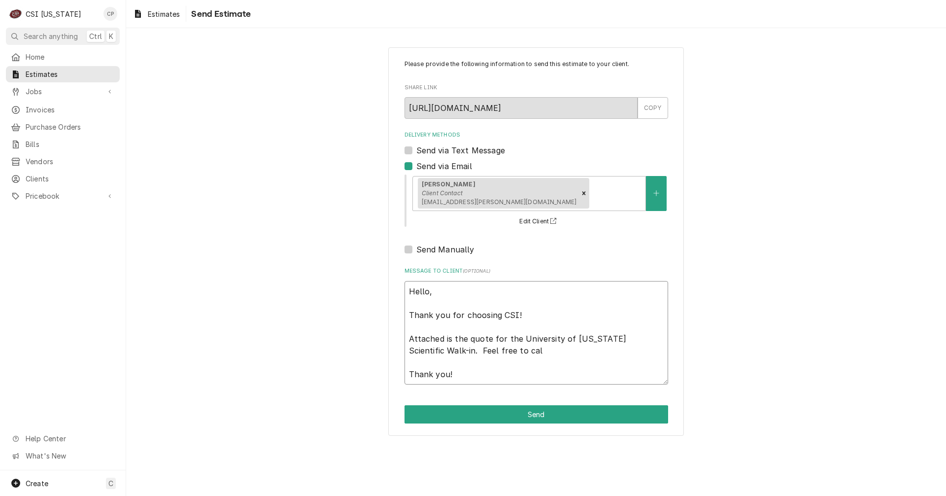
type textarea "Hello, Thank you for choosing CSI! Attached is the quote for the University of …"
type textarea "x"
type textarea "Hello, Thank you for choosing CSI! Attached is the quote for the University of …"
type textarea "x"
type textarea "Hello, Thank you for choosing CSI! Attached is the quote for the University of …"
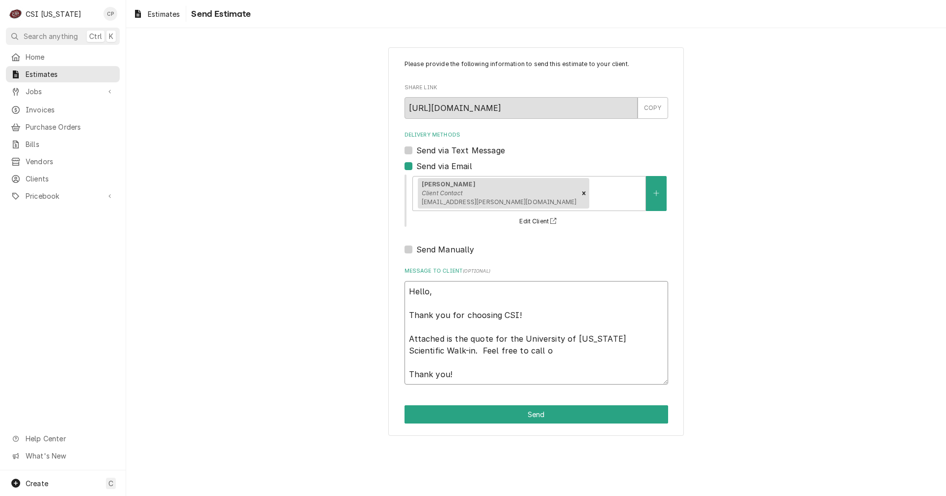
type textarea "x"
type textarea "Hello, Thank you for choosing CSI! Attached is the quote for the University of …"
type textarea "x"
type textarea "Hello, Thank you for choosing CSI! Attached is the quote for the University of …"
type textarea "x"
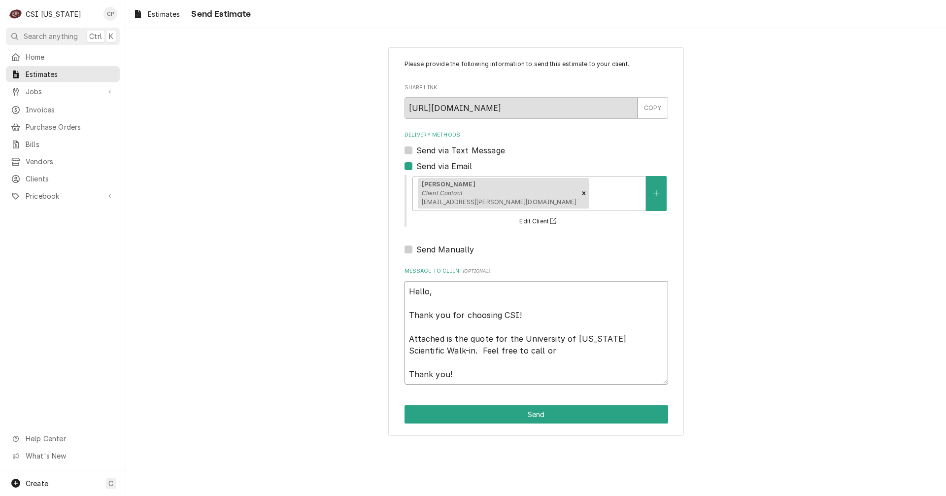
type textarea "Hello, Thank you for choosing CSI! Attached is the quote for the University of …"
type textarea "x"
type textarea "Hello, Thank you for choosing CSI! Attached is the quote for the University of …"
type textarea "x"
type textarea "Hello, Thank you for choosing CSI! Attached is the quote for the University of …"
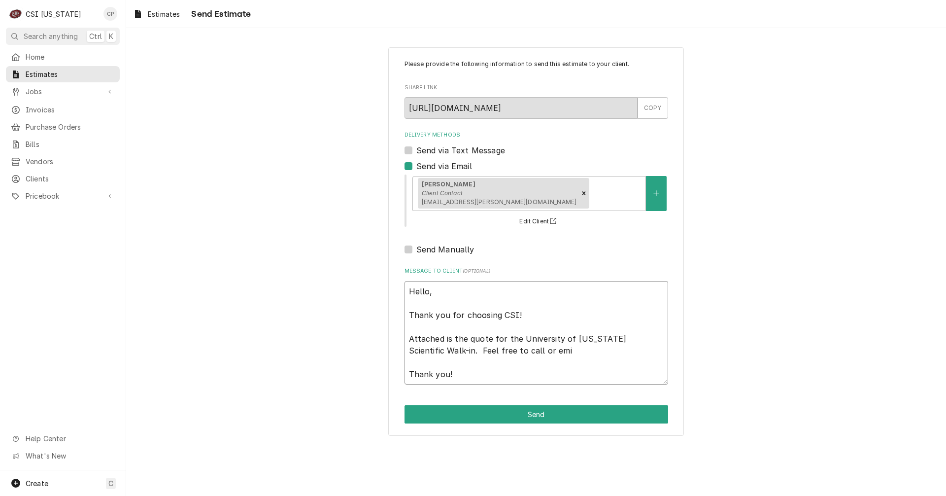
type textarea "x"
type textarea "Hello, Thank you for choosing CSI! Attached is the quote for the University of …"
type textarea "x"
type textarea "Hello, Thank you for choosing CSI! Attached is the quote for the University of …"
type textarea "x"
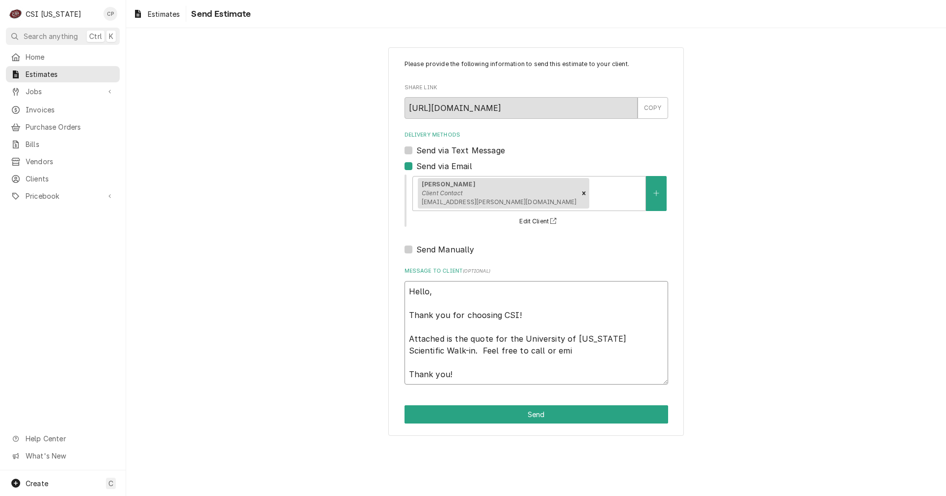
type textarea "Hello, Thank you for choosing CSI! Attached is the quote for the University of …"
type textarea "x"
type textarea "Hello, Thank you for choosing CSI! Attached is the quote for the University of …"
type textarea "x"
type textarea "Hello, Thank you for choosing CSI! Attached is the quote for the University of …"
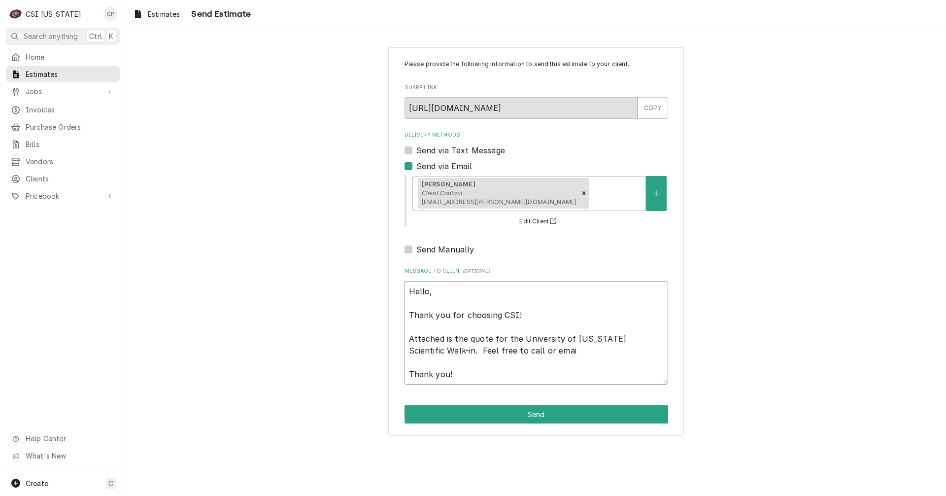
type textarea "x"
type textarea "Hello, Thank you for choosing CSI! Attached is the quote for the University of …"
type textarea "x"
type textarea "Hello, Thank you for choosing CSI! Attached is the quote for the University of …"
type textarea "x"
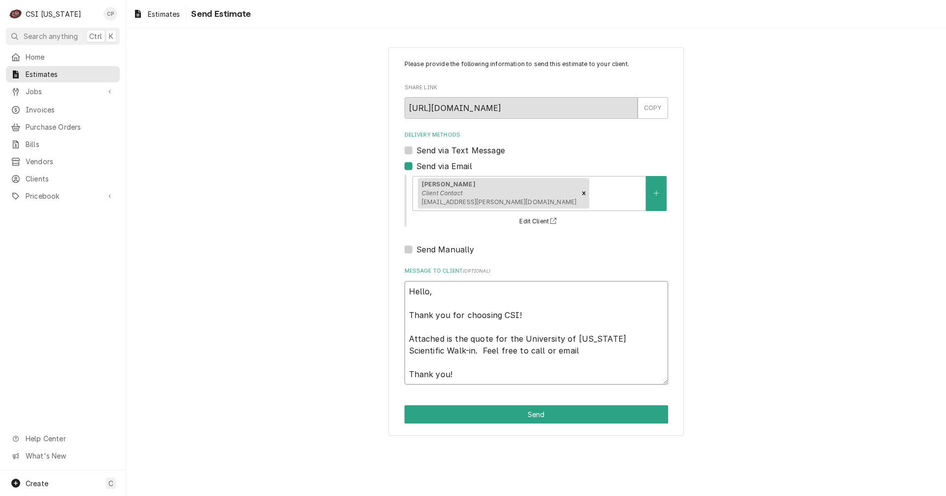
type textarea "Hello, Thank you for choosing CSI! Attached is the quote for the University of …"
type textarea "x"
type textarea "Hello, Thank you for choosing CSI! Attached is the quote for the University of …"
type textarea "x"
type textarea "Hello, Thank you for choosing CSI! Attached is the quote for the University of …"
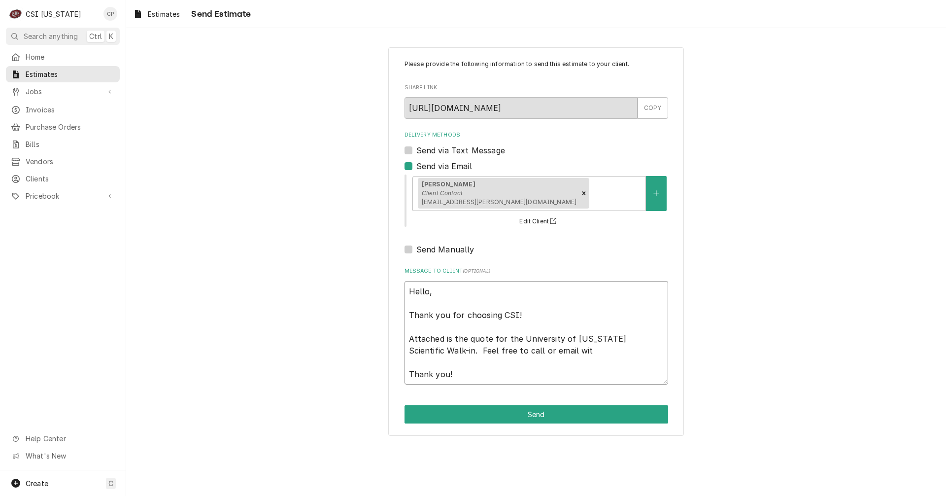
type textarea "x"
type textarea "Hello, Thank you for choosing CSI! Attached is the quote for the University of …"
type textarea "x"
click at [530, 411] on button "Send" at bounding box center [536, 414] width 264 height 18
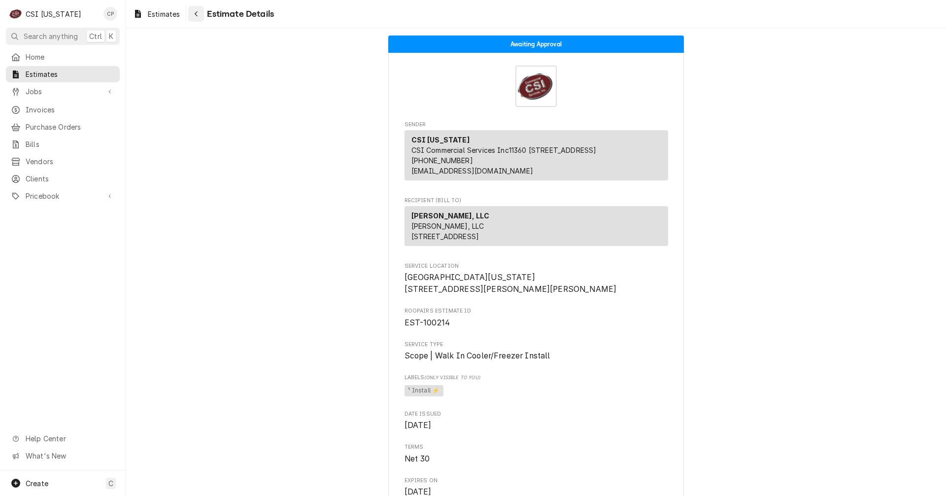
click at [200, 14] on div "Navigate back" at bounding box center [196, 14] width 10 height 10
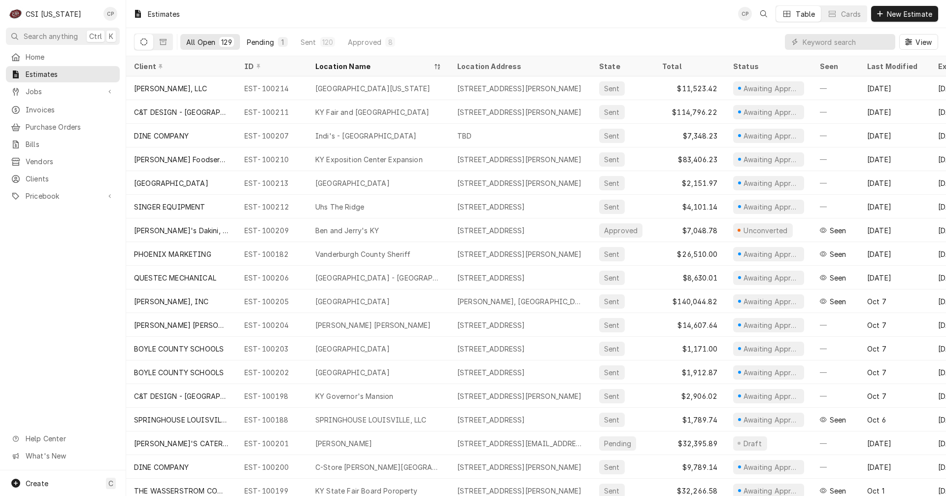
click at [270, 44] on div "Pending" at bounding box center [260, 42] width 27 height 10
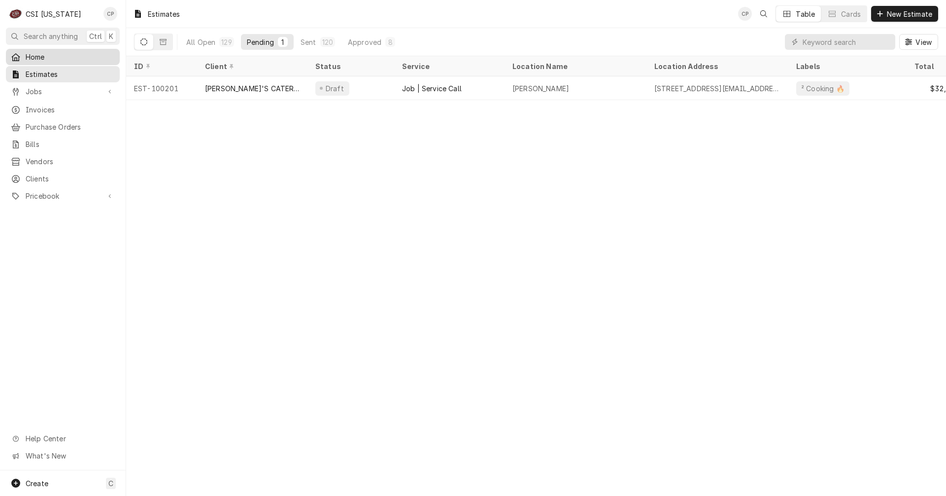
click at [44, 52] on span "Home" at bounding box center [70, 57] width 89 height 10
